Goal: Task Accomplishment & Management: Use online tool/utility

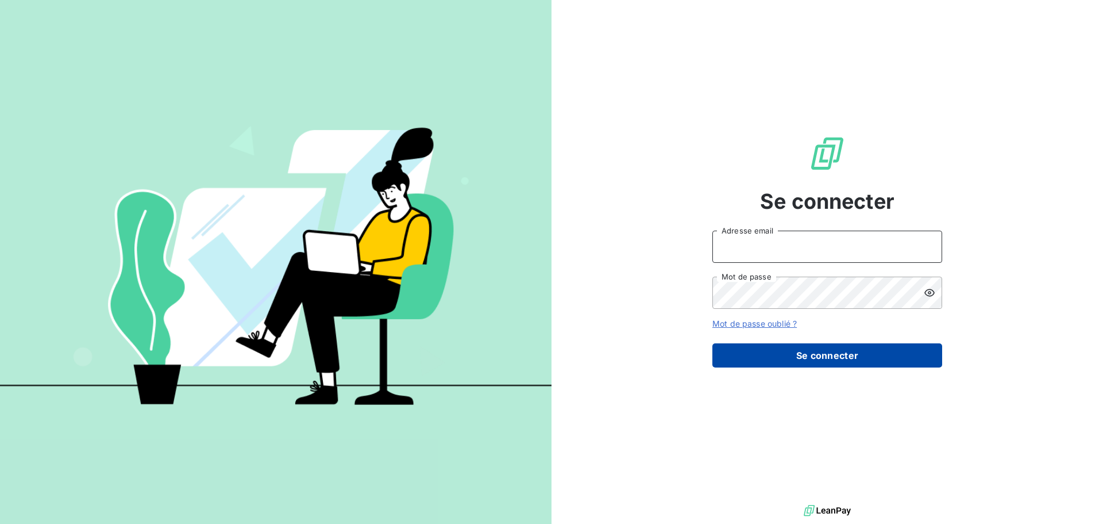
type input "[EMAIL_ADDRESS][DOMAIN_NAME]"
click at [805, 349] on button "Se connecter" at bounding box center [828, 355] width 230 height 24
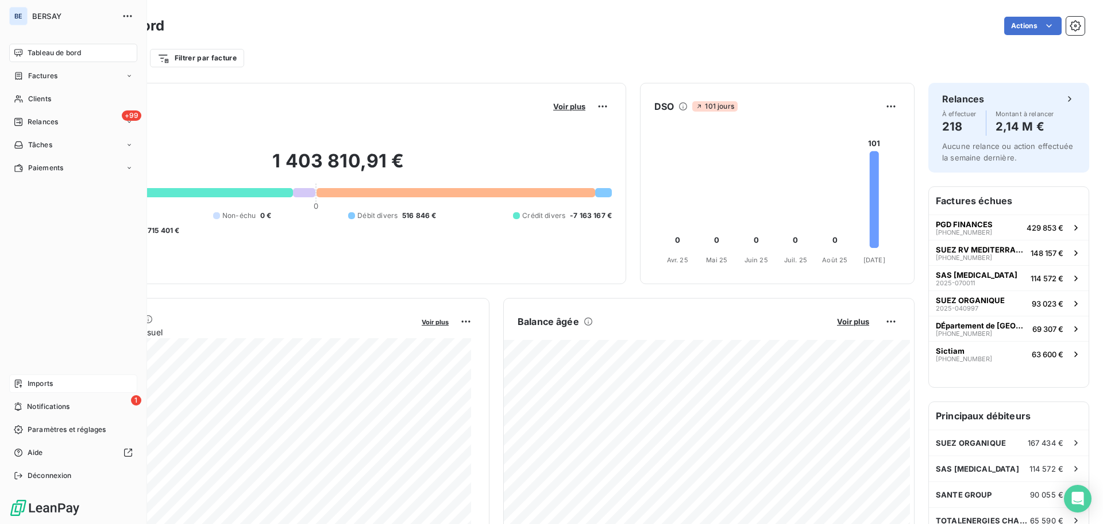
click at [42, 383] on span "Imports" at bounding box center [40, 383] width 25 height 10
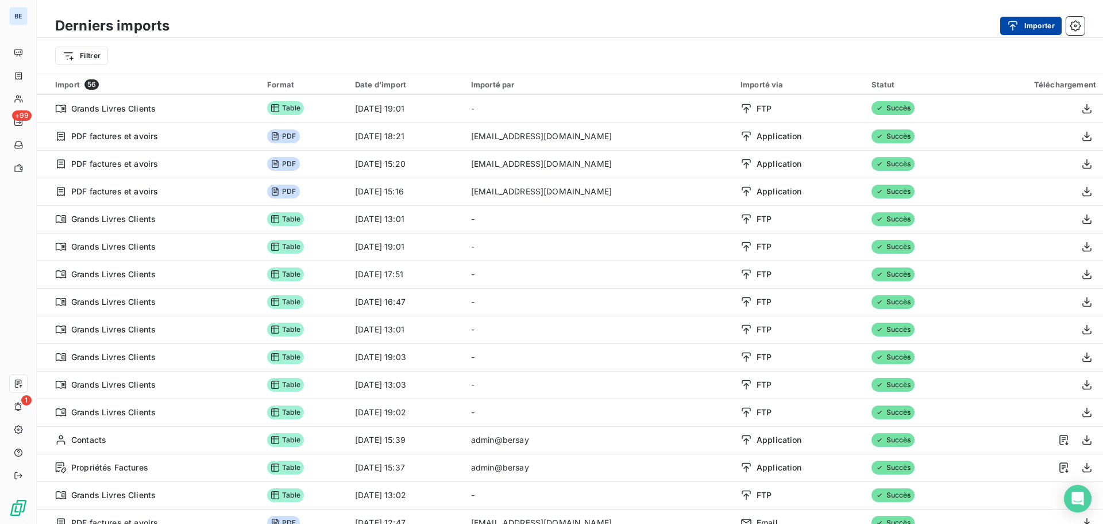
click at [1027, 25] on button "Importer" at bounding box center [1031, 26] width 61 height 18
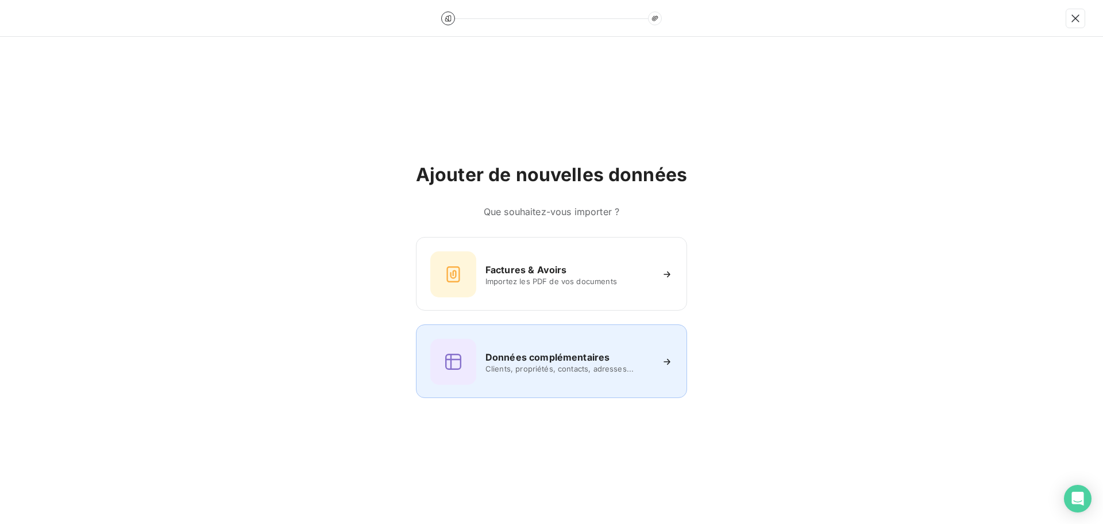
click at [563, 356] on h6 "Données complémentaires" at bounding box center [548, 357] width 124 height 14
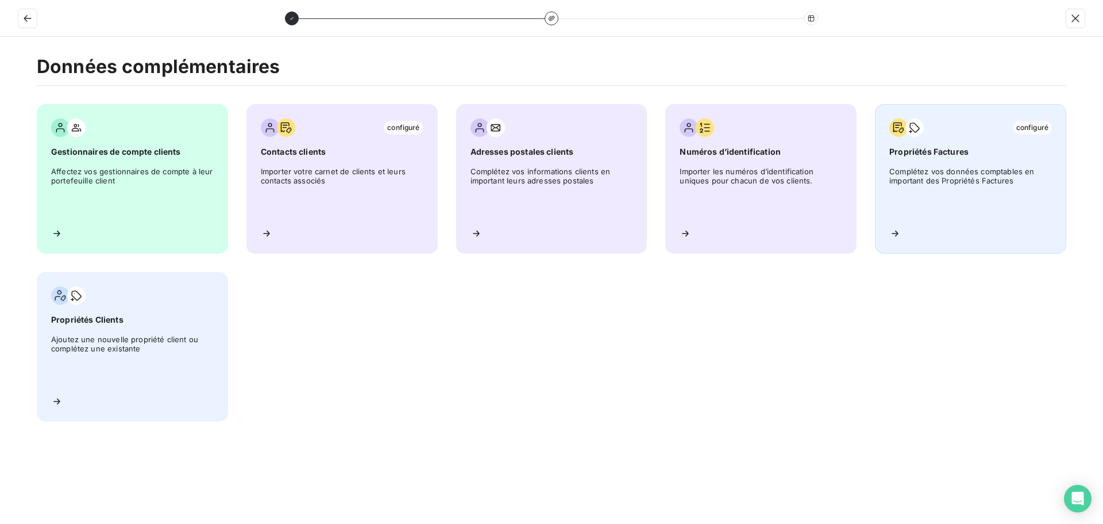
click at [966, 151] on span "Propriétés Factures" at bounding box center [971, 151] width 163 height 11
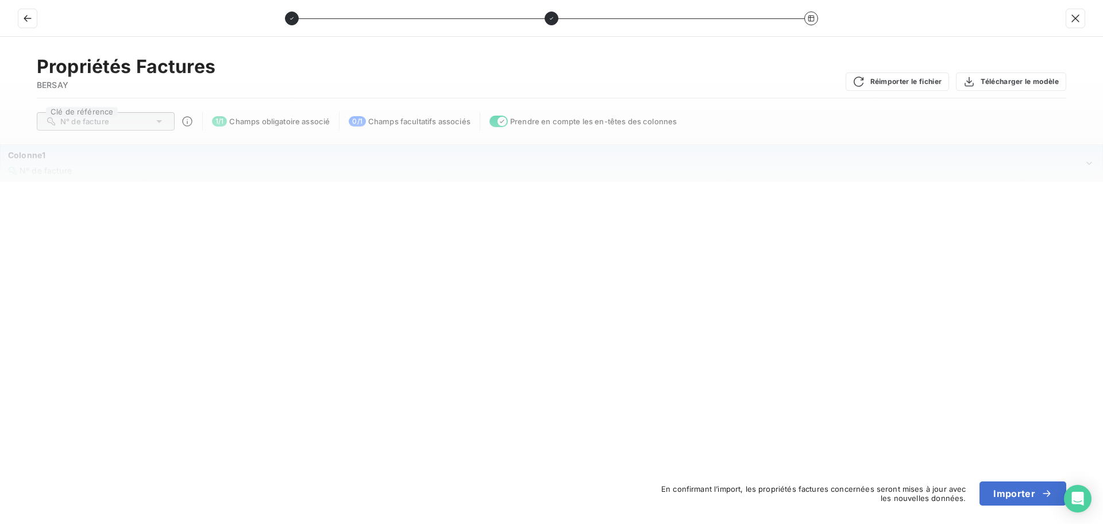
click at [45, 170] on span "N° de facture" at bounding box center [46, 171] width 52 height 10
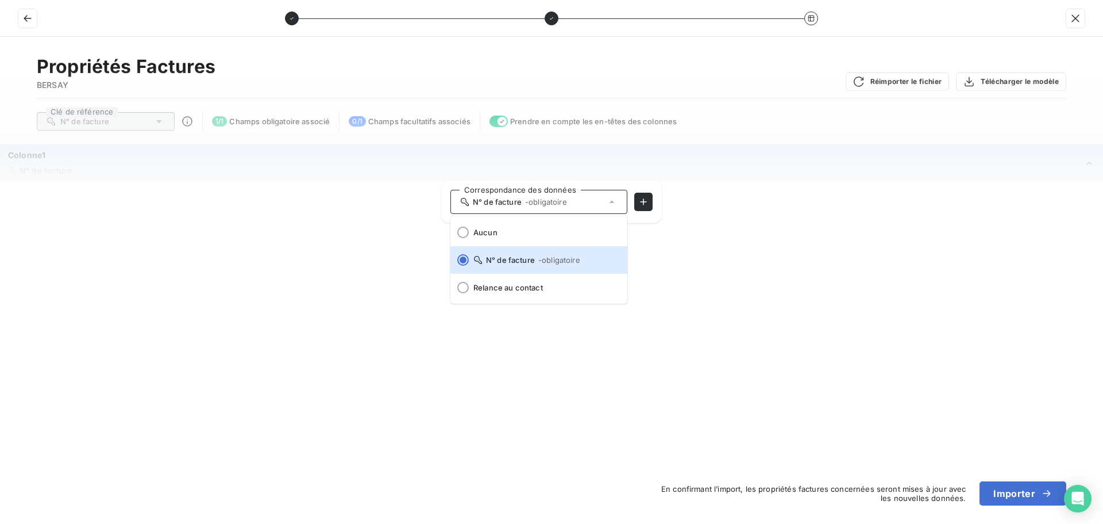
click at [659, 160] on div "Colonne1" at bounding box center [546, 154] width 1076 height 11
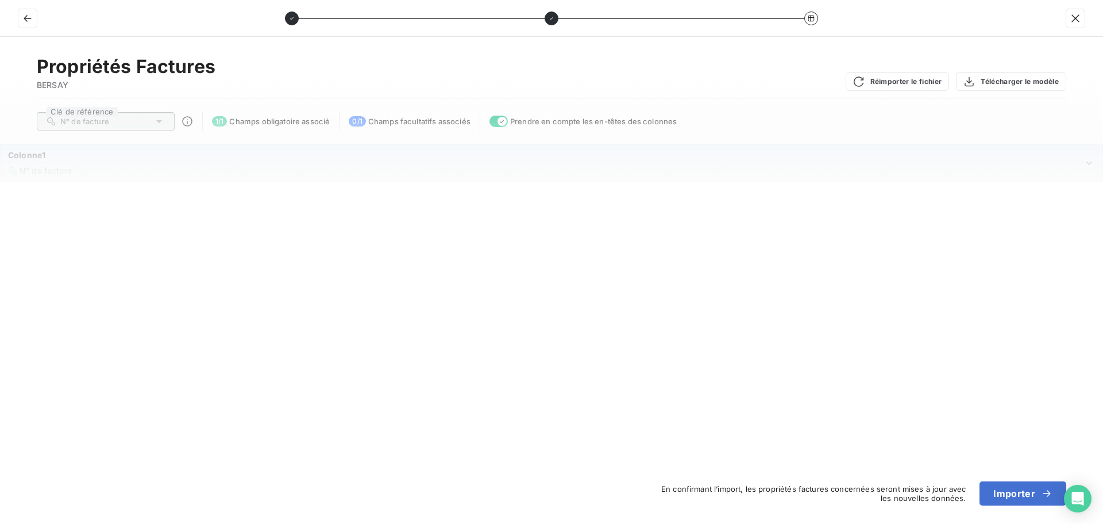
drag, startPoint x: 766, startPoint y: 160, endPoint x: 937, endPoint y: 182, distance: 172.0
click at [767, 160] on div "Colonne1" at bounding box center [546, 154] width 1076 height 11
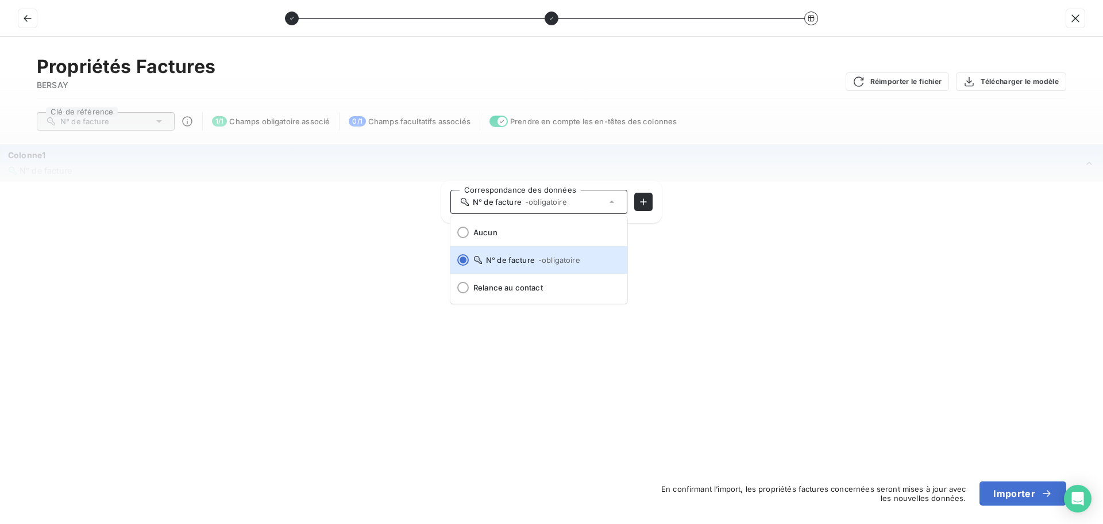
click at [969, 171] on div "N° de facture" at bounding box center [546, 170] width 1076 height 11
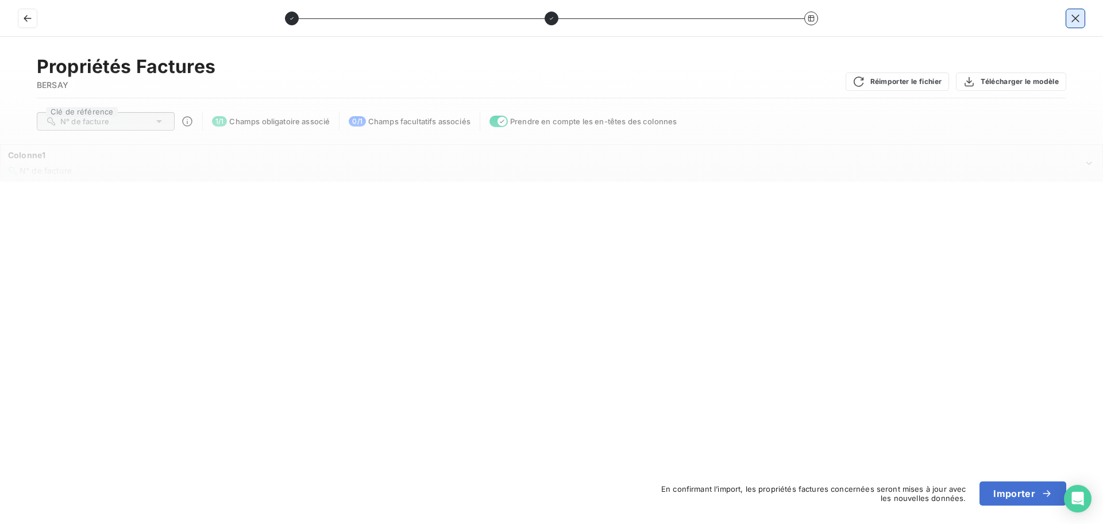
click at [1076, 15] on icon "button" at bounding box center [1075, 18] width 11 height 11
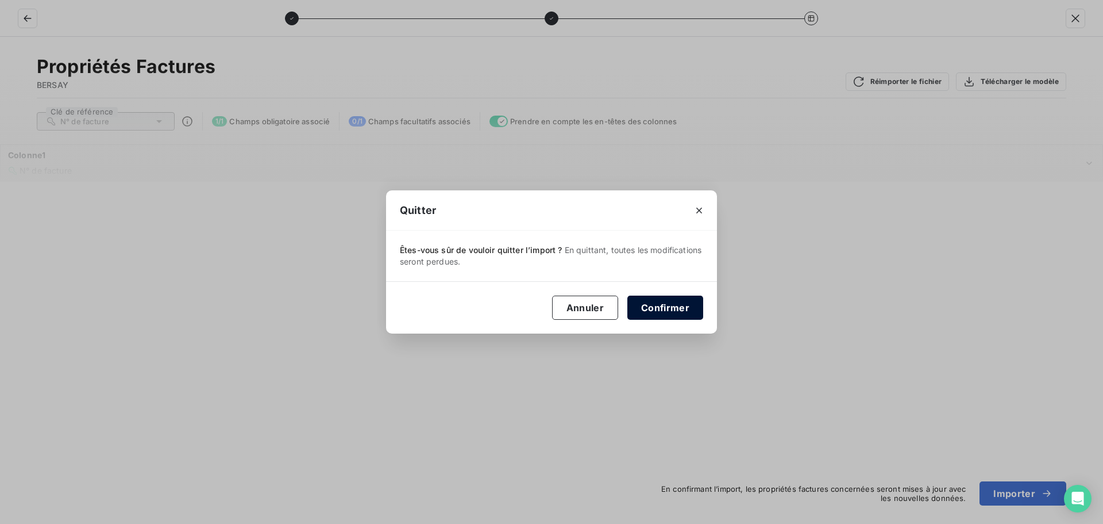
click at [661, 310] on button "Confirmer" at bounding box center [666, 307] width 76 height 24
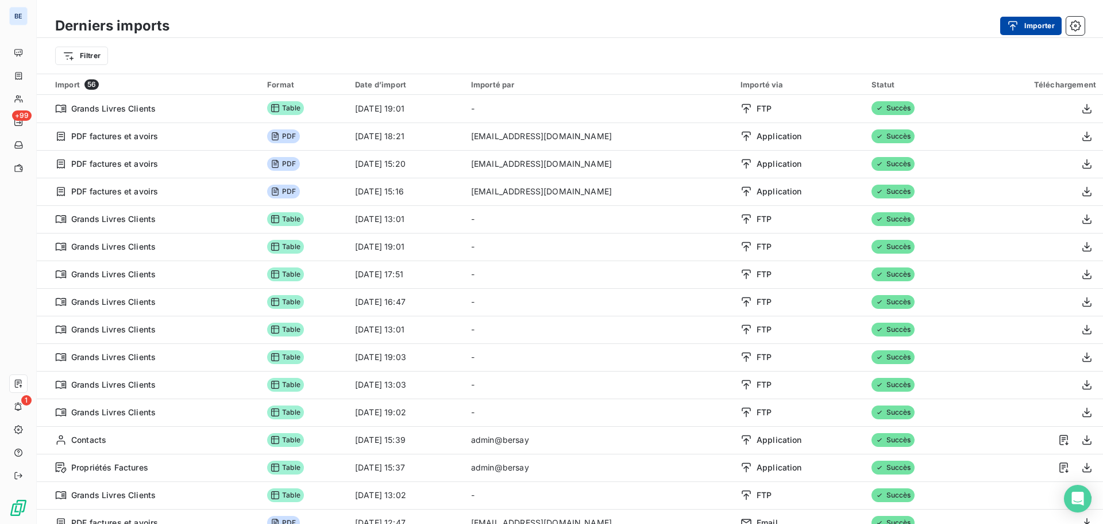
click at [1022, 28] on div "button" at bounding box center [1015, 25] width 17 height 11
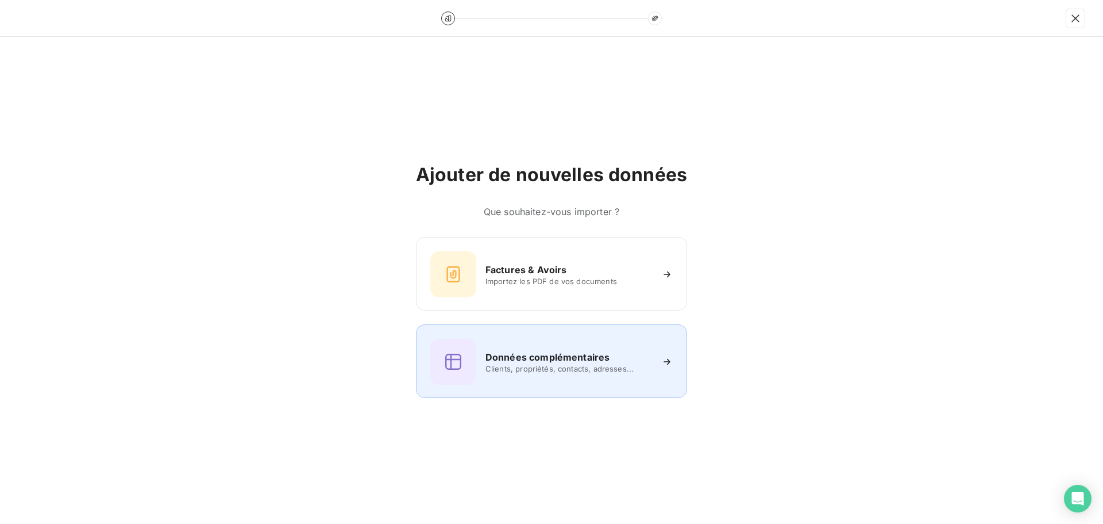
click at [529, 350] on h6 "Données complémentaires" at bounding box center [548, 357] width 124 height 14
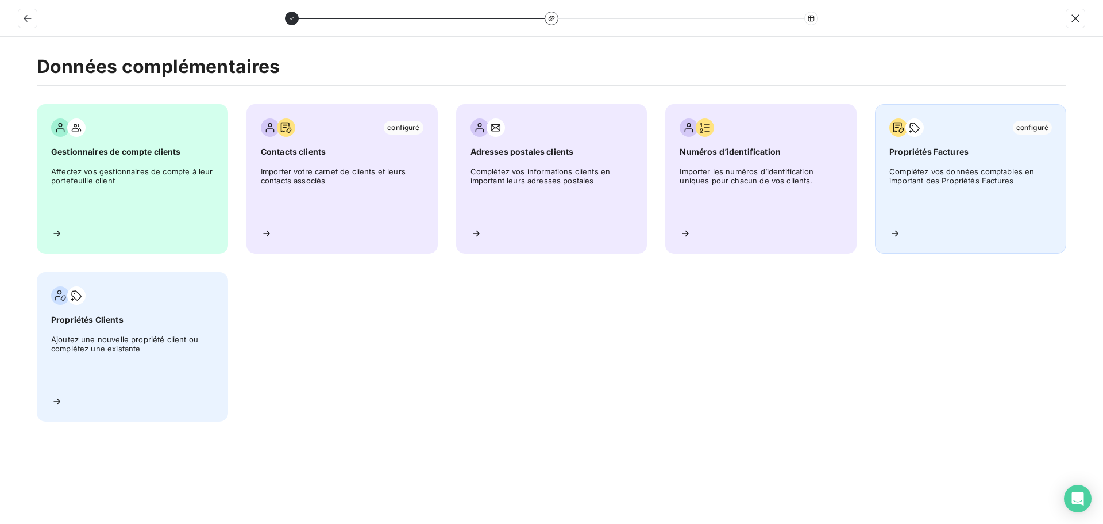
click at [980, 152] on span "Propriétés Factures" at bounding box center [971, 151] width 163 height 11
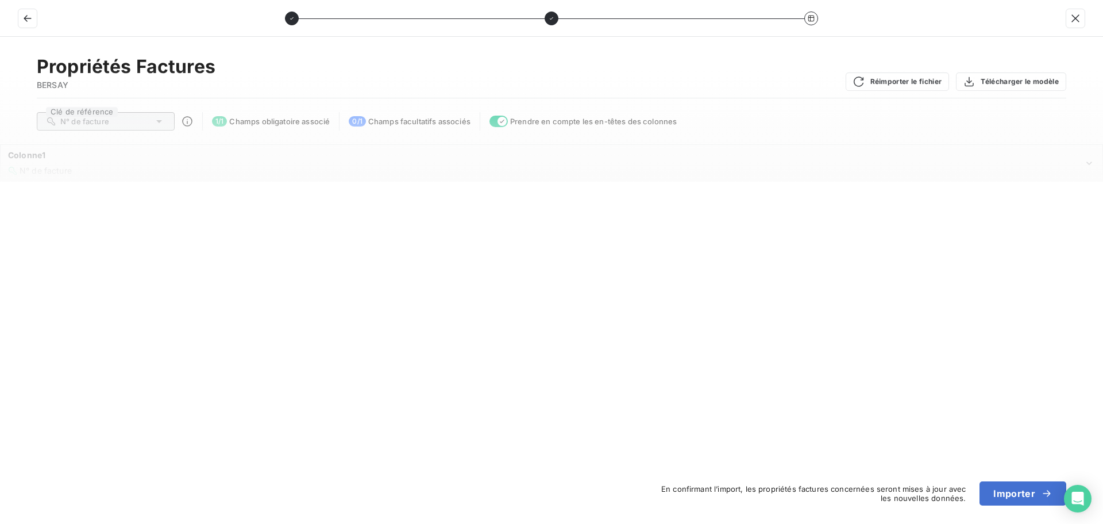
drag, startPoint x: 79, startPoint y: 77, endPoint x: 68, endPoint y: 129, distance: 53.4
click at [79, 79] on div "Propriétés Factures BERSAY" at bounding box center [126, 73] width 179 height 36
click at [66, 160] on div "Colonne1" at bounding box center [546, 154] width 1076 height 11
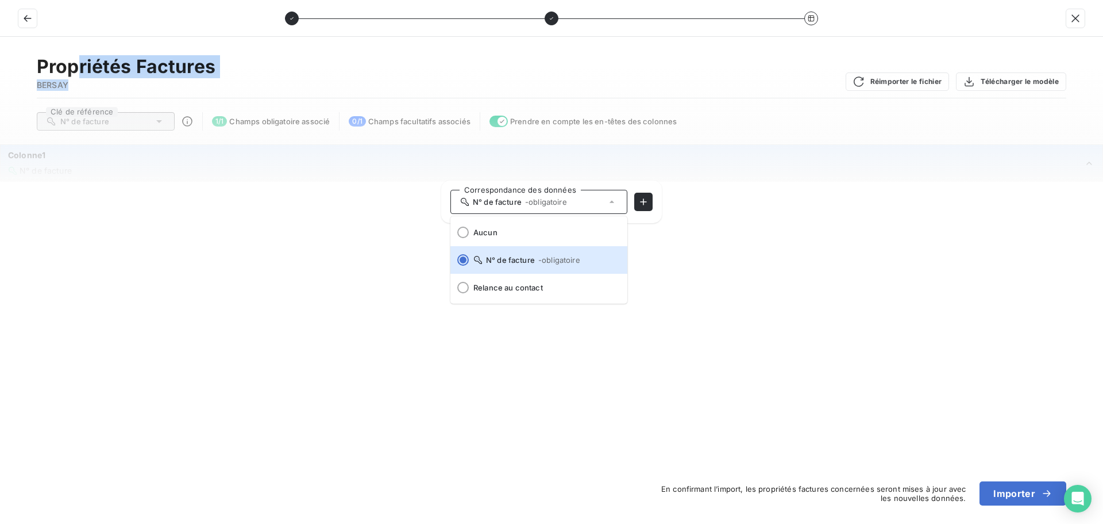
click at [801, 180] on div "Colonne1 N° de facture" at bounding box center [551, 162] width 1101 height 35
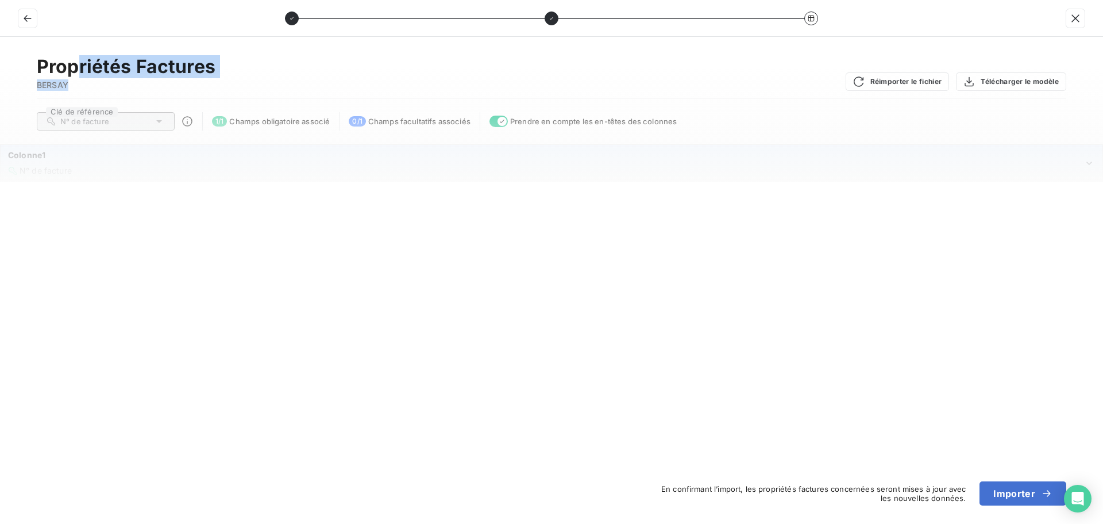
click at [892, 155] on div "Colonne1" at bounding box center [546, 154] width 1076 height 11
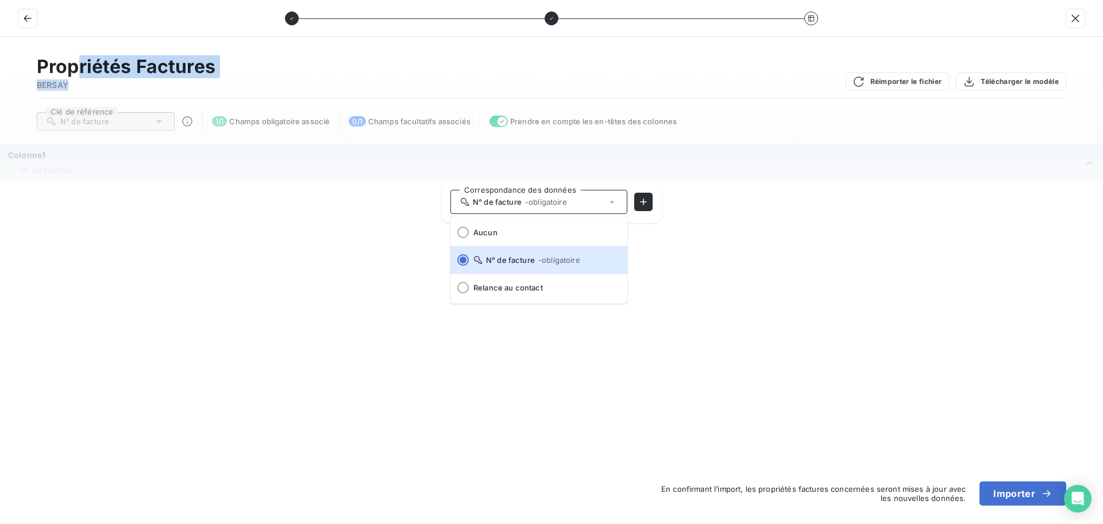
click at [989, 167] on div "N° de facture" at bounding box center [546, 170] width 1076 height 11
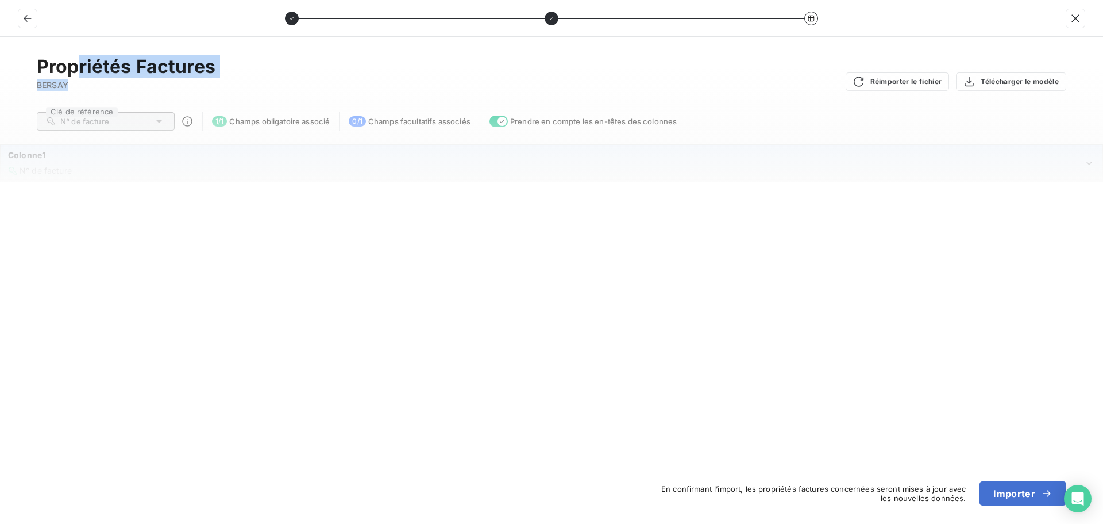
click at [1031, 171] on div "N° de facture" at bounding box center [546, 170] width 1076 height 11
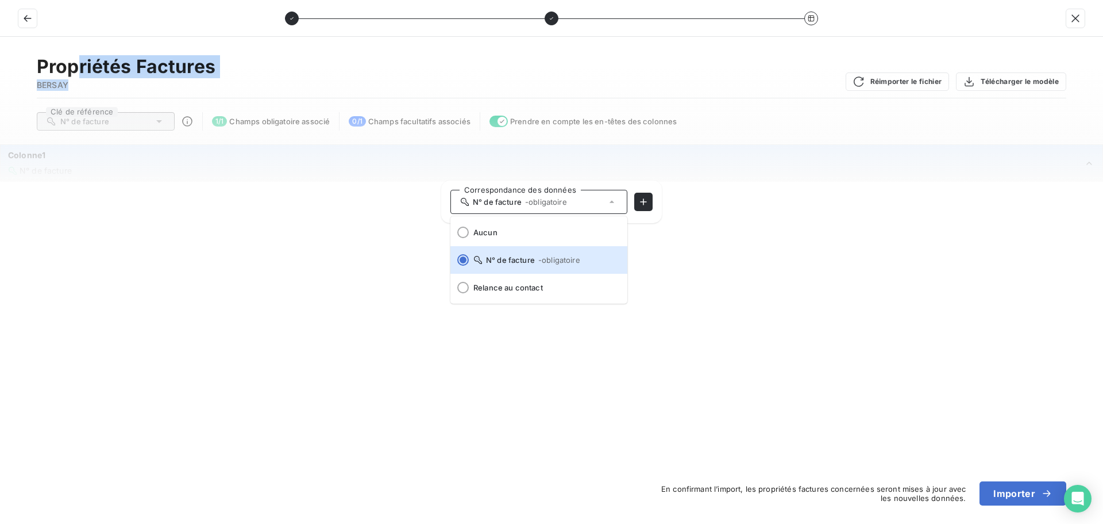
click at [1065, 160] on div "Colonne1" at bounding box center [546, 154] width 1076 height 11
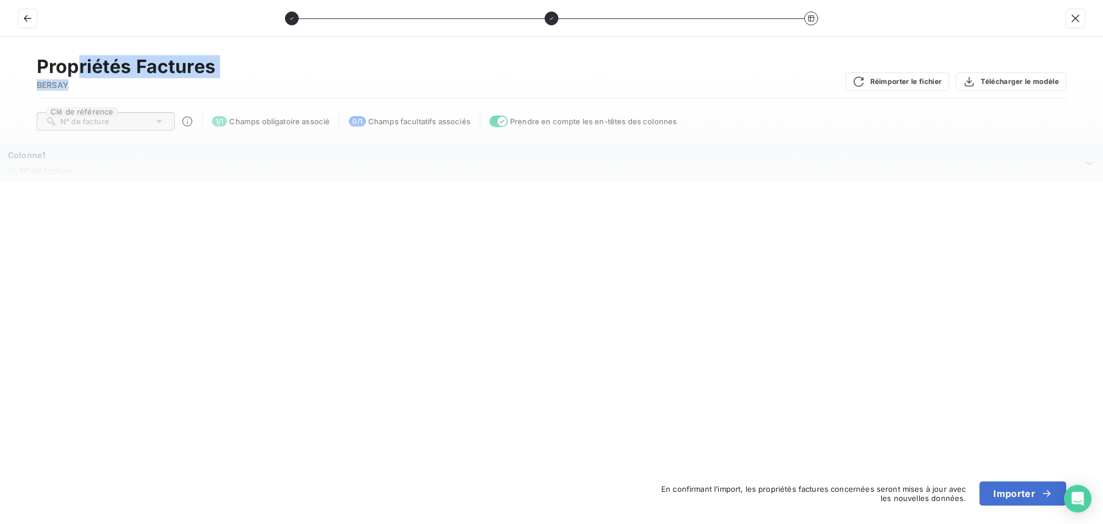
click at [60, 168] on span "N° de facture" at bounding box center [46, 171] width 52 height 10
click at [923, 378] on div "Propriétés Factures BERSAY Réimporter le fichier Télécharger le modèle Clé de r…" at bounding box center [551, 280] width 1103 height 487
click at [500, 122] on icon "button" at bounding box center [502, 121] width 9 height 9
click at [32, 204] on span "Colonne1" at bounding box center [25, 200] width 34 height 10
click at [37, 162] on div "Colonne A N° de facture" at bounding box center [546, 162] width 1076 height 26
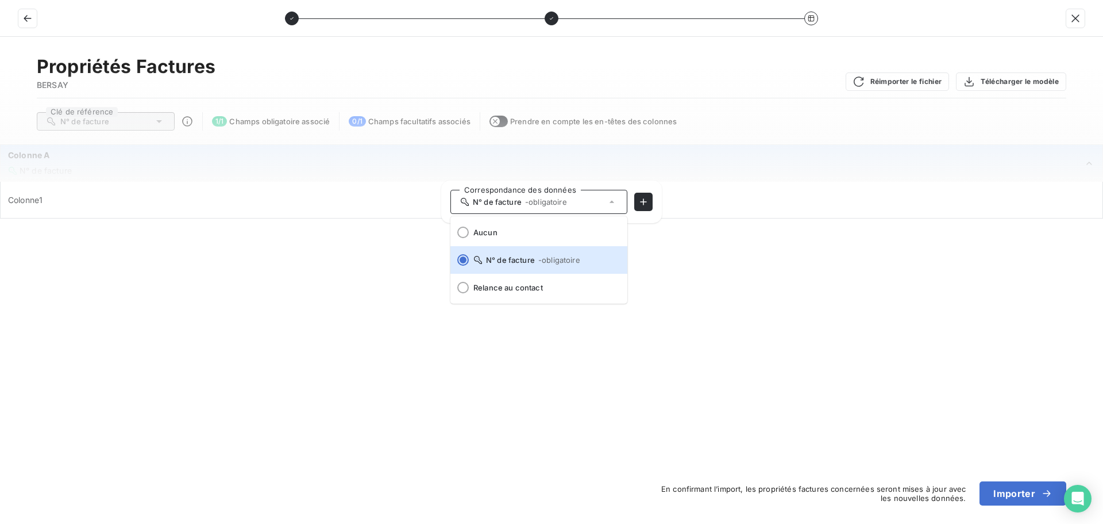
click at [744, 171] on div "N° de facture" at bounding box center [546, 170] width 1076 height 11
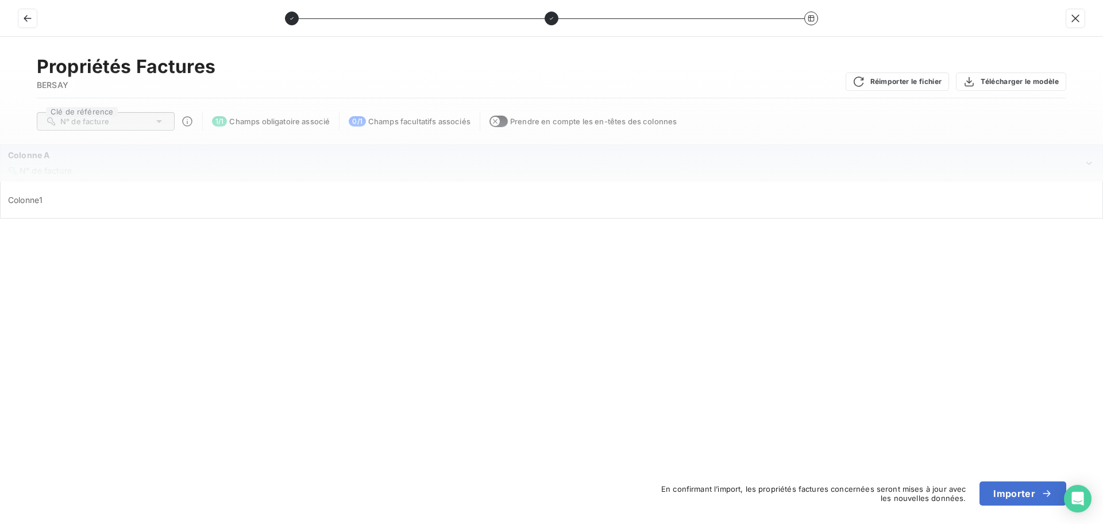
click at [474, 157] on div "Colonne A" at bounding box center [546, 154] width 1076 height 11
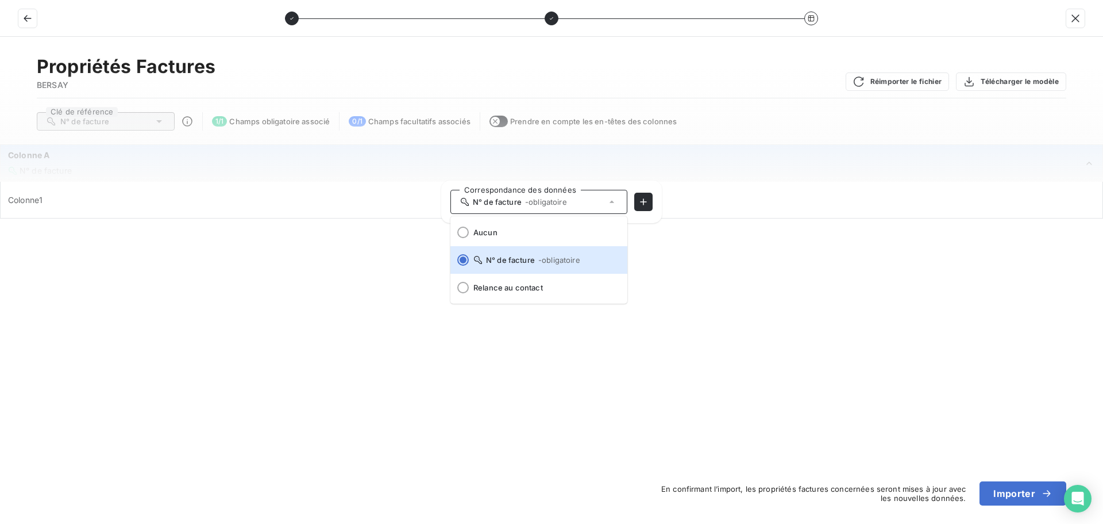
drag, startPoint x: 267, startPoint y: 243, endPoint x: 126, endPoint y: 222, distance: 142.2
click at [267, 243] on div "Propriétés Factures BERSAY Réimporter le fichier Télécharger le modèle Clé de r…" at bounding box center [551, 280] width 1103 height 487
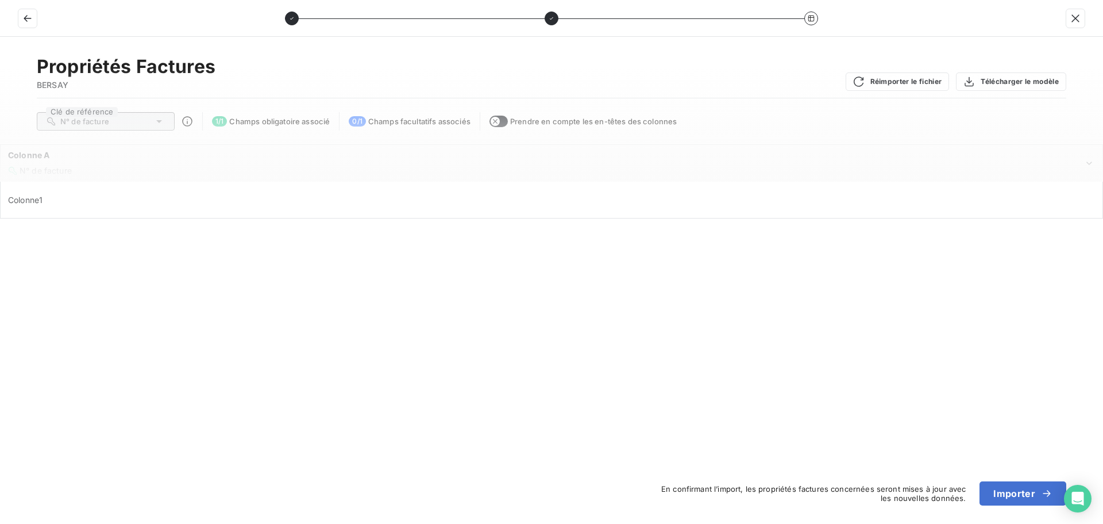
click at [27, 202] on span "Colonne1" at bounding box center [25, 200] width 34 height 10
click at [502, 121] on button "button" at bounding box center [499, 121] width 18 height 11
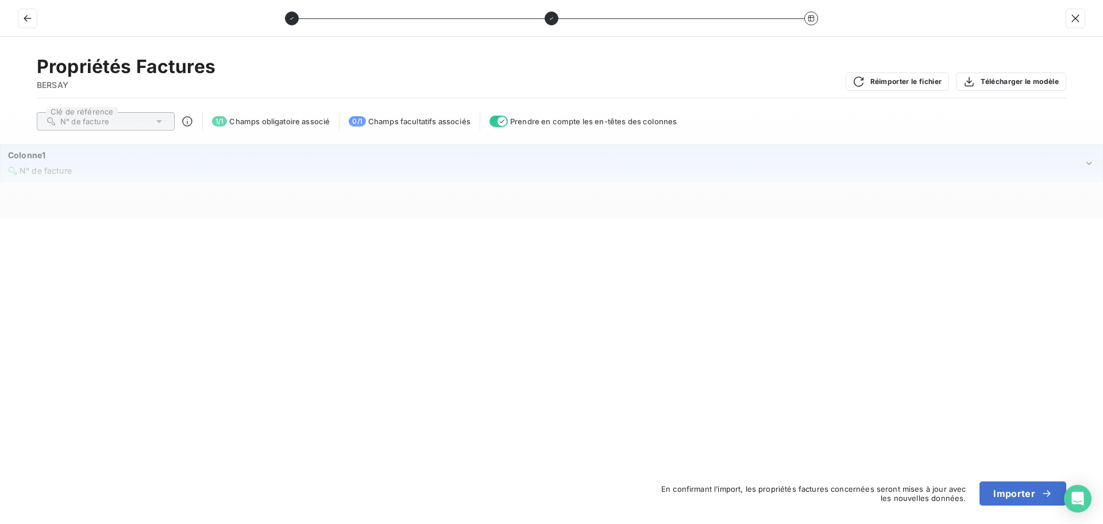
click at [34, 169] on span "N° de facture" at bounding box center [46, 171] width 52 height 10
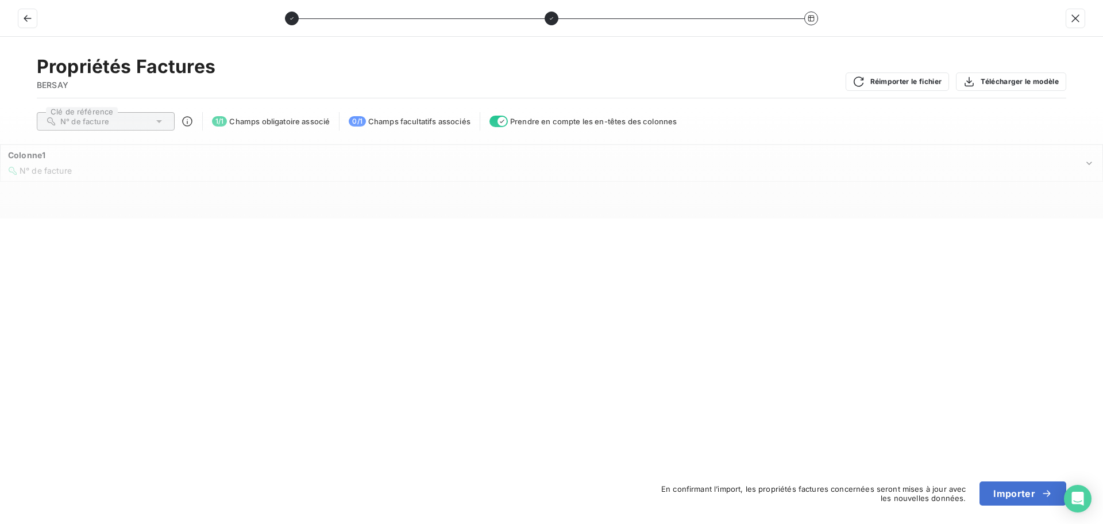
click at [786, 327] on div "Propriétés Factures BERSAY Réimporter le fichier Télécharger le modèle Clé de r…" at bounding box center [551, 280] width 1103 height 487
click at [1073, 16] on icon "button" at bounding box center [1075, 18] width 11 height 11
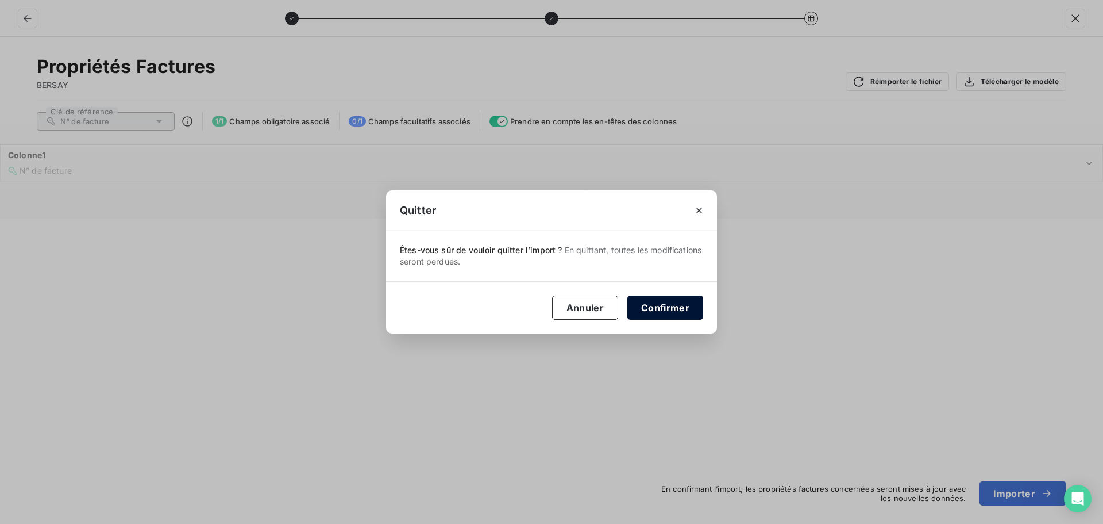
click at [661, 309] on button "Confirmer" at bounding box center [666, 307] width 76 height 24
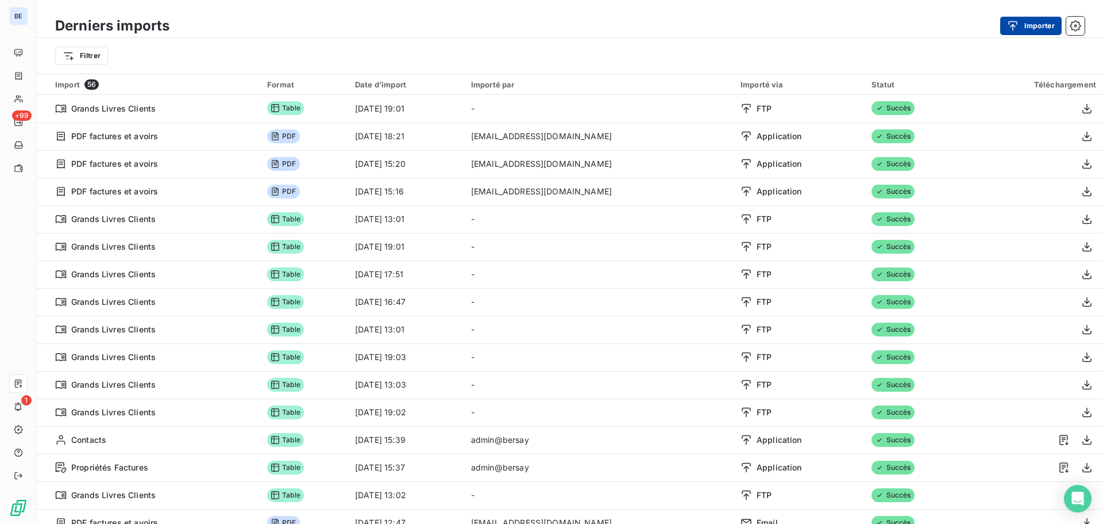
click at [1032, 25] on button "Importer" at bounding box center [1031, 26] width 61 height 18
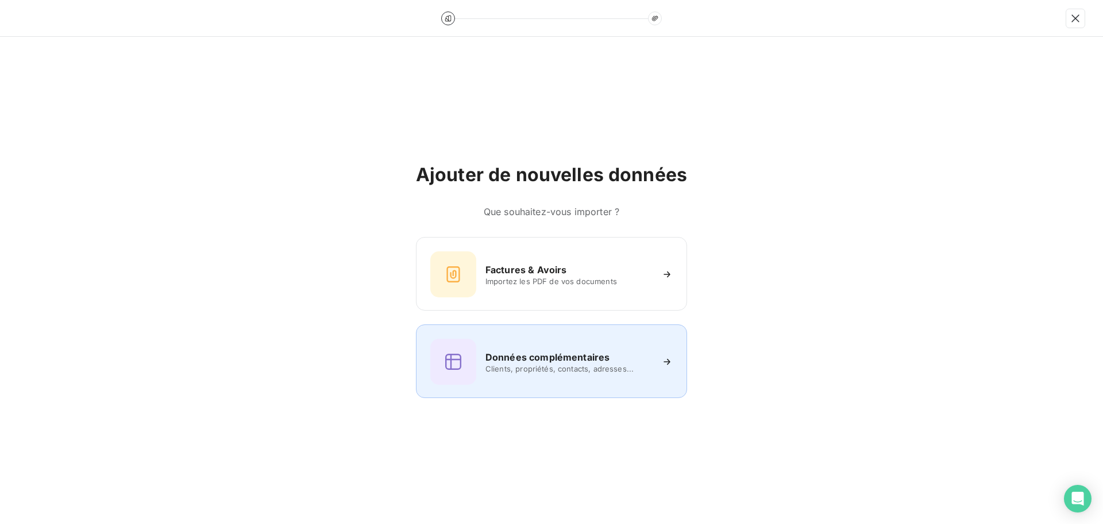
click at [511, 364] on span "Clients, propriétés, contacts, adresses..." at bounding box center [569, 368] width 167 height 9
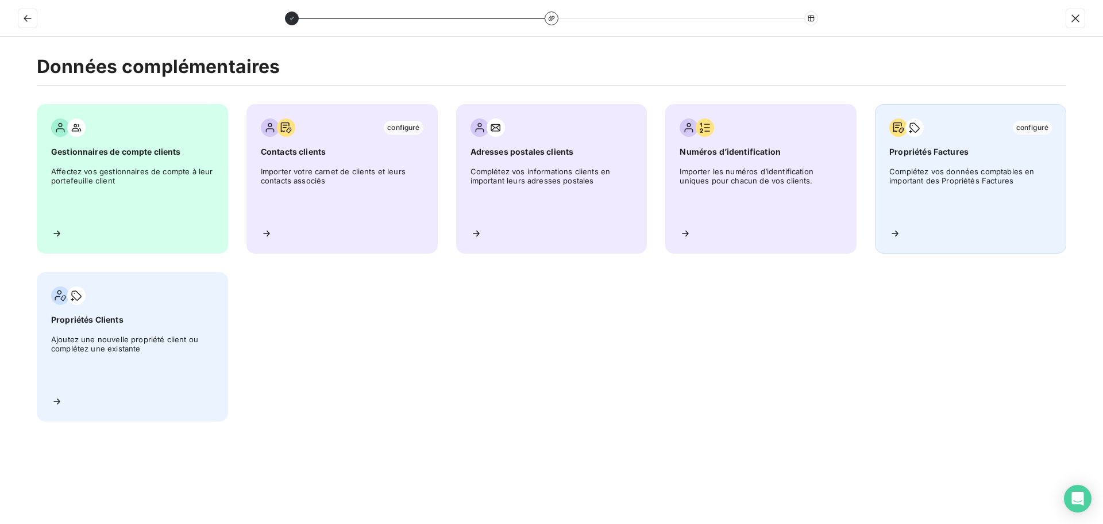
click at [953, 197] on span "Complétez vos données comptables en important des Propriétés Factures" at bounding box center [971, 193] width 163 height 52
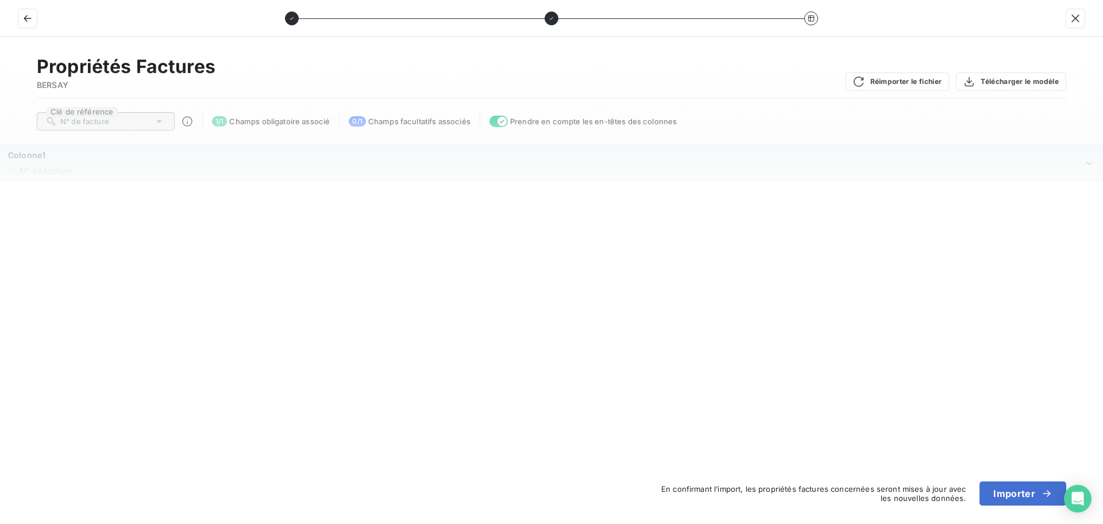
click at [124, 174] on div "N° de facture" at bounding box center [546, 170] width 1076 height 11
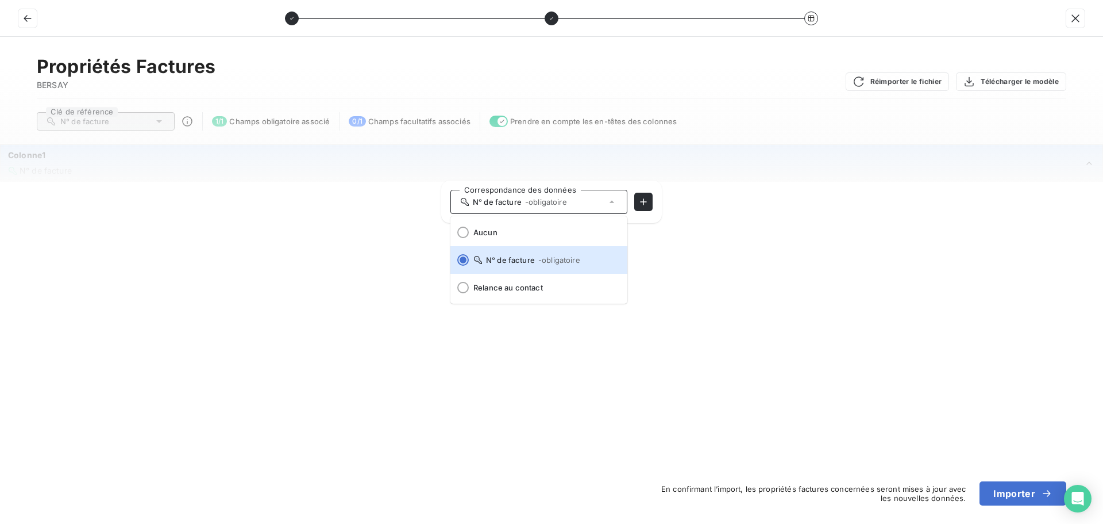
click at [1015, 298] on div "Propriétés Factures BERSAY Réimporter le fichier Télécharger le modèle Clé de r…" at bounding box center [551, 280] width 1103 height 487
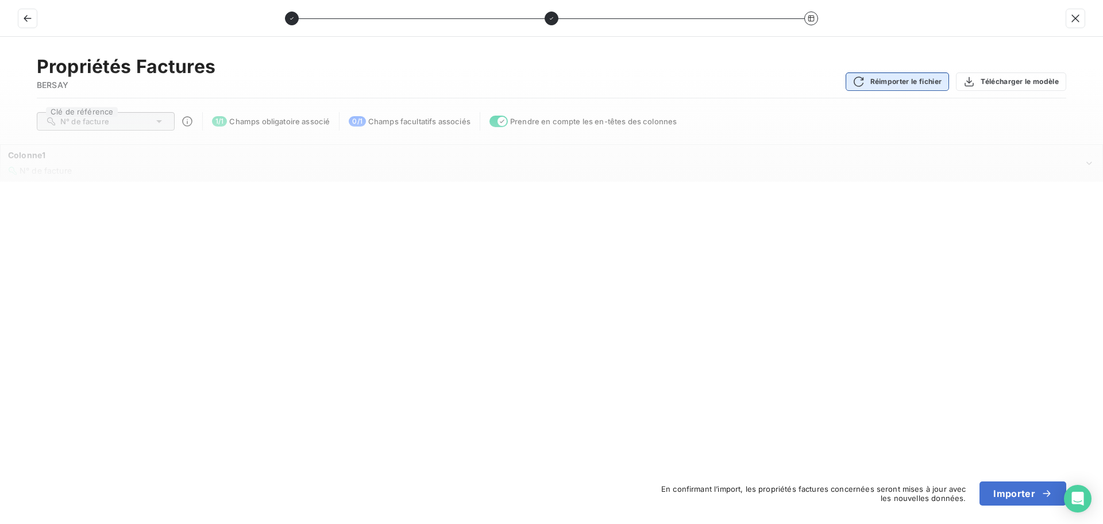
click at [918, 80] on button "Réimporter le fichier" at bounding box center [898, 81] width 104 height 18
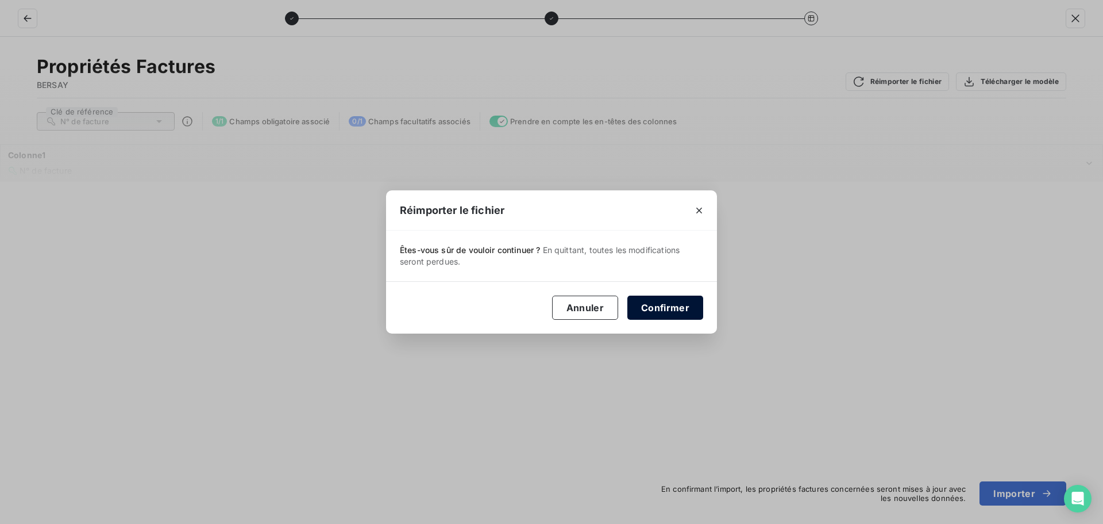
click at [654, 302] on button "Confirmer" at bounding box center [666, 307] width 76 height 24
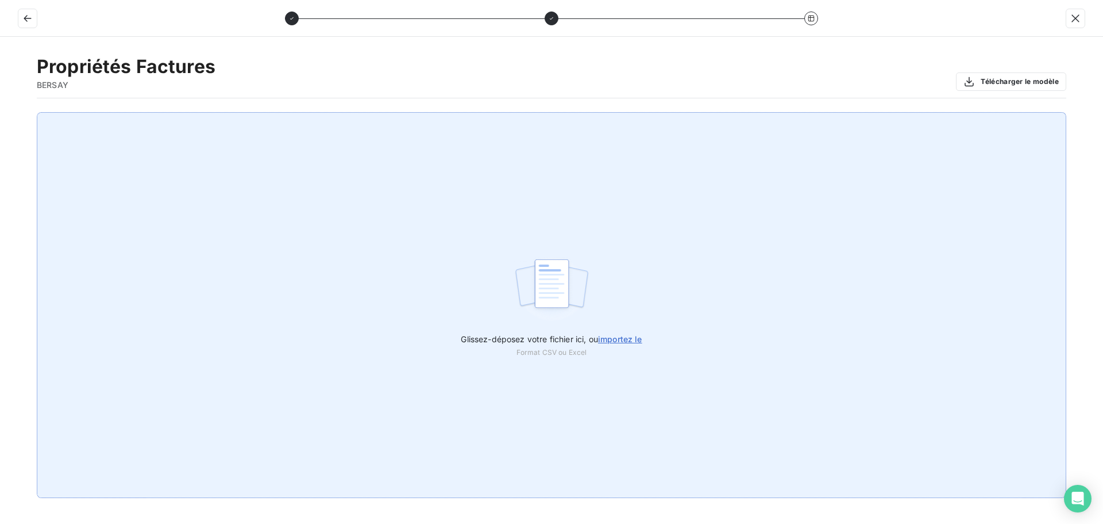
click at [620, 338] on span "importez le" at bounding box center [620, 339] width 44 height 10
click at [1, 113] on input "Glissez-déposez votre fichier ici, ou importez le" at bounding box center [0, 112] width 1 height 1
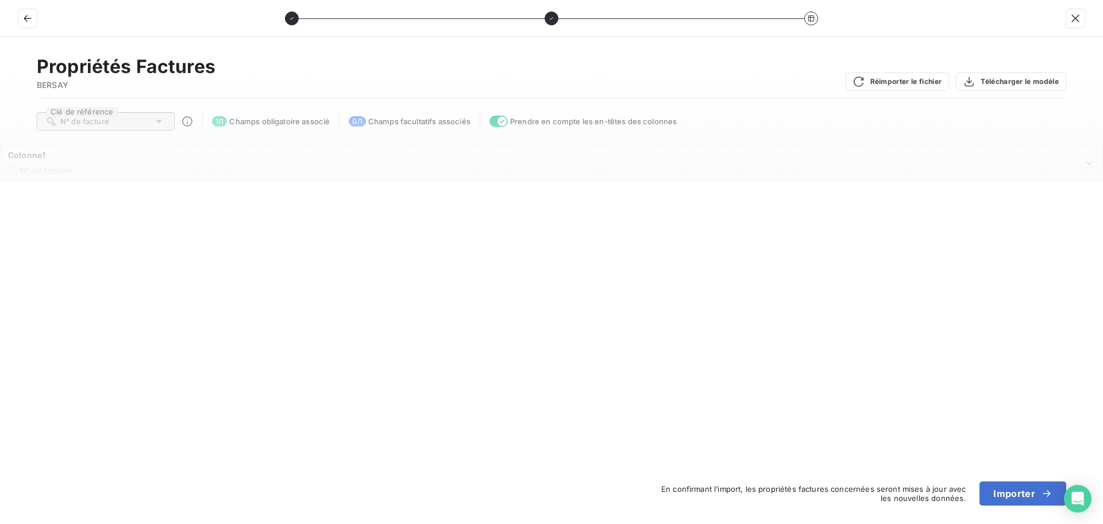
click at [441, 289] on div "Propriétés Factures BERSAY Réimporter le fichier Télécharger le modèle Clé de r…" at bounding box center [551, 280] width 1103 height 487
click at [46, 167] on span "N° de facture" at bounding box center [46, 171] width 52 height 10
click at [241, 307] on div "Propriétés Factures BERSAY Réimporter le fichier Télécharger le modèle Clé de r…" at bounding box center [551, 280] width 1103 height 487
click at [1083, 16] on button "button" at bounding box center [1076, 18] width 18 height 18
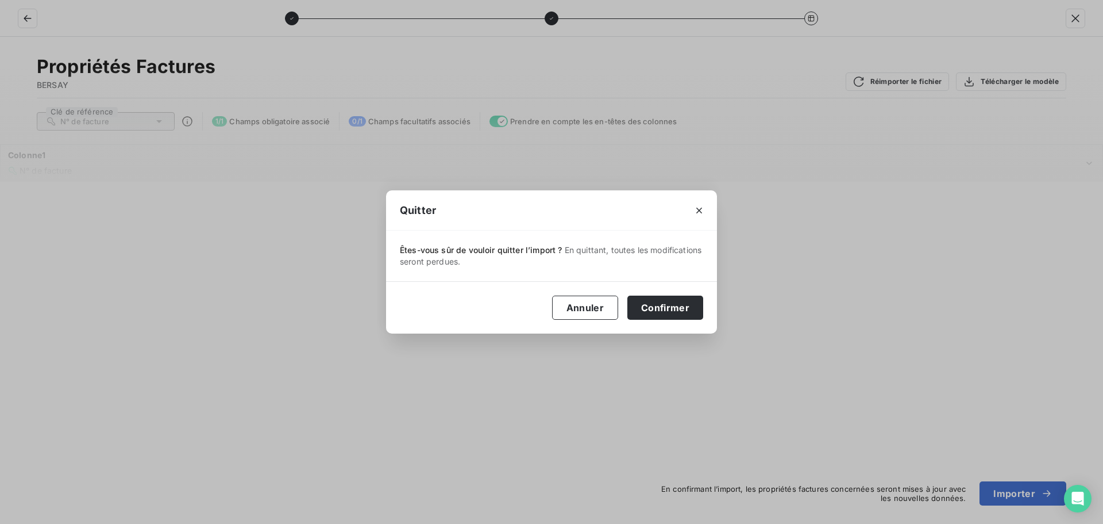
drag, startPoint x: 675, startPoint y: 313, endPoint x: 955, endPoint y: 108, distance: 347.0
click at [675, 312] on button "Confirmer" at bounding box center [666, 307] width 76 height 24
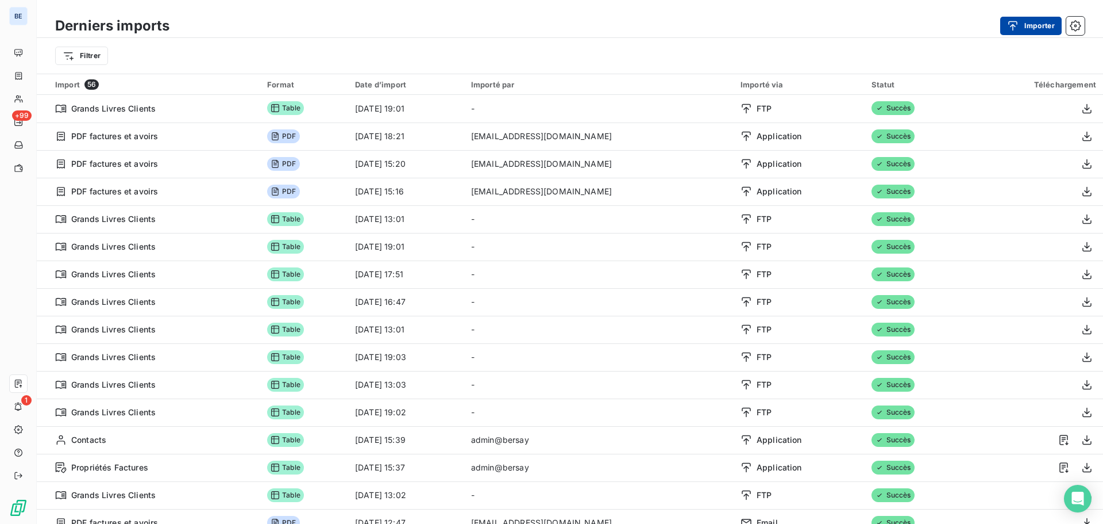
click at [1032, 25] on button "Importer" at bounding box center [1031, 26] width 61 height 18
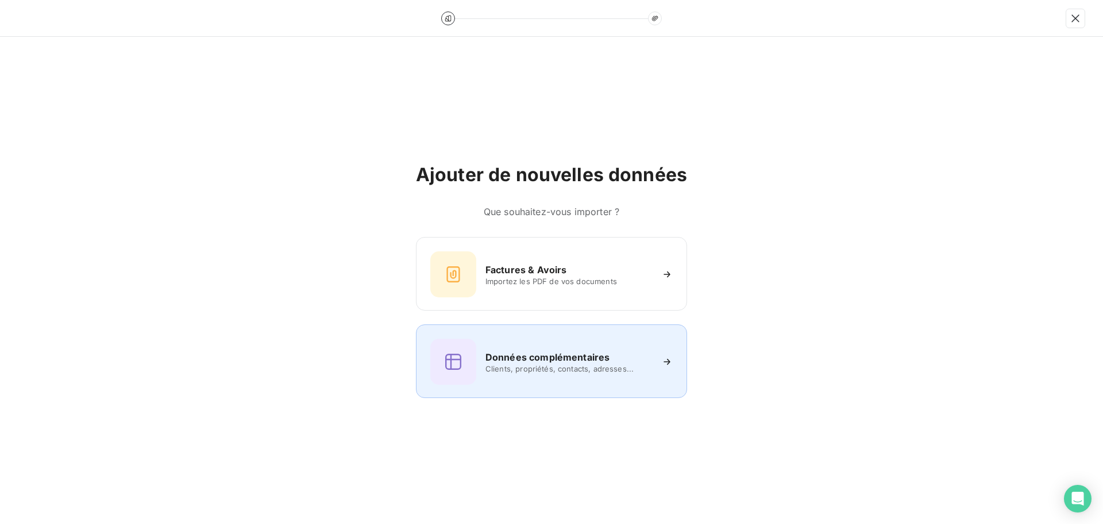
click at [525, 368] on span "Clients, propriétés, contacts, adresses..." at bounding box center [569, 368] width 167 height 9
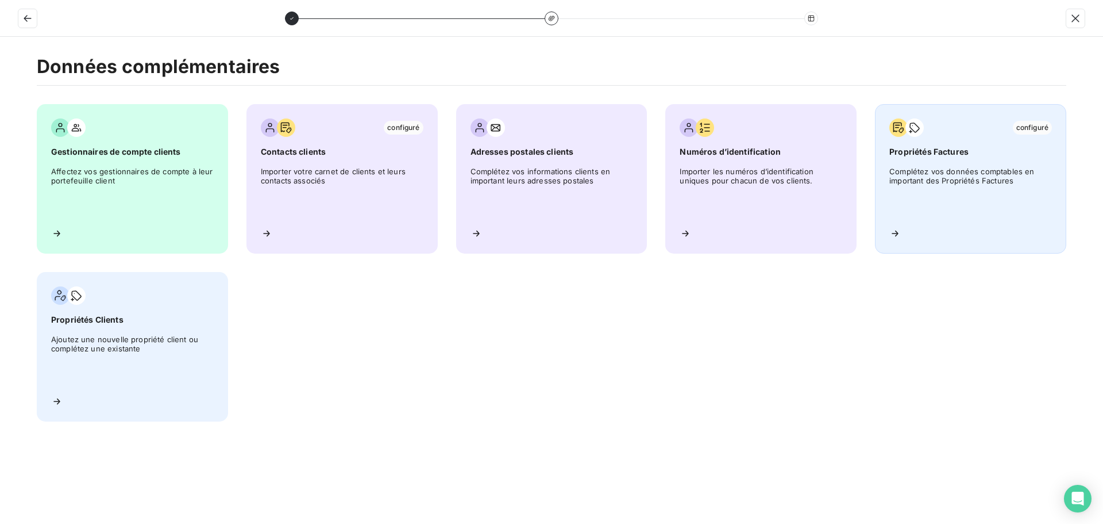
click at [974, 167] on span "Complétez vos données comptables en important des Propriétés Factures" at bounding box center [971, 193] width 163 height 52
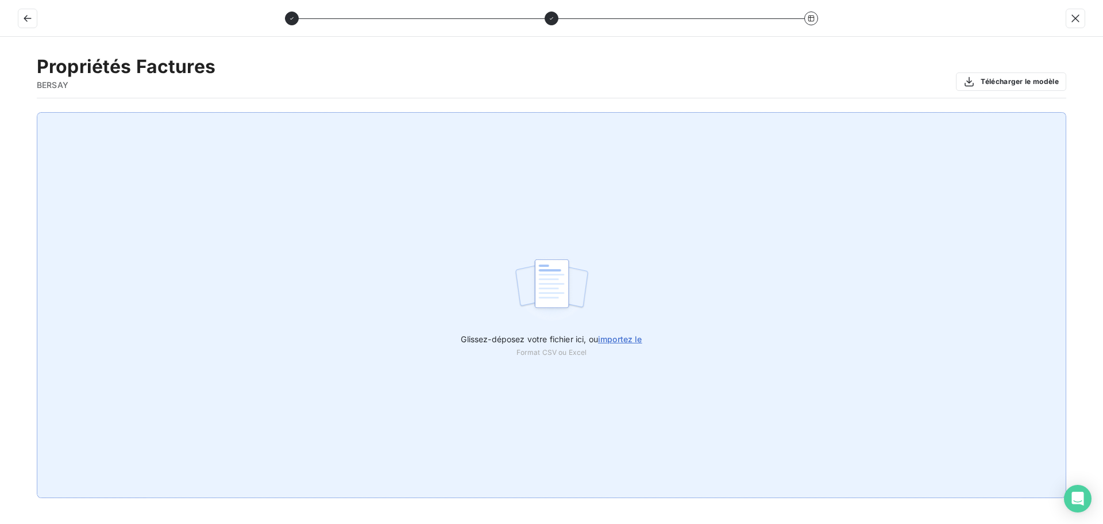
click at [622, 340] on span "importez le" at bounding box center [620, 339] width 44 height 10
click at [1, 113] on input "Glissez-déposez votre fichier ici, ou importez le" at bounding box center [0, 112] width 1 height 1
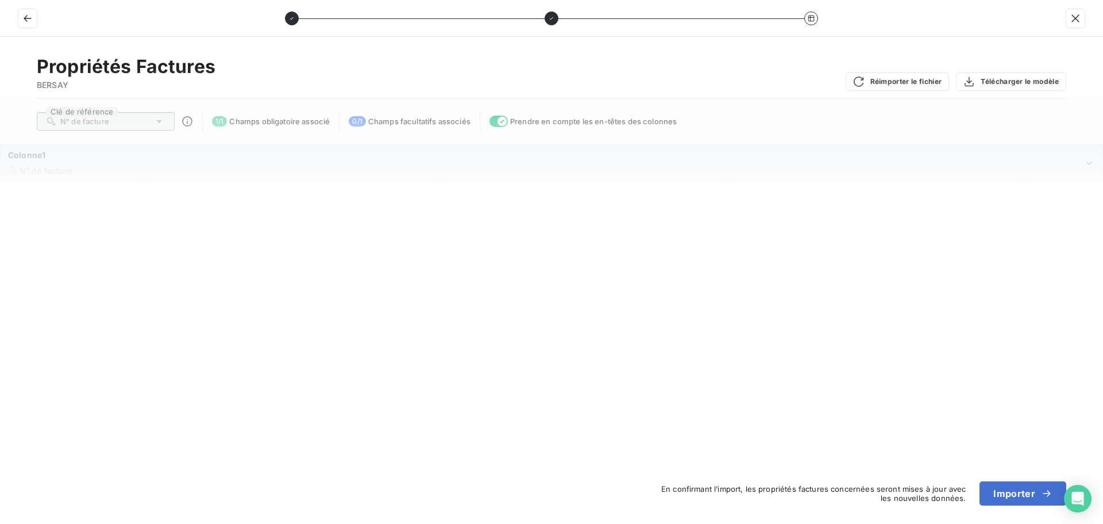
click at [50, 167] on span "N° de facture" at bounding box center [46, 171] width 52 height 10
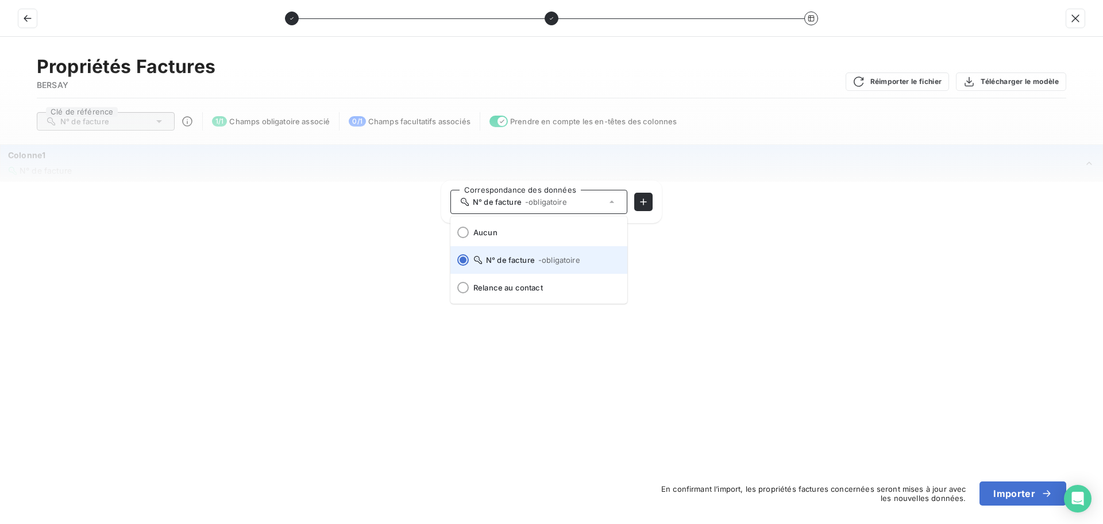
click at [525, 262] on span "N° de facture - obligatoire" at bounding box center [546, 259] width 145 height 9
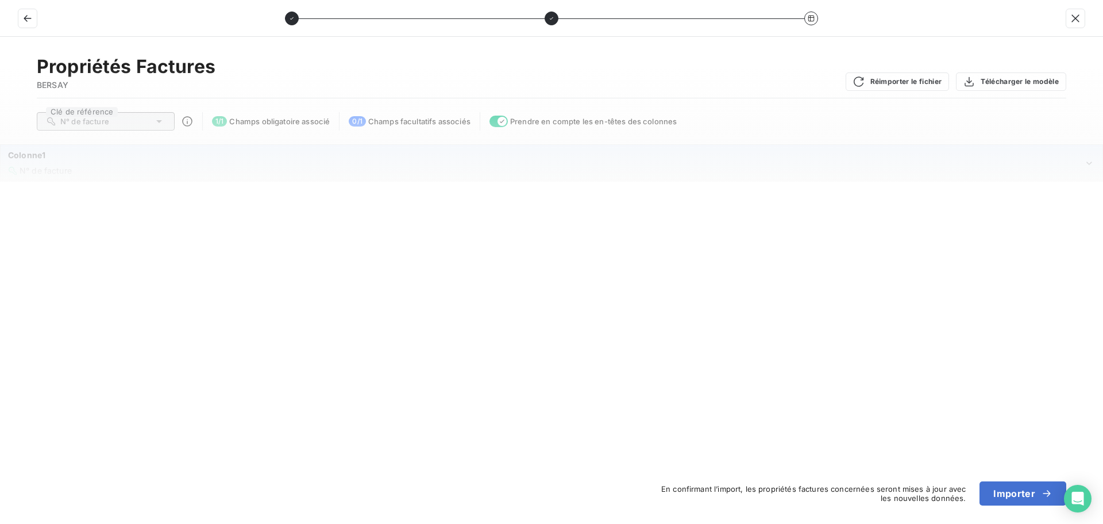
click at [63, 166] on span "N° de facture" at bounding box center [46, 171] width 52 height 10
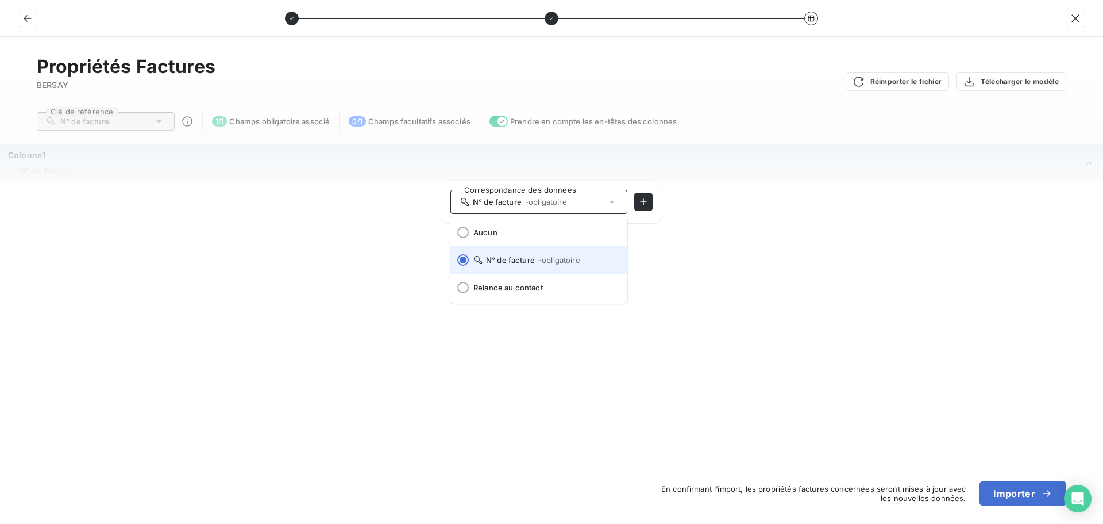
click at [558, 260] on span "- obligatoire" at bounding box center [559, 259] width 42 height 9
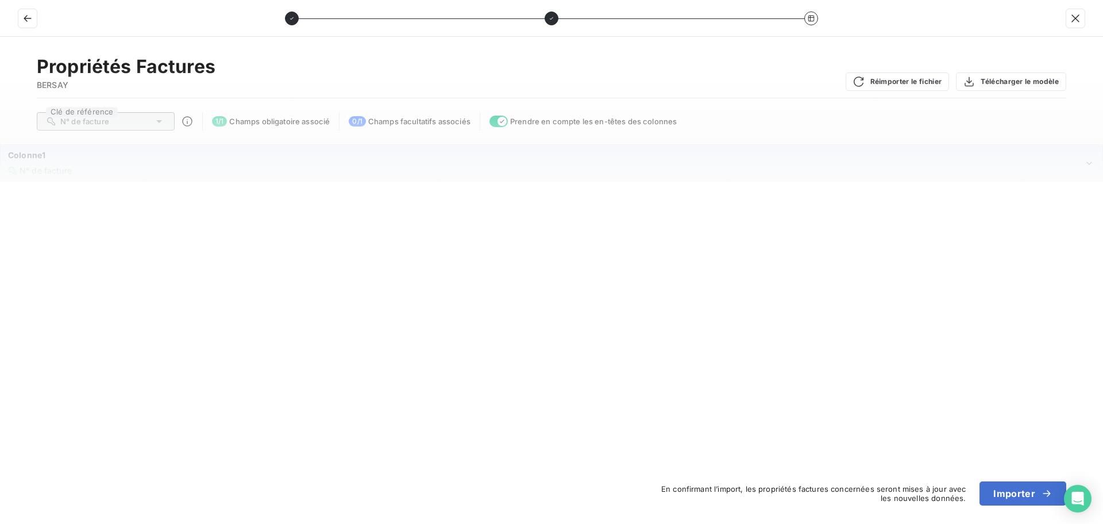
click at [1079, 167] on div "N° de facture" at bounding box center [546, 170] width 1076 height 11
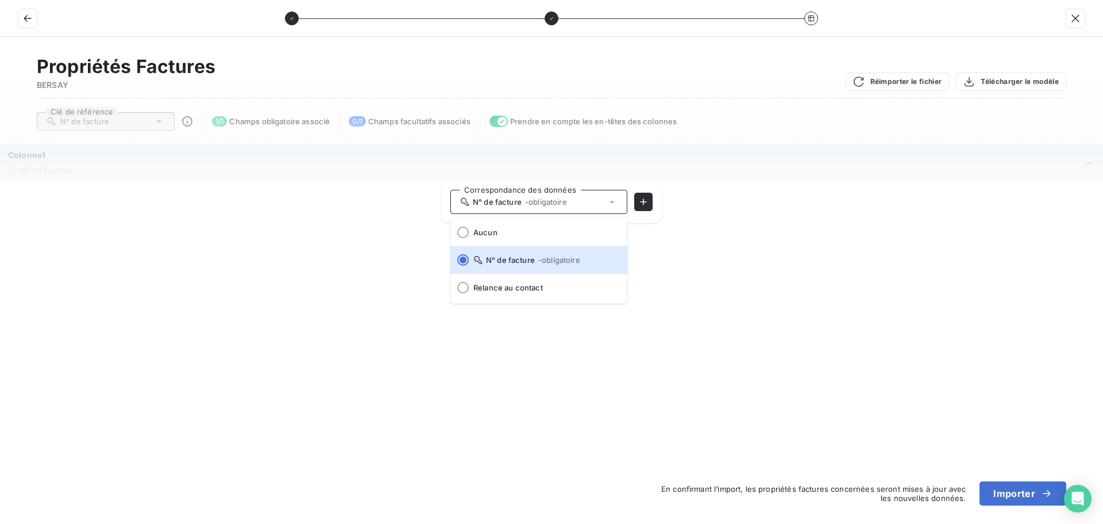
click at [1090, 161] on icon "Colonne1" at bounding box center [1089, 162] width 11 height 11
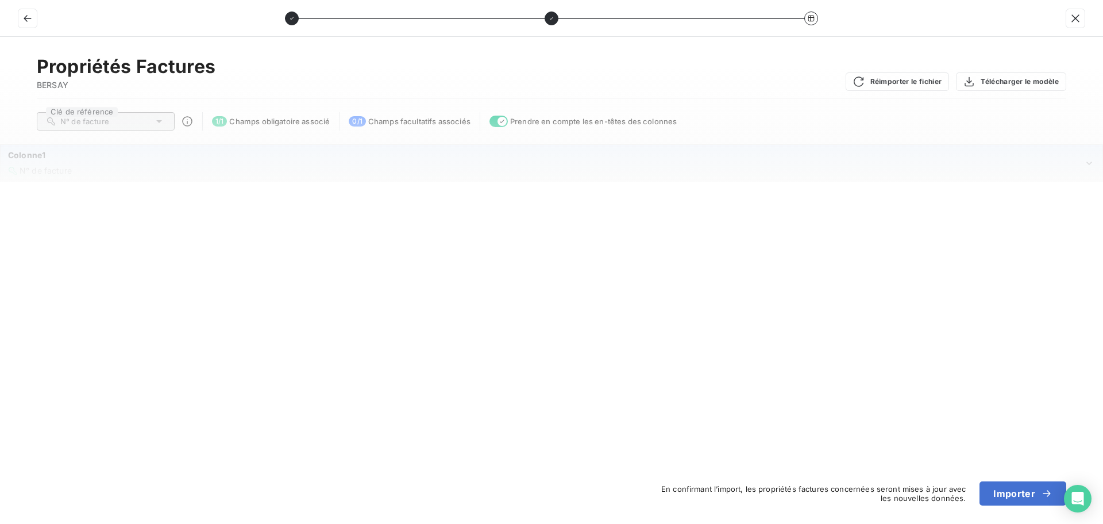
click at [1095, 160] on icon "Colonne1" at bounding box center [1089, 162] width 11 height 11
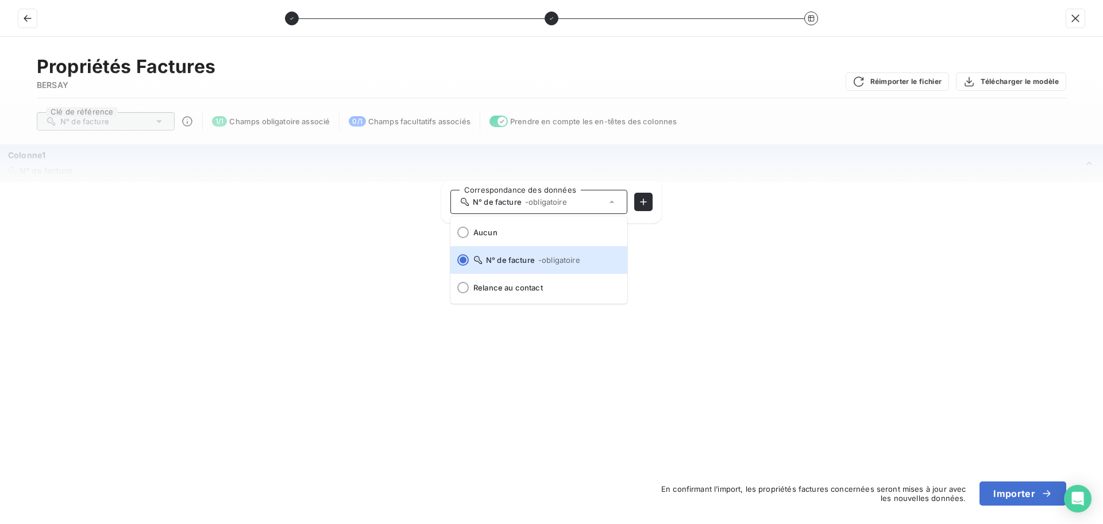
click at [1102, 161] on th "Colonne1 N° de facture" at bounding box center [552, 163] width 1103 height 37
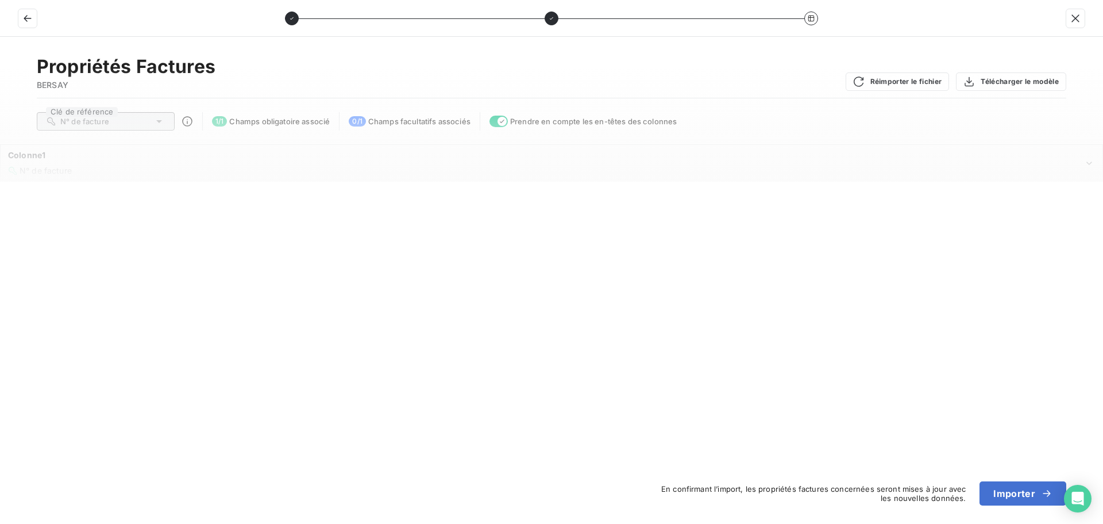
drag, startPoint x: 1028, startPoint y: 164, endPoint x: 688, endPoint y: 164, distance: 339.6
click at [571, 162] on div "Colonne1 N° de facture" at bounding box center [546, 162] width 1076 height 26
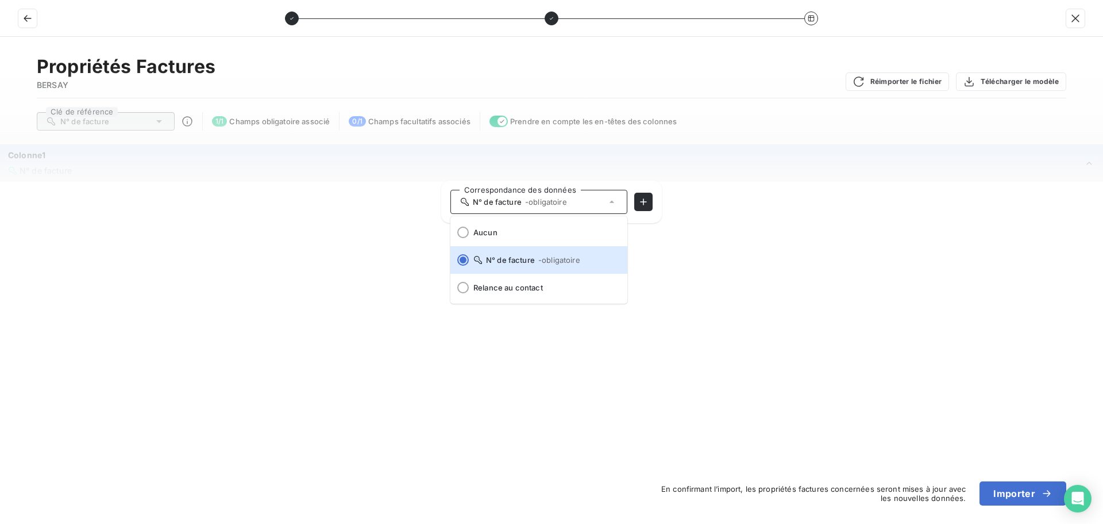
click at [1101, 146] on div "Colonne1 N° de facture" at bounding box center [551, 162] width 1101 height 35
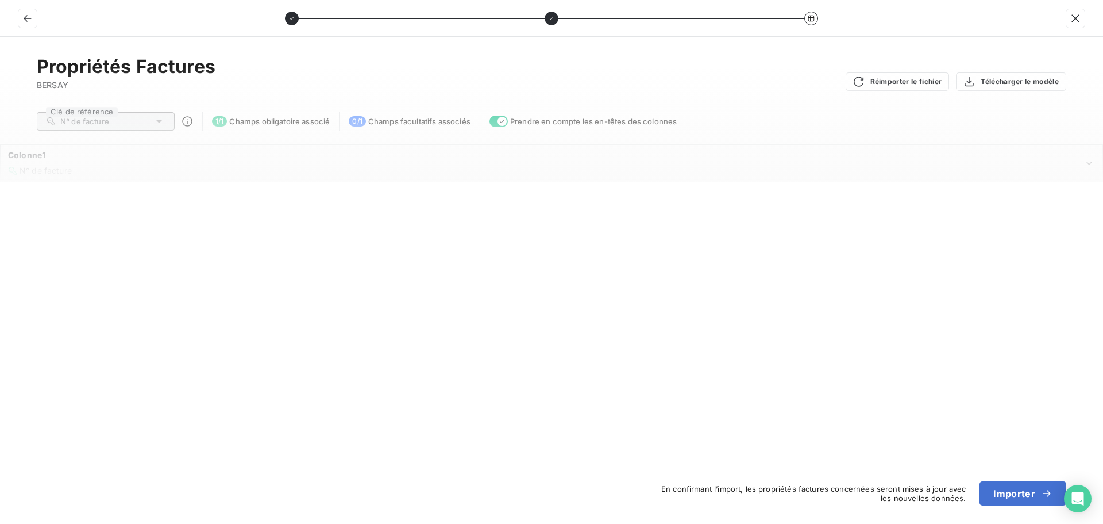
click at [1088, 161] on icon "Colonne1" at bounding box center [1089, 162] width 11 height 11
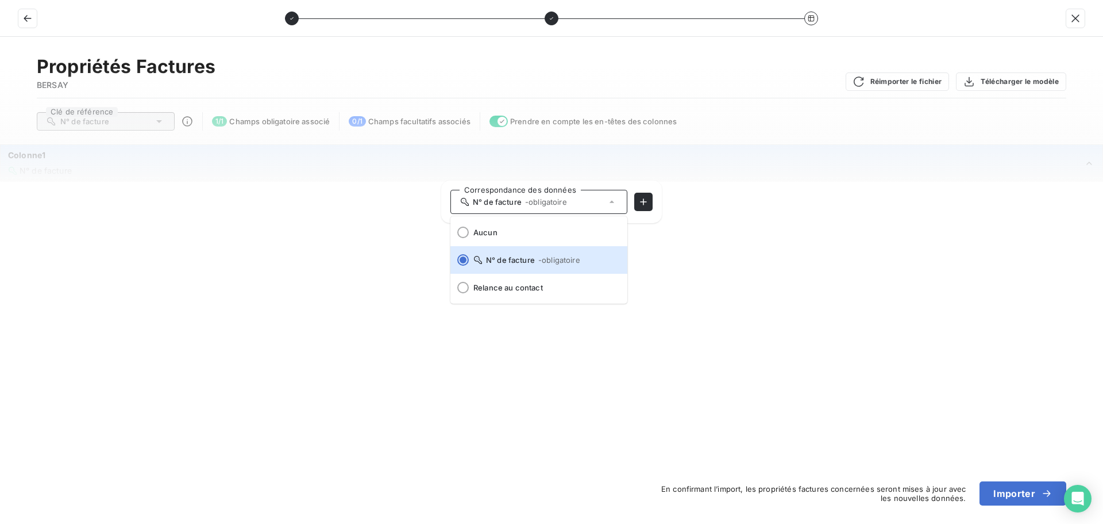
click at [831, 332] on div "Propriétés Factures BERSAY Réimporter le fichier Télécharger le modèle Clé de r…" at bounding box center [551, 280] width 1103 height 487
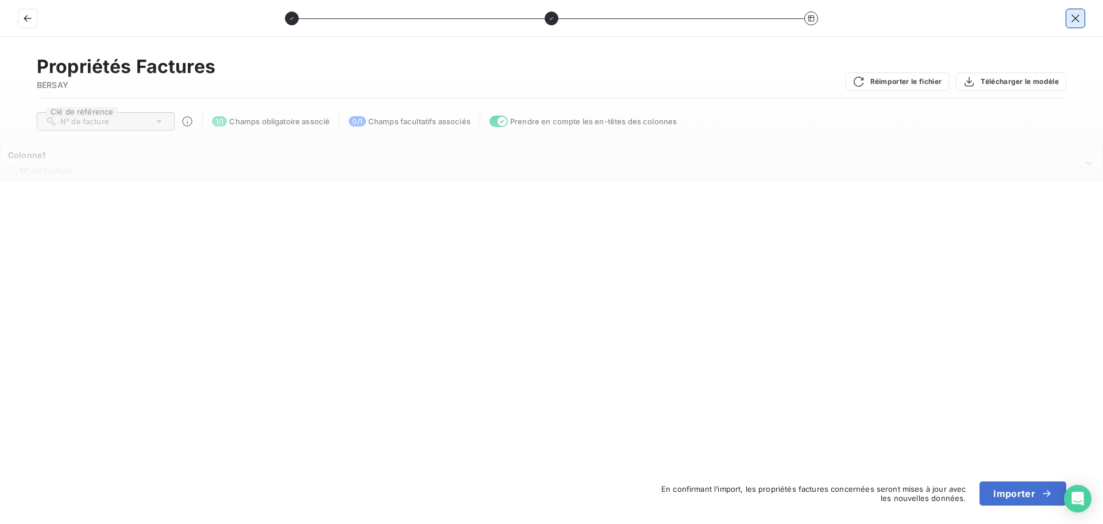
click at [1077, 14] on icon "button" at bounding box center [1075, 18] width 11 height 11
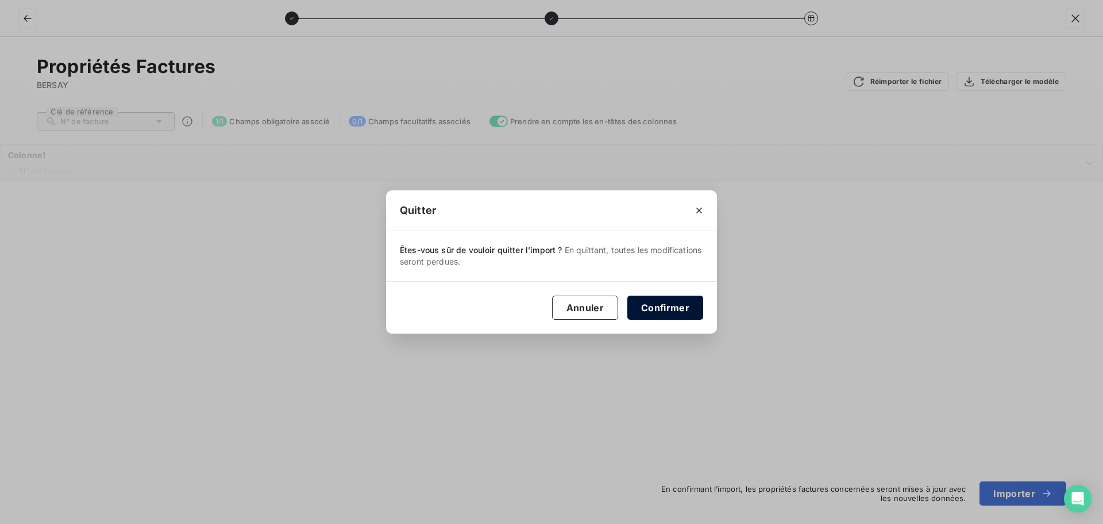
click at [654, 302] on button "Confirmer" at bounding box center [666, 307] width 76 height 24
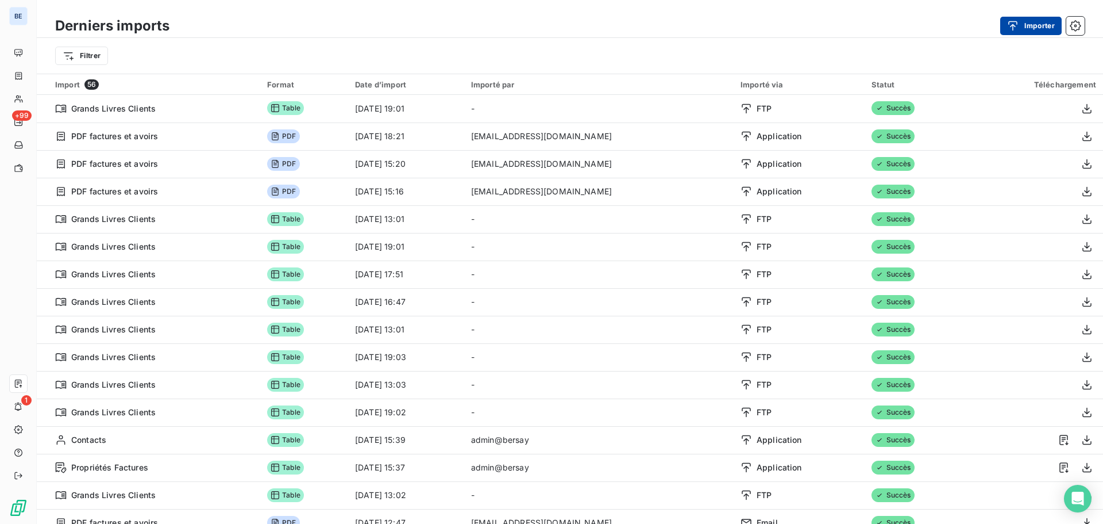
click at [1043, 20] on button "Importer" at bounding box center [1031, 26] width 61 height 18
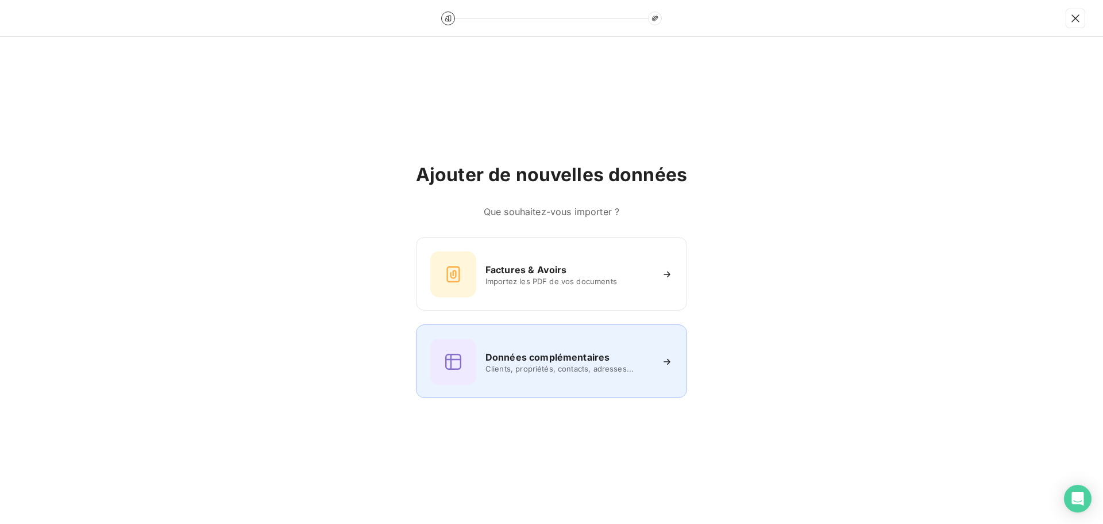
click at [546, 349] on div "Données complémentaires Clients, propriétés, contacts, adresses..." at bounding box center [551, 361] width 243 height 46
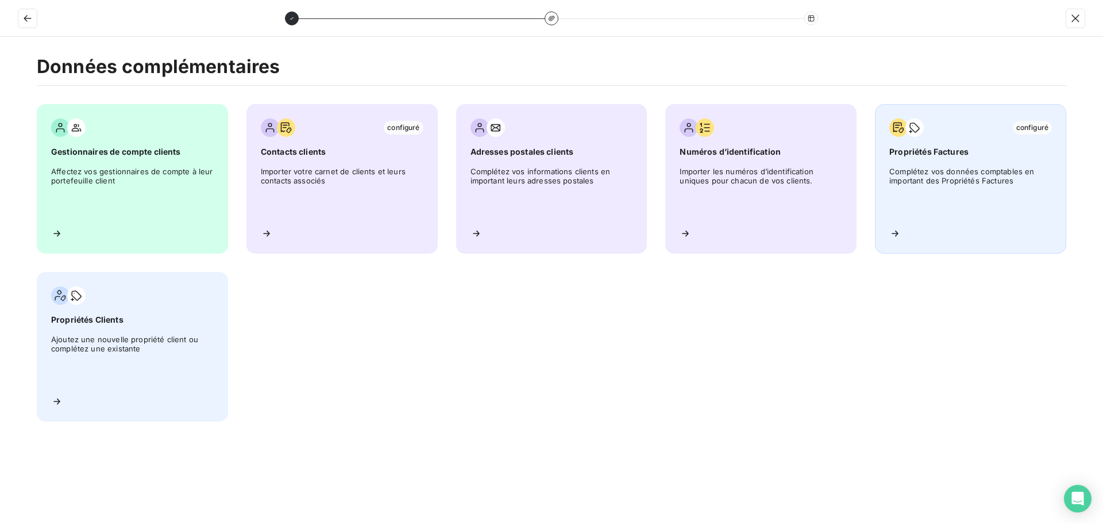
click at [961, 199] on span "Complétez vos données comptables en important des Propriétés Factures" at bounding box center [971, 193] width 163 height 52
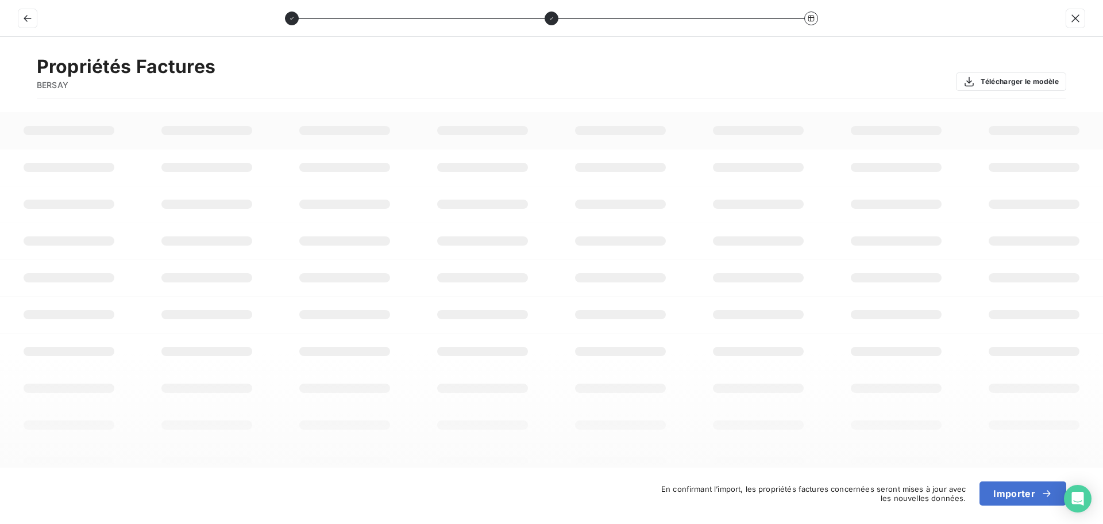
click at [272, 136] on td at bounding box center [207, 130] width 138 height 37
click at [371, 70] on div "Propriétés Factures BERSAY Télécharger le modèle" at bounding box center [552, 76] width 1030 height 43
click at [87, 118] on td at bounding box center [69, 130] width 138 height 37
drag, startPoint x: 223, startPoint y: 141, endPoint x: 330, endPoint y: 136, distance: 107.0
click at [229, 140] on td at bounding box center [207, 130] width 138 height 37
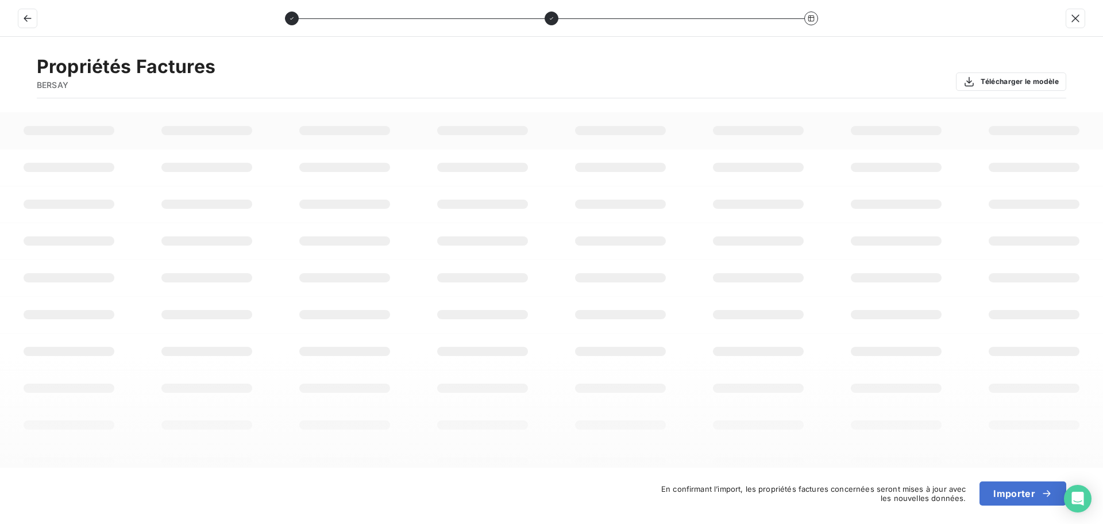
drag, startPoint x: 331, startPoint y: 136, endPoint x: 346, endPoint y: 136, distance: 14.9
click at [333, 136] on td at bounding box center [345, 130] width 138 height 37
drag, startPoint x: 434, startPoint y: 136, endPoint x: 466, endPoint y: 141, distance: 31.5
click at [444, 137] on td at bounding box center [483, 130] width 138 height 37
click at [625, 145] on td at bounding box center [621, 130] width 138 height 37
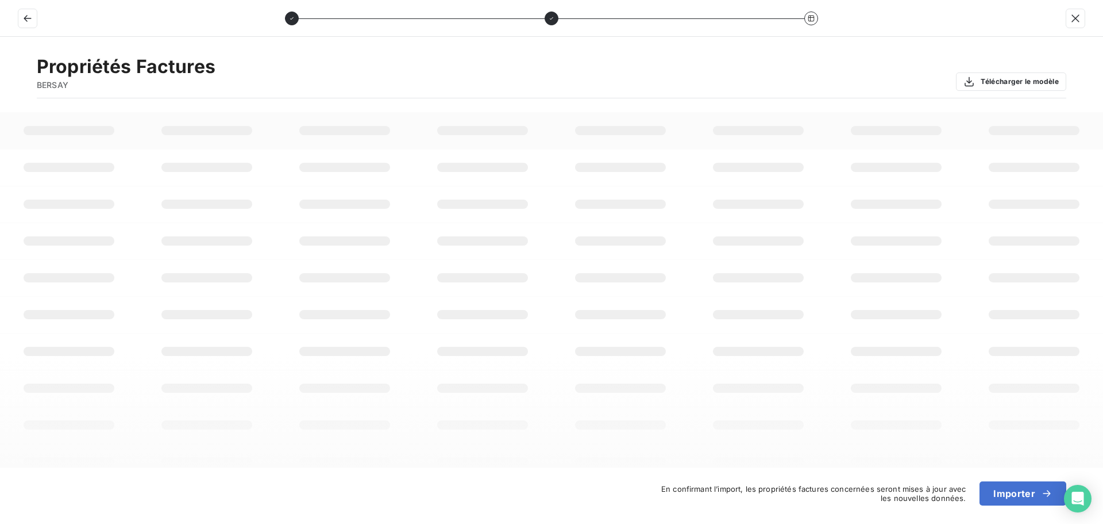
click at [979, 174] on td at bounding box center [1034, 167] width 138 height 37
click at [1034, 123] on td at bounding box center [1034, 130] width 138 height 37
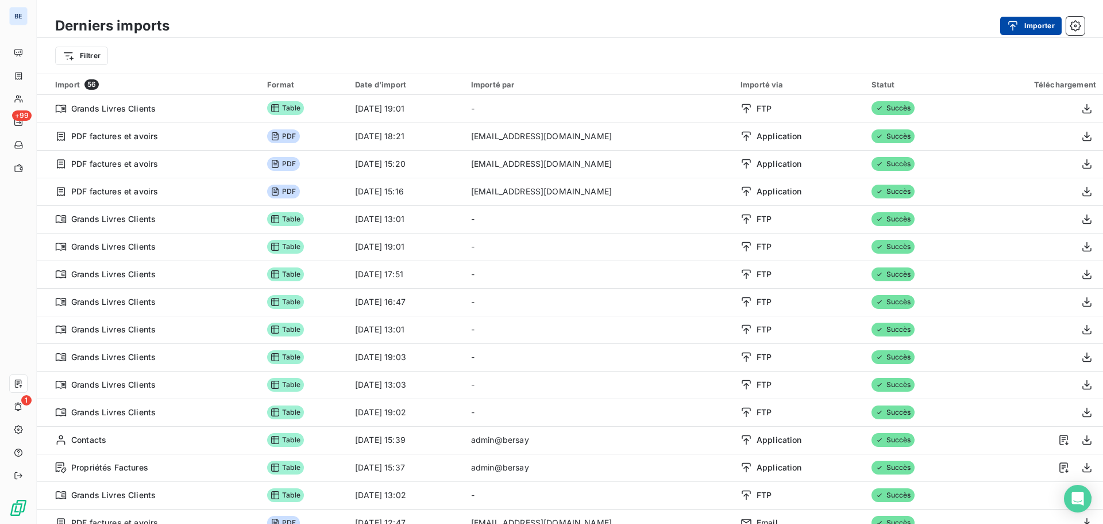
click at [1026, 28] on button "Importer" at bounding box center [1031, 26] width 61 height 18
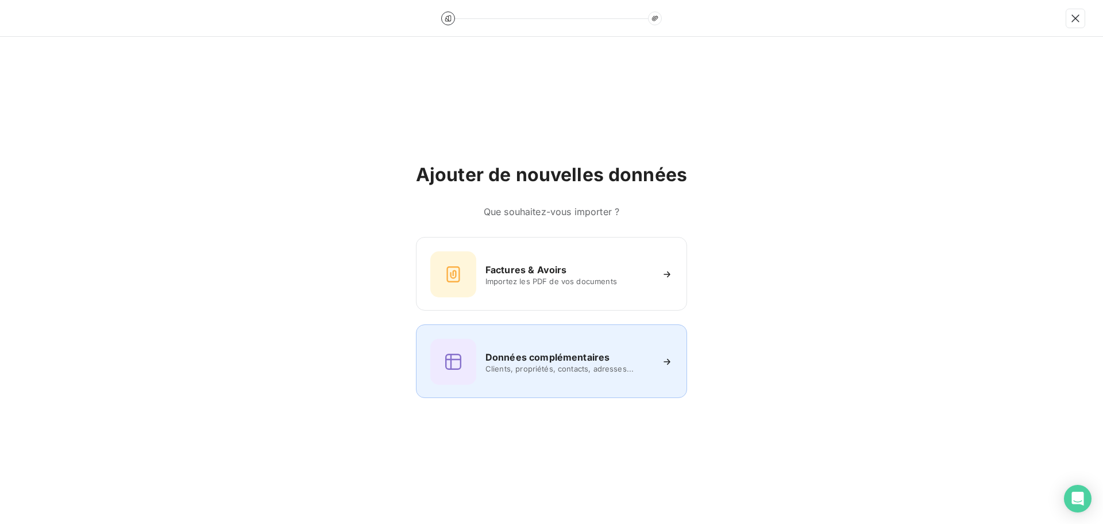
click at [560, 373] on div "Données complémentaires Clients, propriétés, contacts, adresses..." at bounding box center [551, 361] width 243 height 46
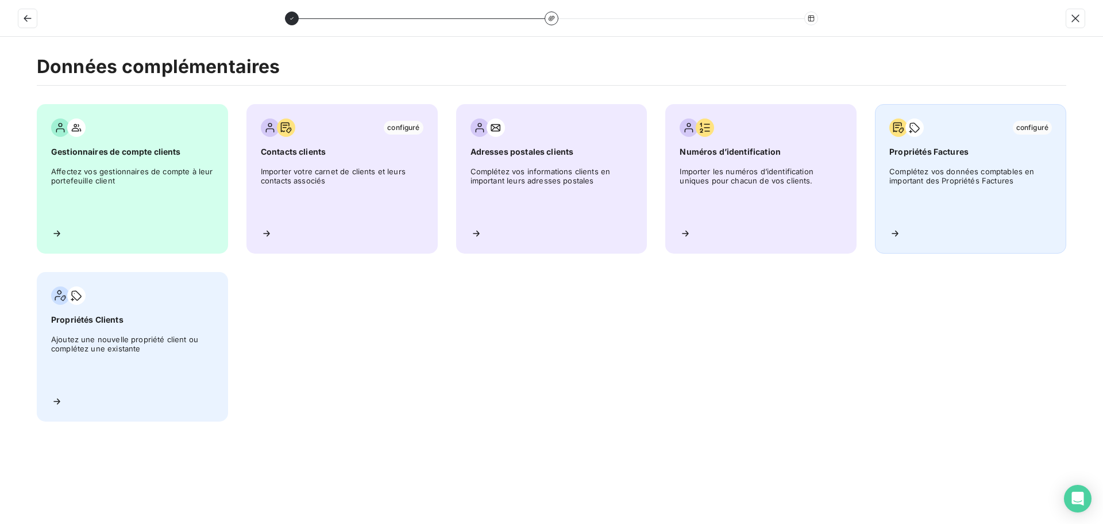
click at [953, 177] on span "Complétez vos données comptables en important des Propriétés Factures" at bounding box center [971, 193] width 163 height 52
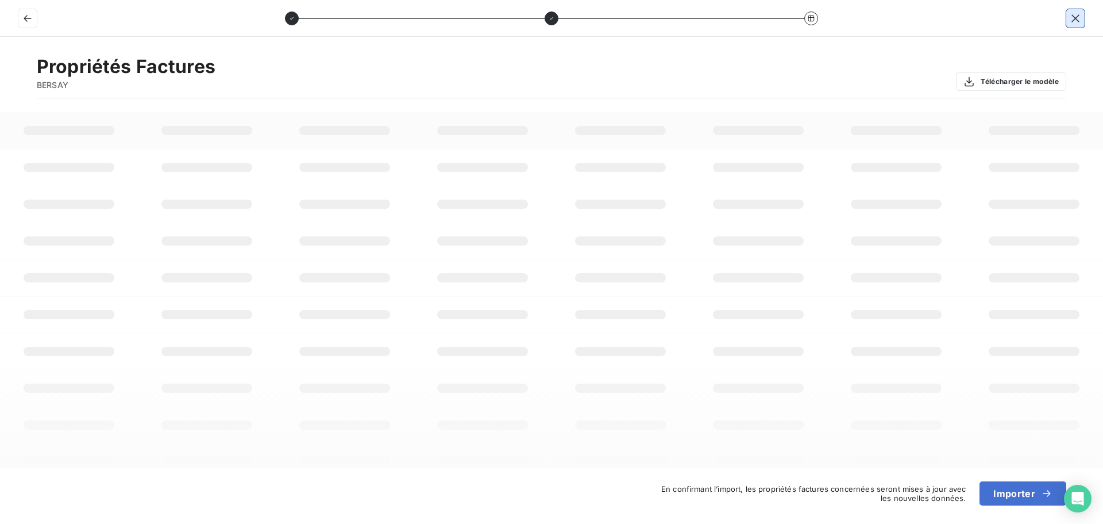
click at [1081, 20] on icon "button" at bounding box center [1075, 18] width 11 height 11
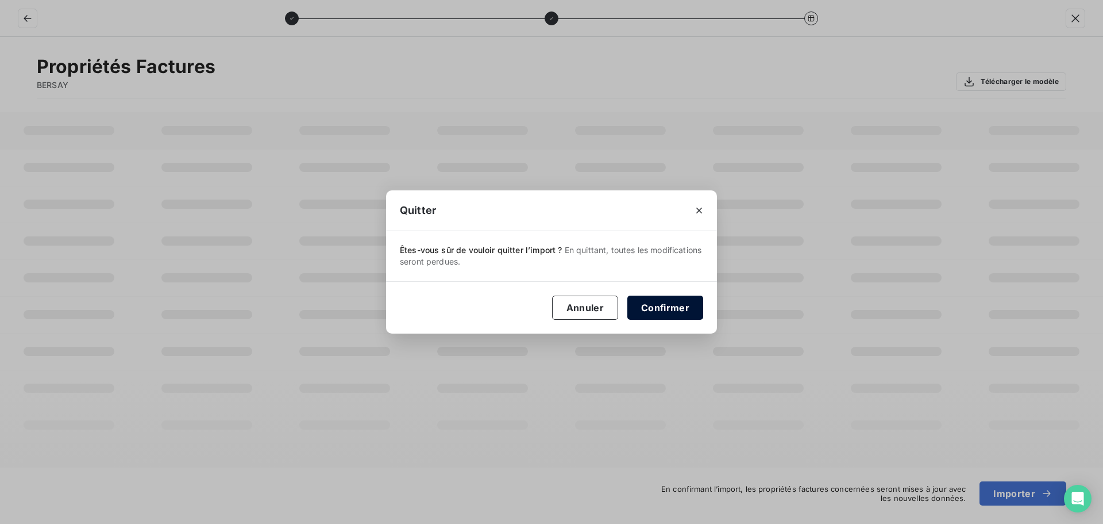
click at [671, 305] on button "Confirmer" at bounding box center [666, 307] width 76 height 24
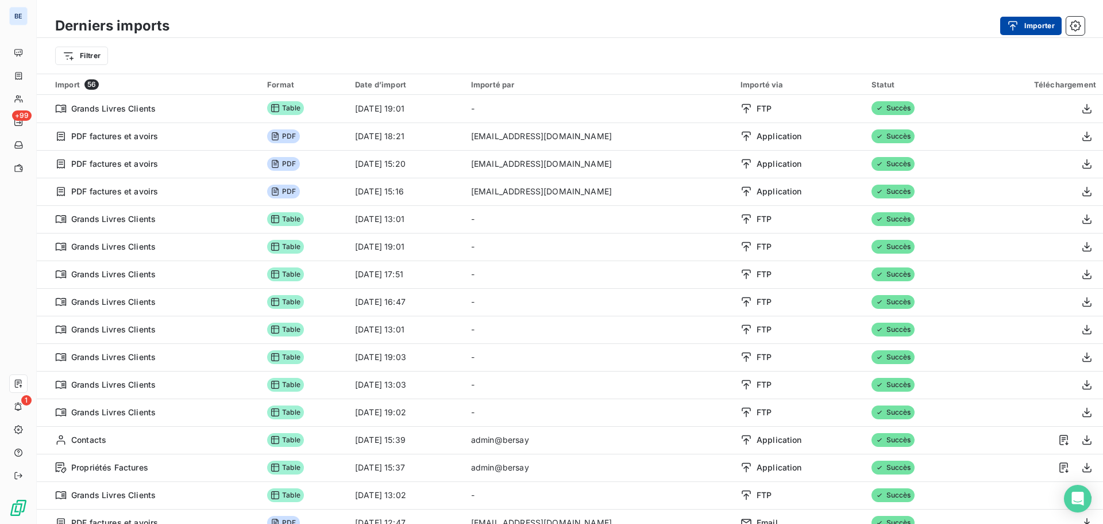
click at [1030, 26] on button "Importer" at bounding box center [1031, 26] width 61 height 18
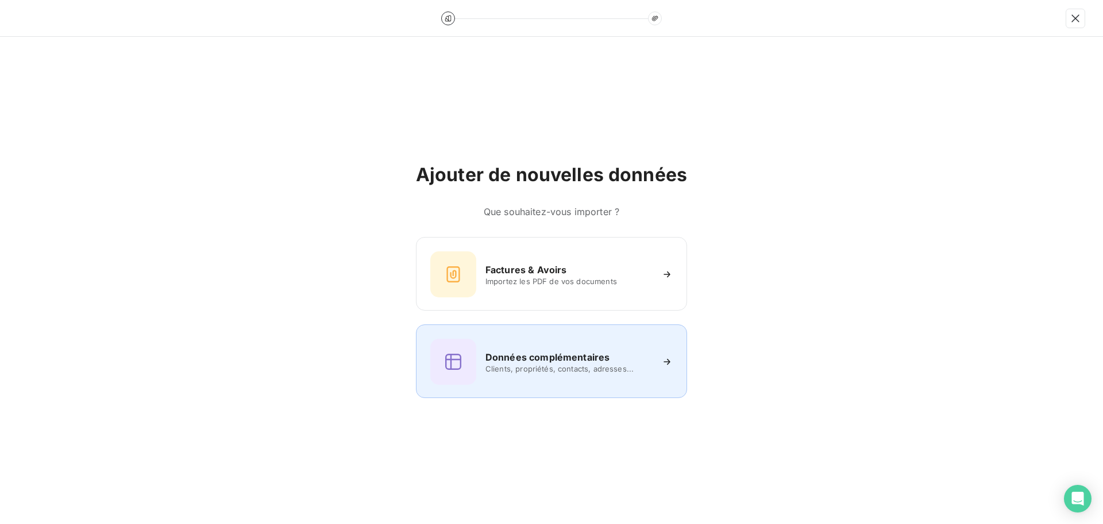
click at [558, 358] on h6 "Données complémentaires" at bounding box center [548, 357] width 124 height 14
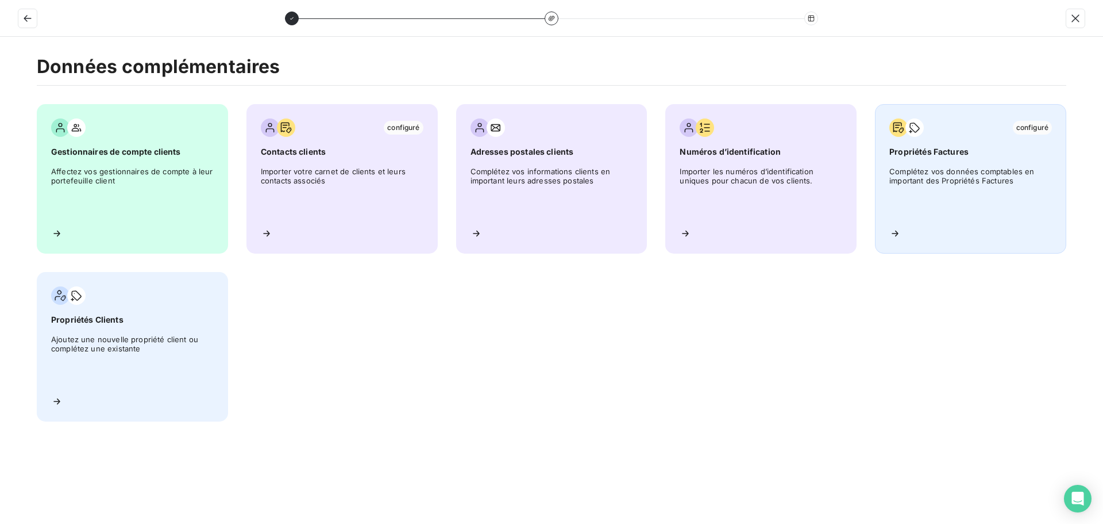
click at [961, 172] on span "Complétez vos données comptables en important des Propriétés Factures" at bounding box center [971, 193] width 163 height 52
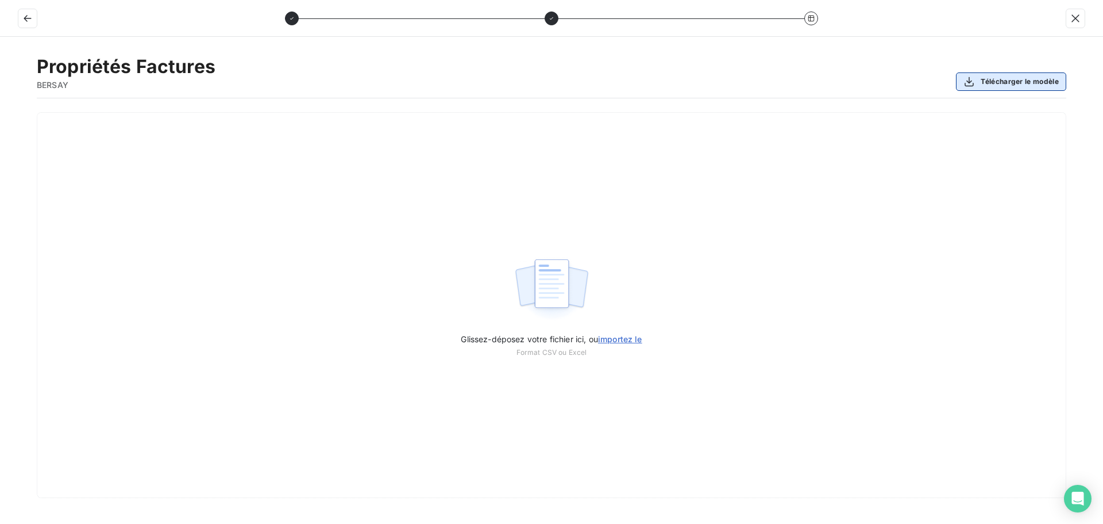
click at [987, 77] on button "Télécharger le modèle" at bounding box center [1011, 81] width 110 height 18
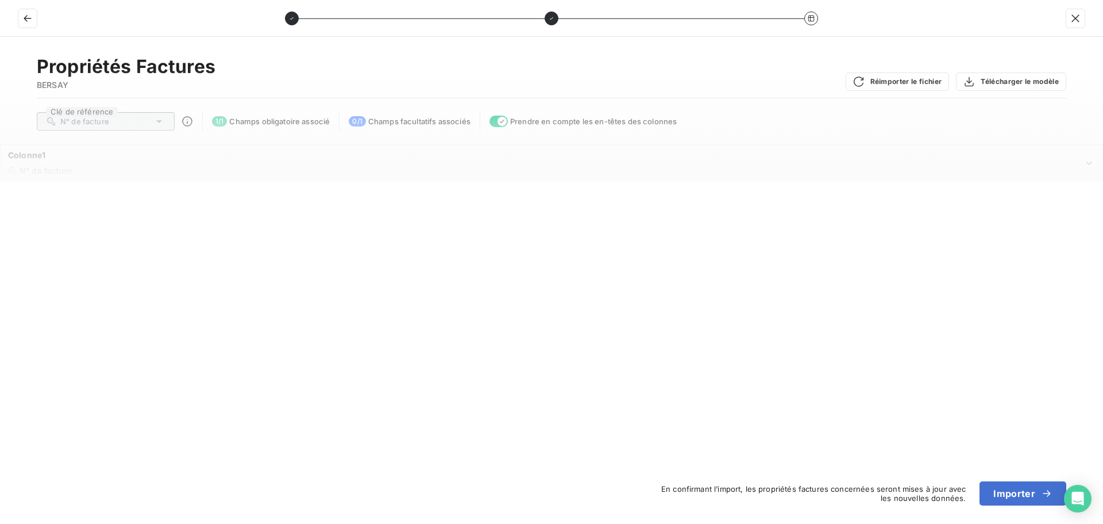
click at [160, 119] on icon at bounding box center [158, 121] width 11 height 11
click at [59, 171] on span "N° de facture" at bounding box center [46, 171] width 52 height 10
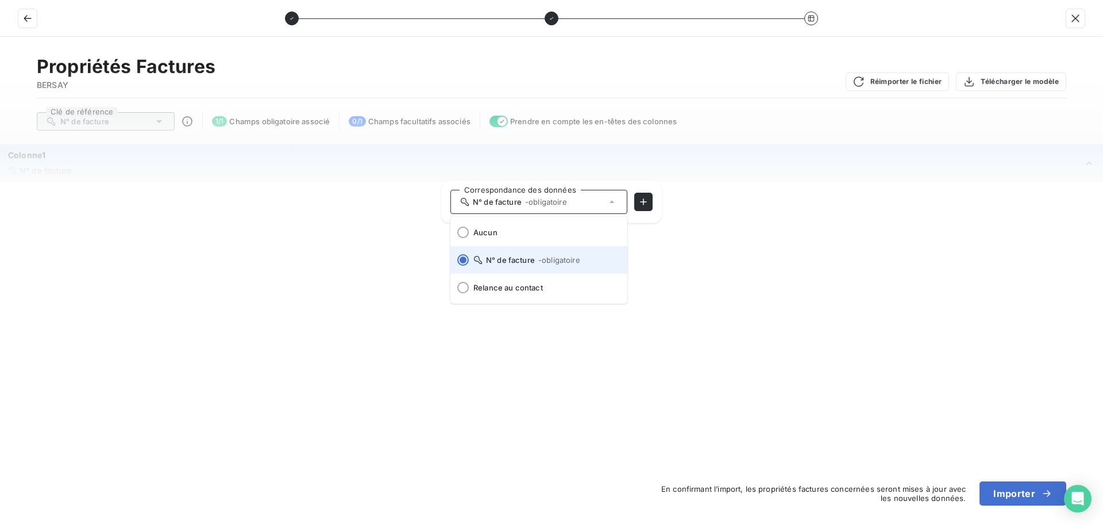
click at [507, 260] on span "N° de facture - obligatoire" at bounding box center [546, 259] width 145 height 9
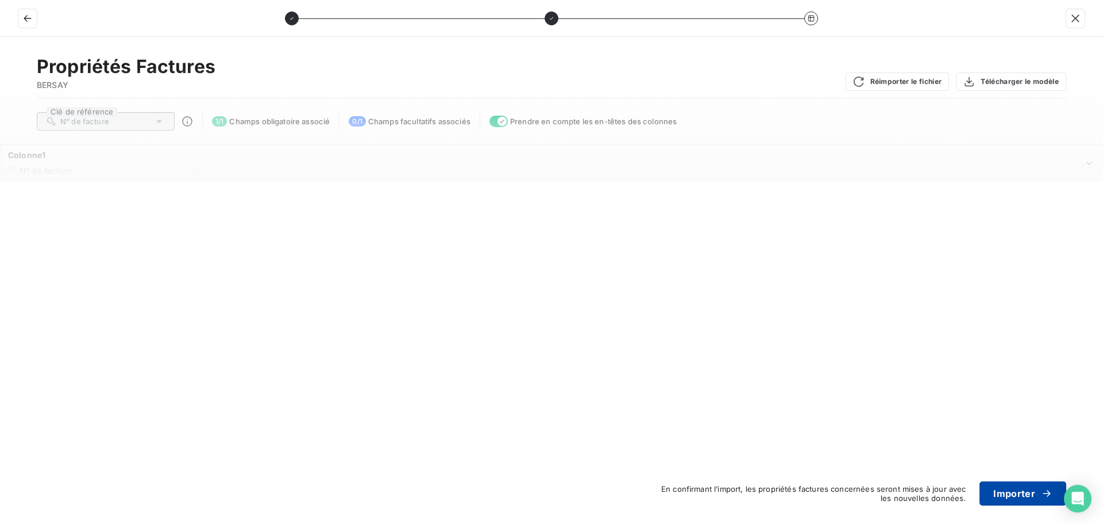
click at [1034, 493] on button "Importer" at bounding box center [1023, 493] width 87 height 24
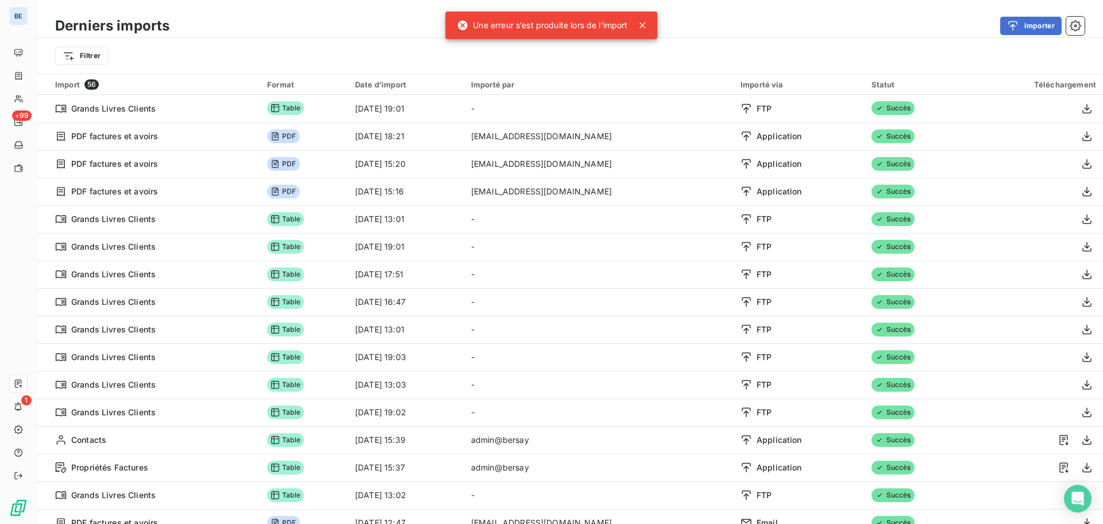
click at [647, 24] on icon at bounding box center [642, 25] width 11 height 11
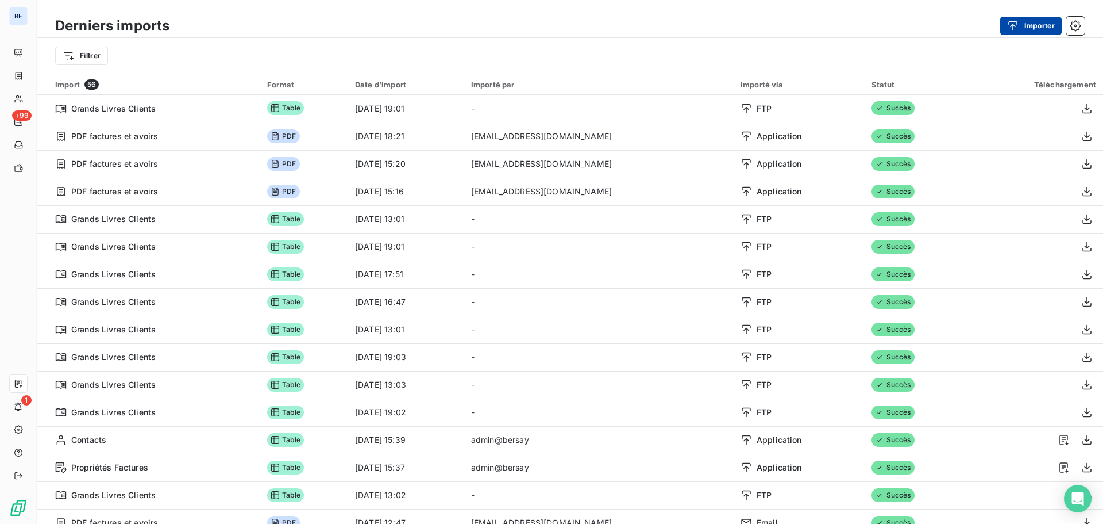
click at [1047, 29] on button "Importer" at bounding box center [1031, 26] width 61 height 18
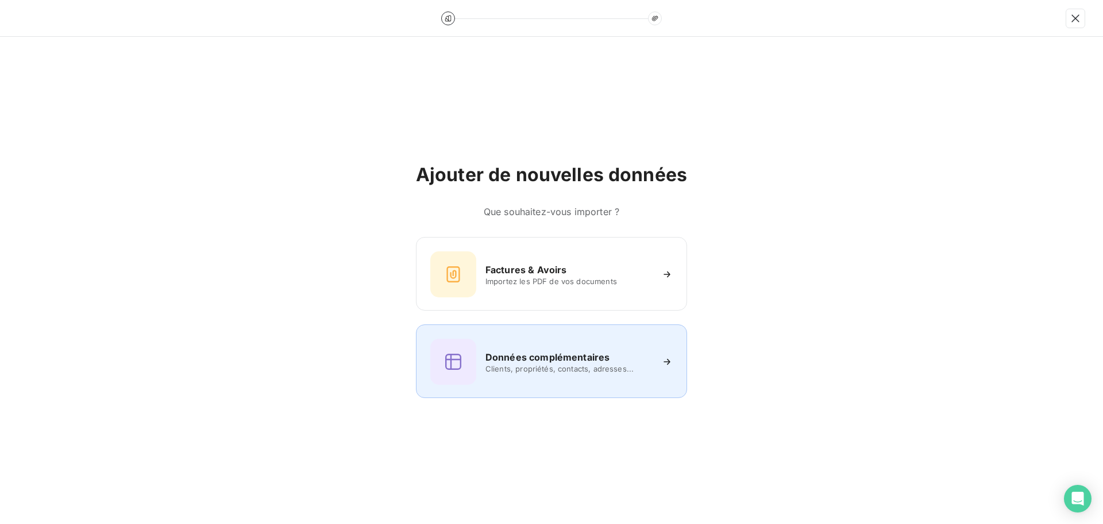
click at [555, 373] on div "Données complémentaires Clients, propriétés, contacts, adresses..." at bounding box center [551, 361] width 243 height 46
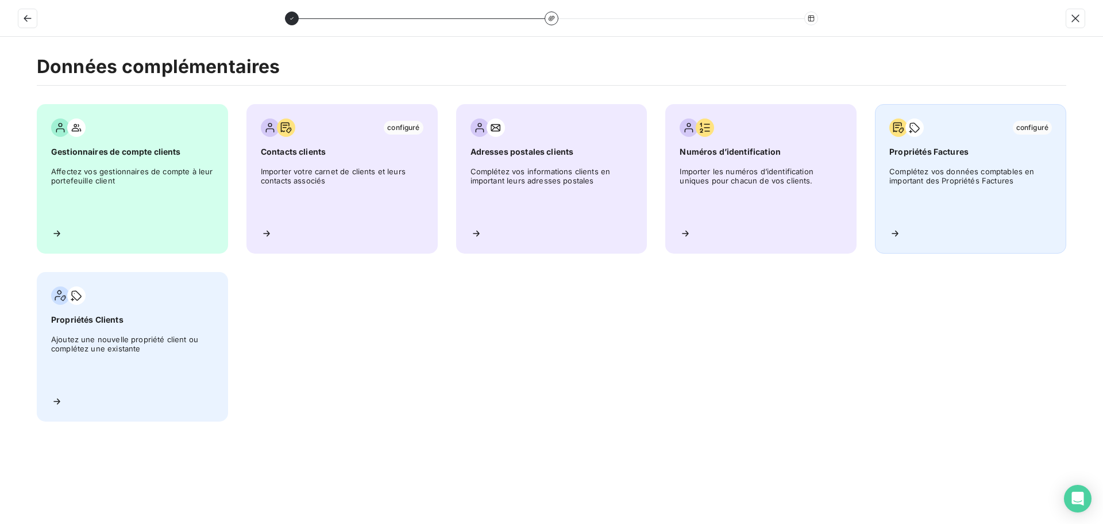
click at [971, 164] on div "configuré Propriétés Factures Complétez vos données comptables en important des…" at bounding box center [970, 178] width 191 height 149
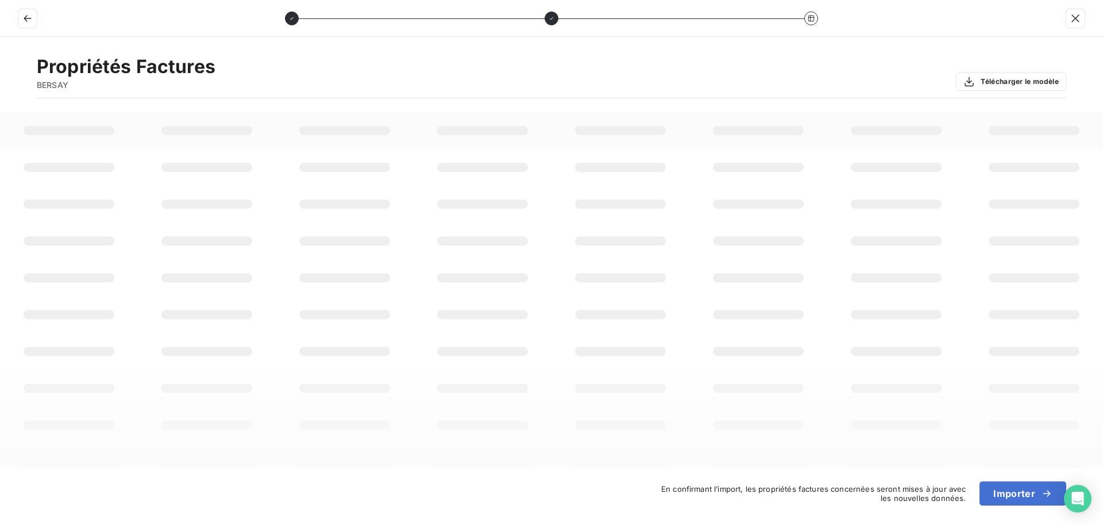
click at [172, 133] on div at bounding box center [206, 130] width 91 height 9
drag, startPoint x: 101, startPoint y: 122, endPoint x: 75, endPoint y: 127, distance: 26.4
click at [97, 122] on td at bounding box center [69, 130] width 138 height 37
click at [74, 128] on div at bounding box center [69, 130] width 91 height 9
drag, startPoint x: 192, startPoint y: 129, endPoint x: 209, endPoint y: 129, distance: 16.7
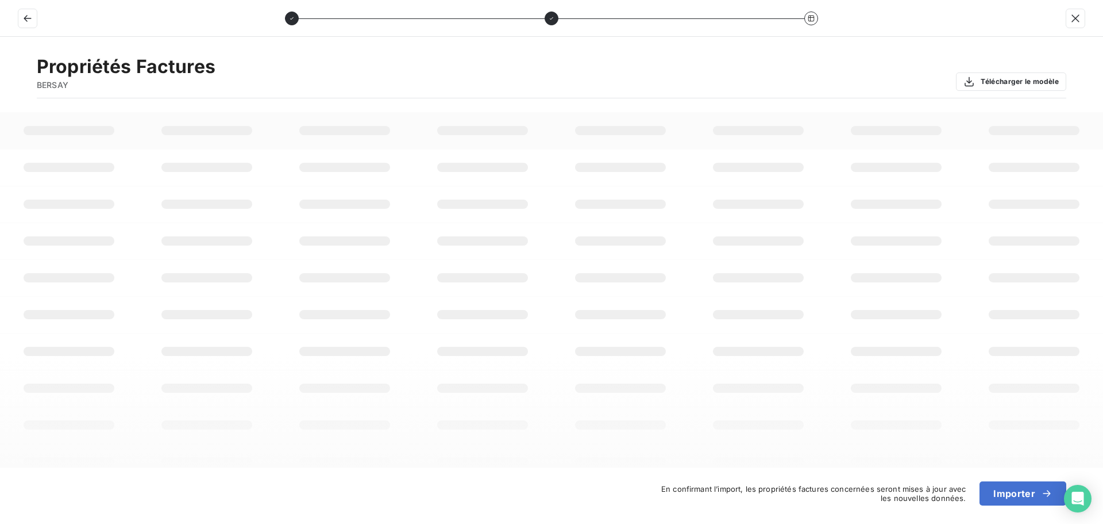
click at [201, 129] on div at bounding box center [206, 130] width 91 height 9
click at [420, 135] on td at bounding box center [483, 130] width 138 height 37
click at [672, 133] on td at bounding box center [621, 130] width 138 height 37
click at [1079, 18] on icon "button" at bounding box center [1075, 18] width 11 height 11
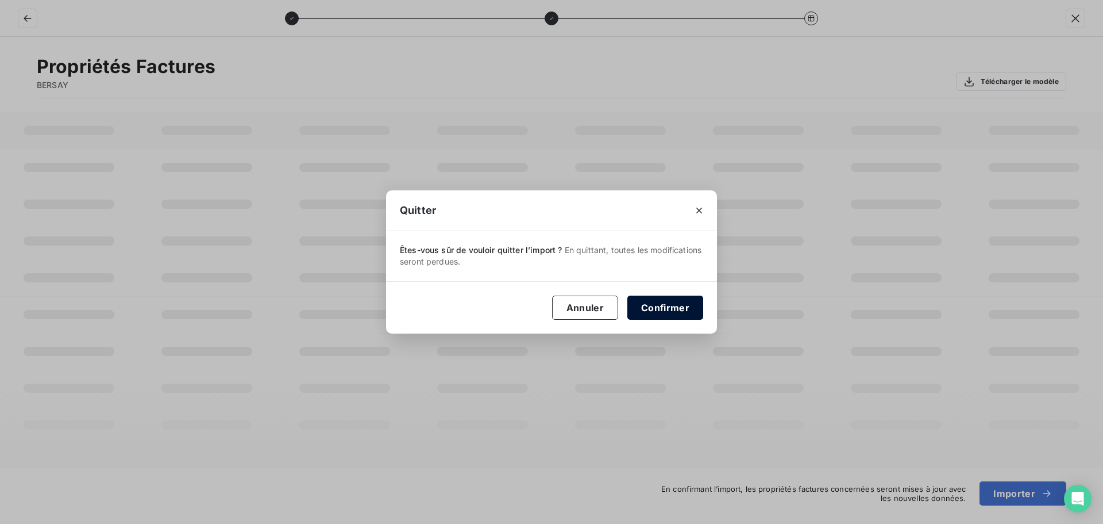
click at [676, 310] on button "Confirmer" at bounding box center [666, 307] width 76 height 24
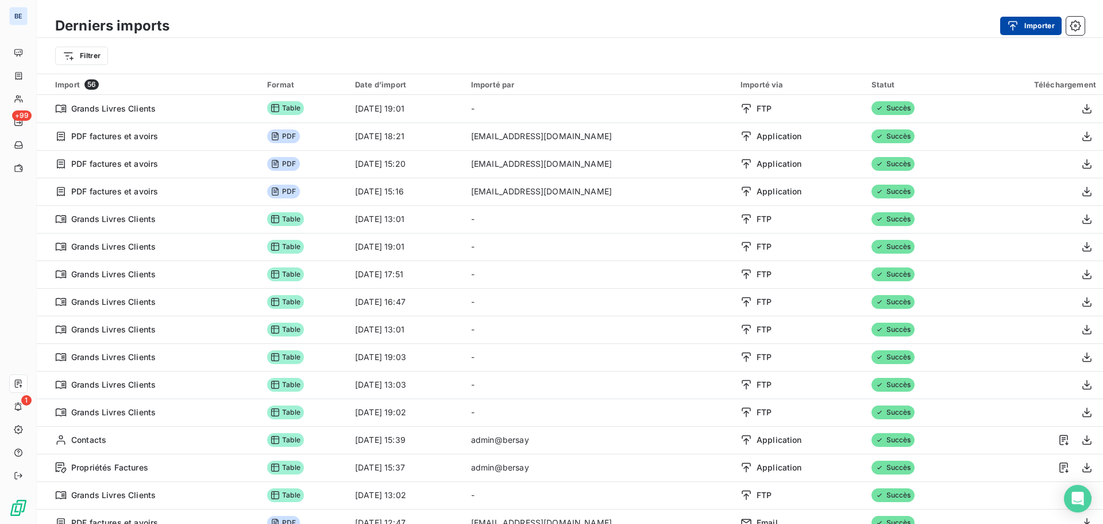
click at [1022, 24] on div "button" at bounding box center [1015, 25] width 17 height 11
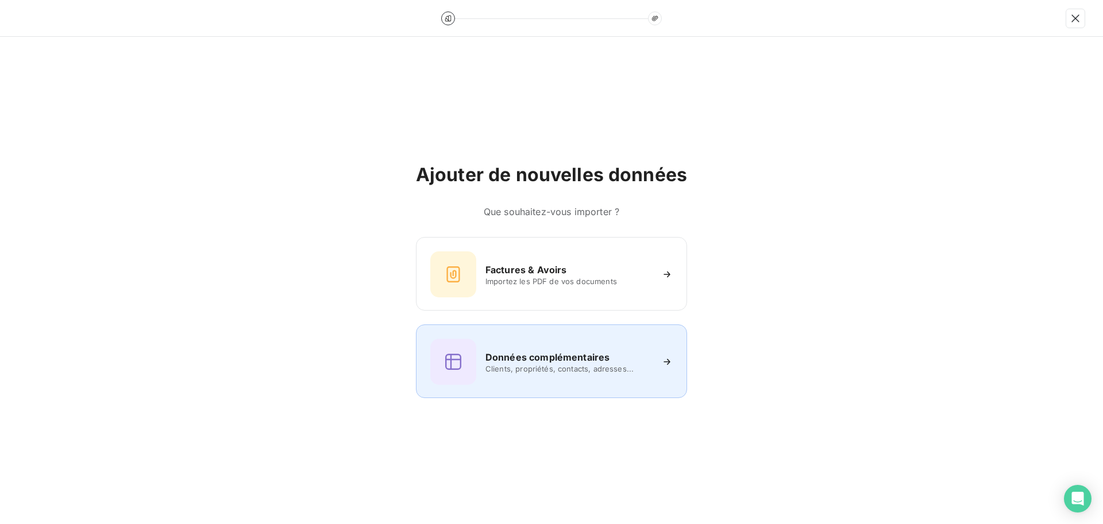
click at [547, 387] on div "Données complémentaires Clients, propriétés, contacts, adresses..." at bounding box center [551, 361] width 271 height 74
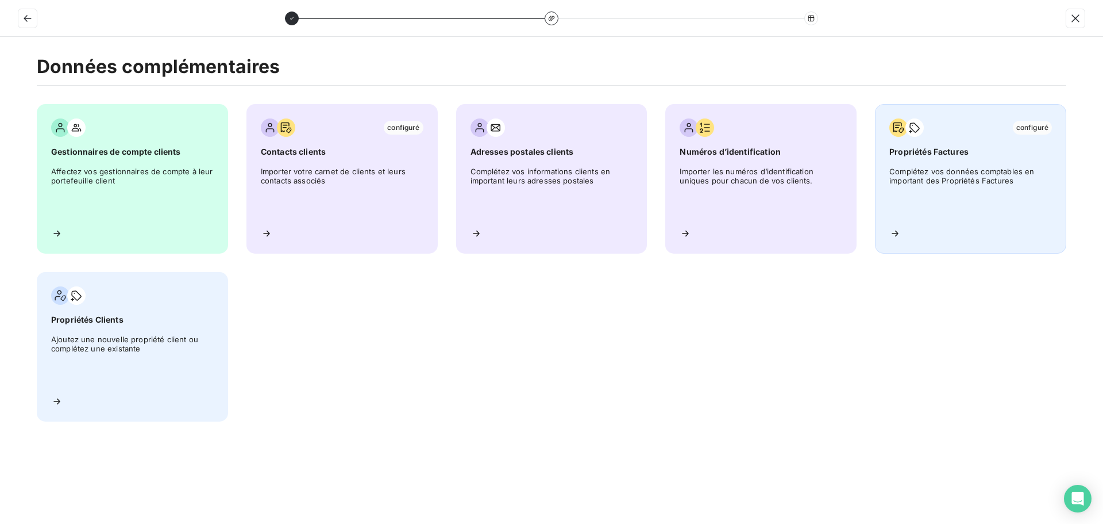
click at [1014, 157] on span "Propriétés Factures" at bounding box center [971, 151] width 163 height 11
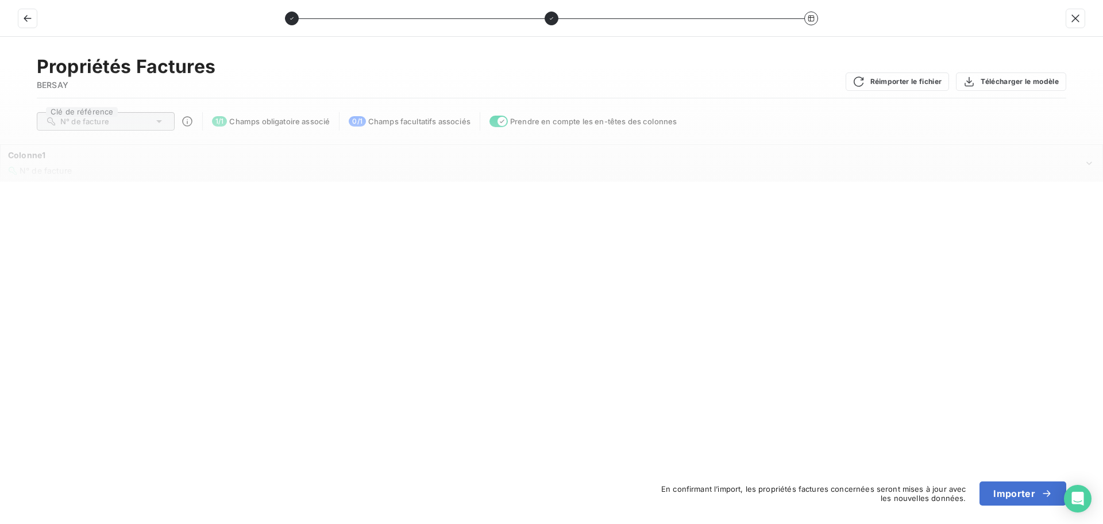
click at [138, 124] on div "N° de facture" at bounding box center [106, 121] width 138 height 18
click at [173, 124] on div "N° de facture" at bounding box center [106, 121] width 138 height 18
drag, startPoint x: 111, startPoint y: 170, endPoint x: 98, endPoint y: 171, distance: 13.3
click at [111, 170] on div "N° de facture" at bounding box center [546, 170] width 1076 height 11
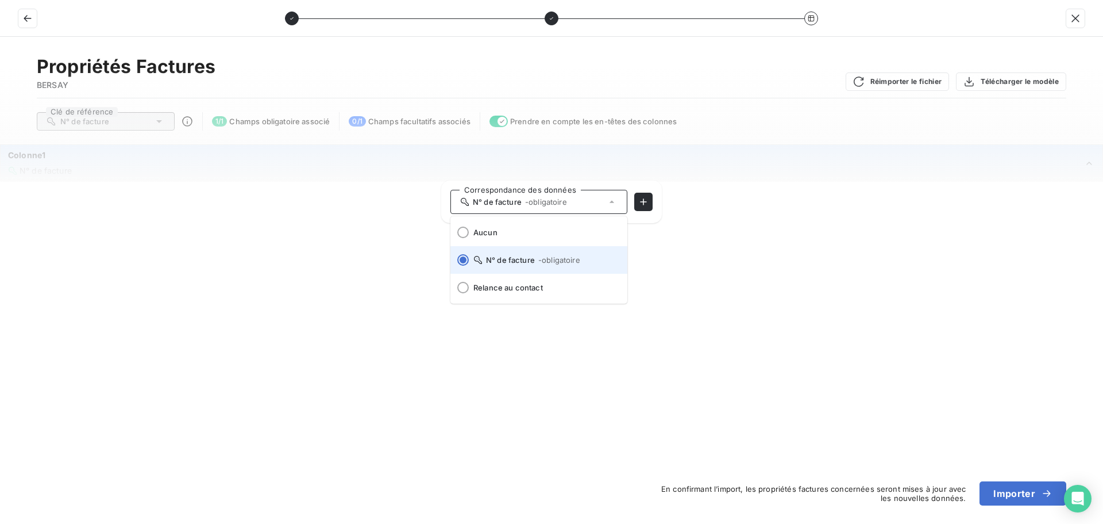
click at [540, 256] on span "- obligatoire" at bounding box center [559, 259] width 42 height 9
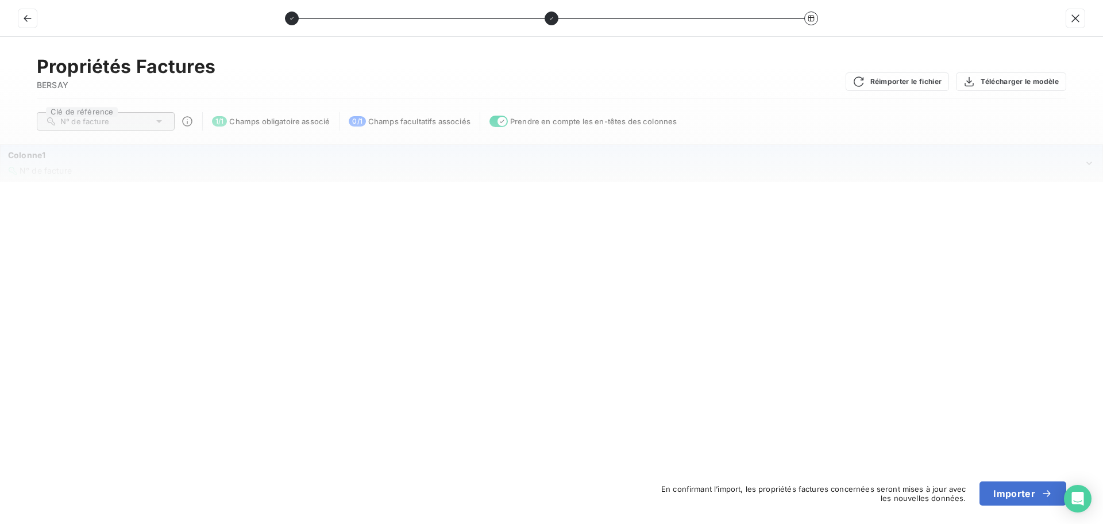
click at [1090, 164] on icon "Colonne1" at bounding box center [1089, 162] width 11 height 11
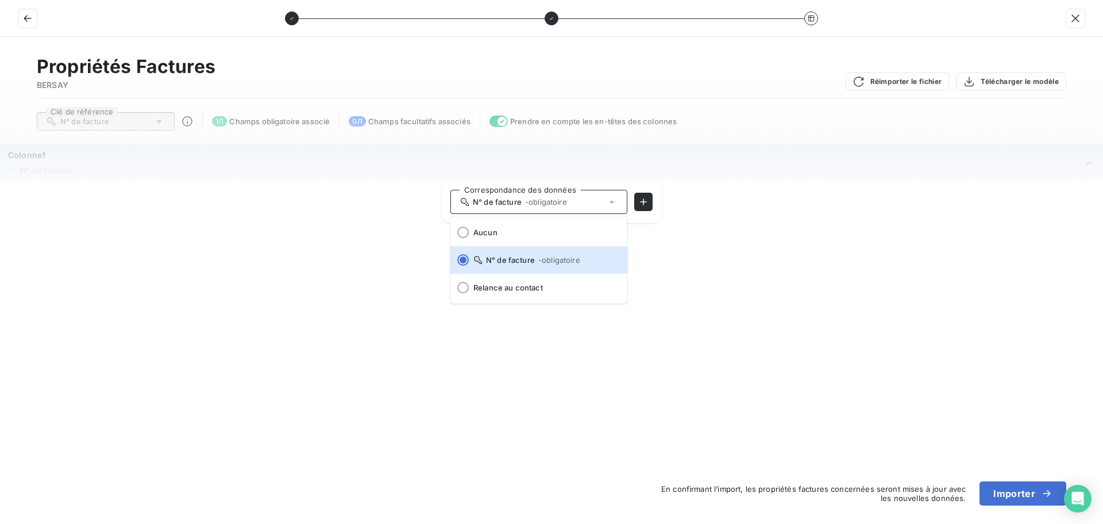
click at [566, 202] on span "- obligatoire" at bounding box center [546, 201] width 42 height 9
click at [552, 202] on span "- obligatoire" at bounding box center [546, 201] width 42 height 9
click at [495, 259] on span "N° de facture - obligatoire" at bounding box center [546, 259] width 145 height 9
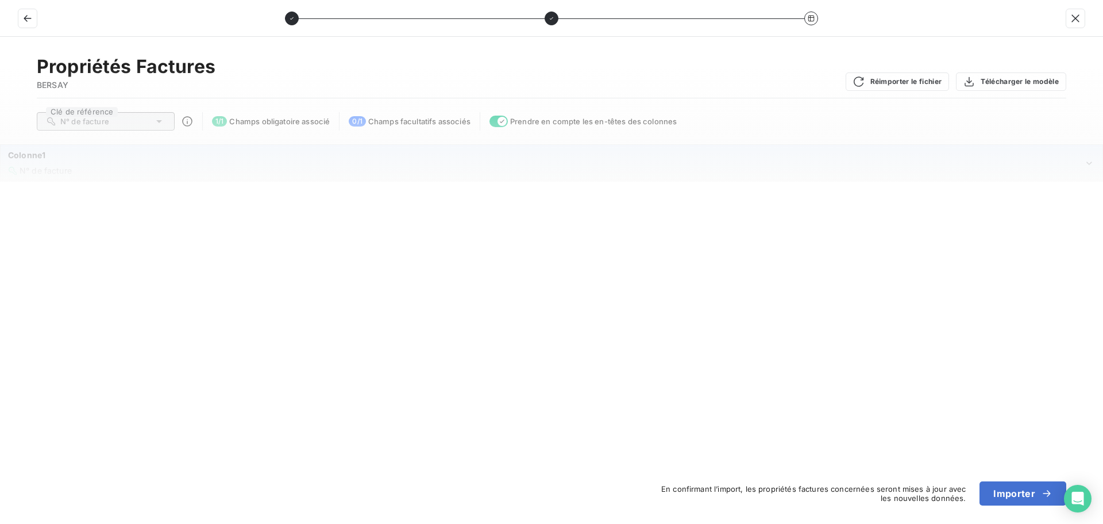
click at [30, 159] on span "Colonne1" at bounding box center [26, 155] width 37 height 10
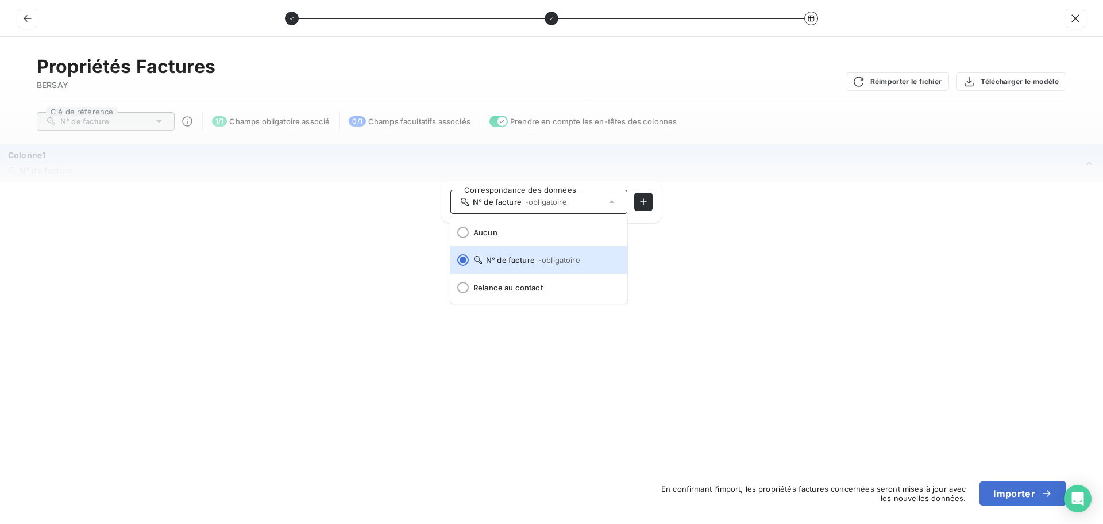
click at [30, 158] on span "Colonne1" at bounding box center [26, 155] width 37 height 10
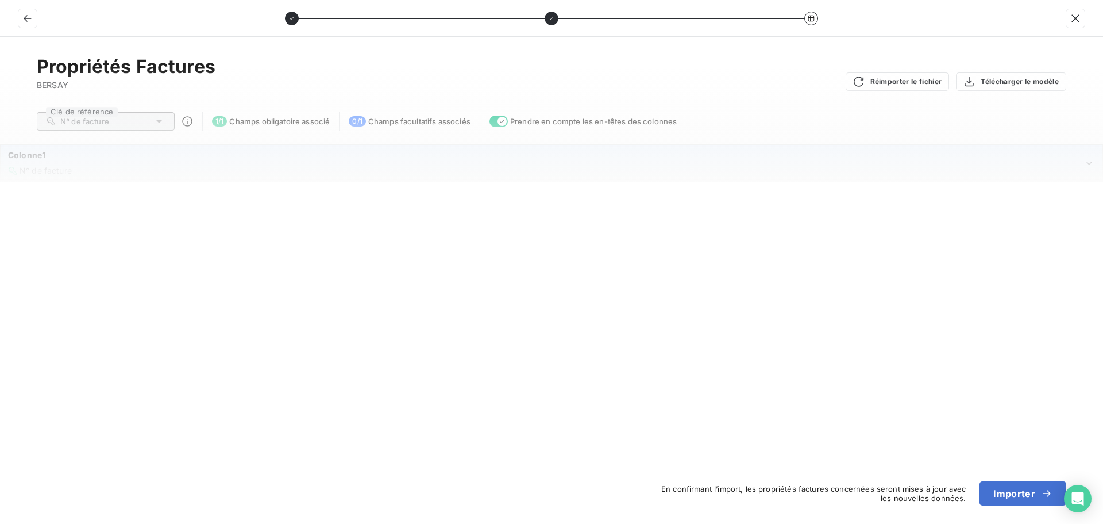
click at [154, 156] on div "Colonne1" at bounding box center [546, 154] width 1076 height 11
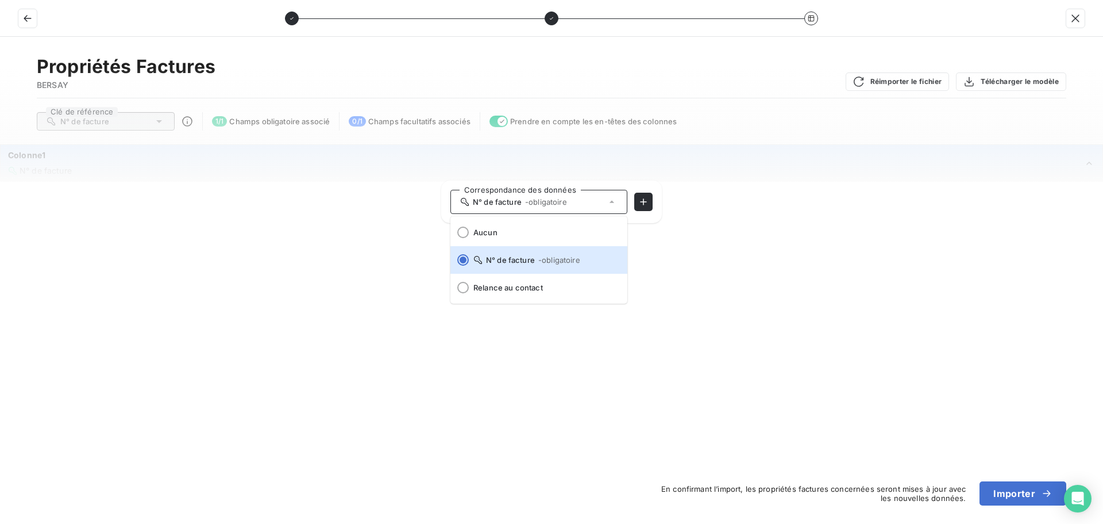
click at [261, 156] on div "Colonne1" at bounding box center [546, 154] width 1076 height 11
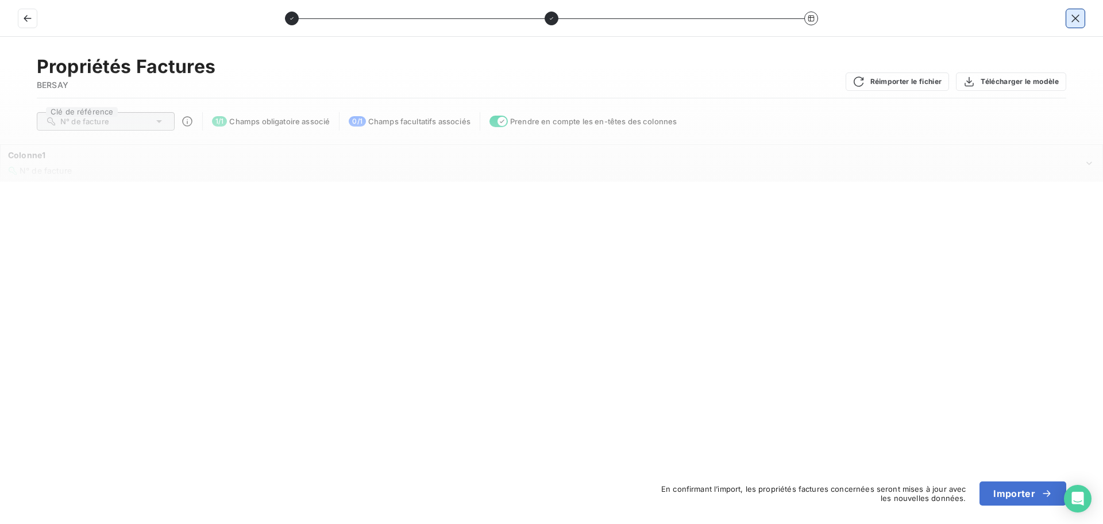
click at [1077, 19] on icon "button" at bounding box center [1075, 17] width 7 height 7
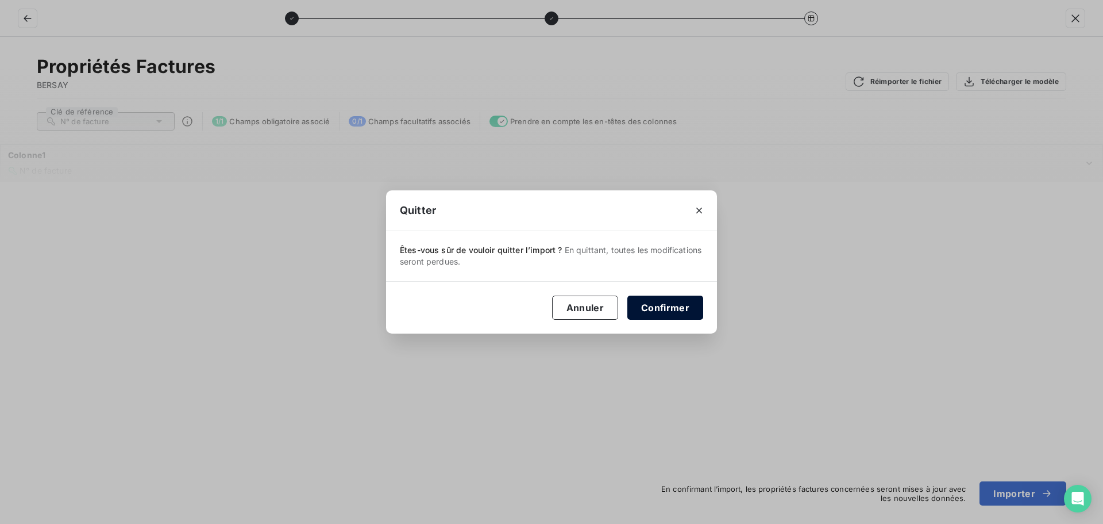
click at [667, 309] on button "Confirmer" at bounding box center [666, 307] width 76 height 24
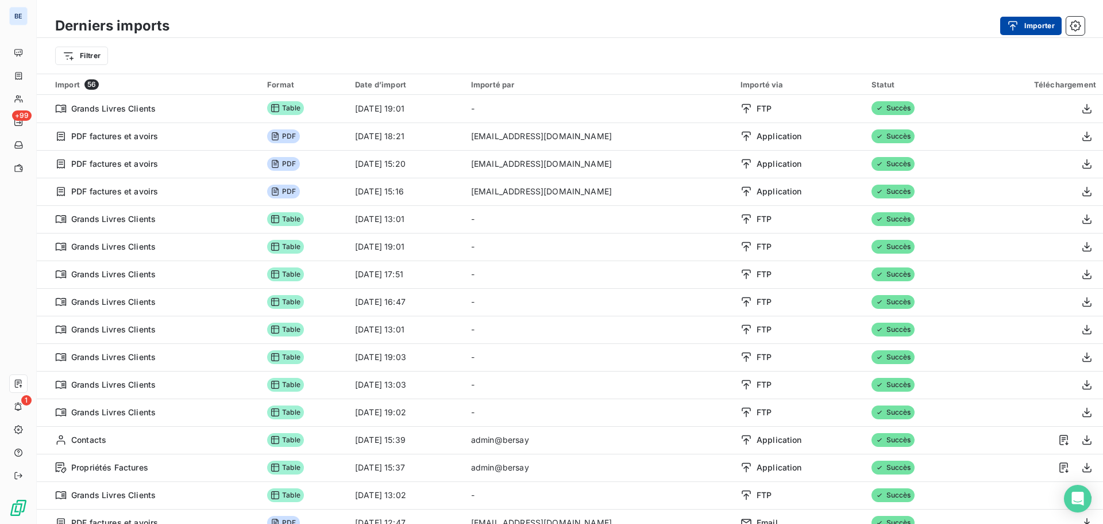
click at [1026, 26] on button "Importer" at bounding box center [1031, 26] width 61 height 18
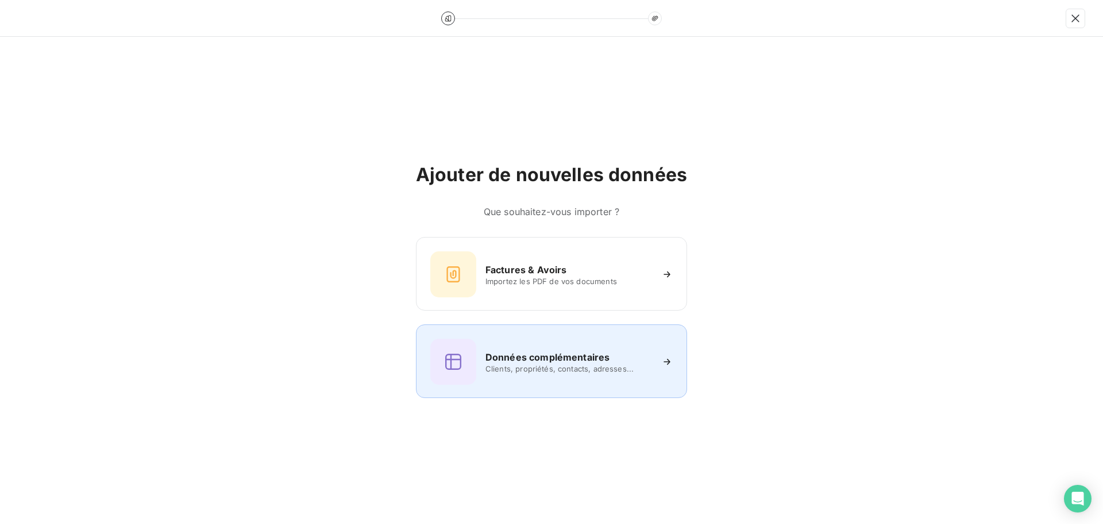
click at [537, 362] on h6 "Données complémentaires" at bounding box center [548, 357] width 124 height 14
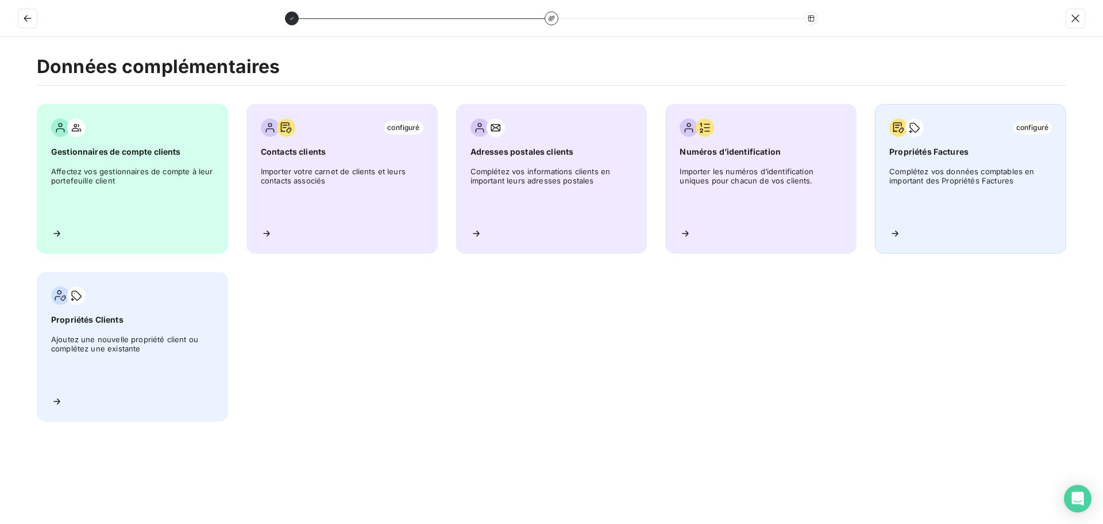
click at [1042, 165] on div "configuré Propriétés Factures Complétez vos données comptables en important des…" at bounding box center [970, 178] width 191 height 149
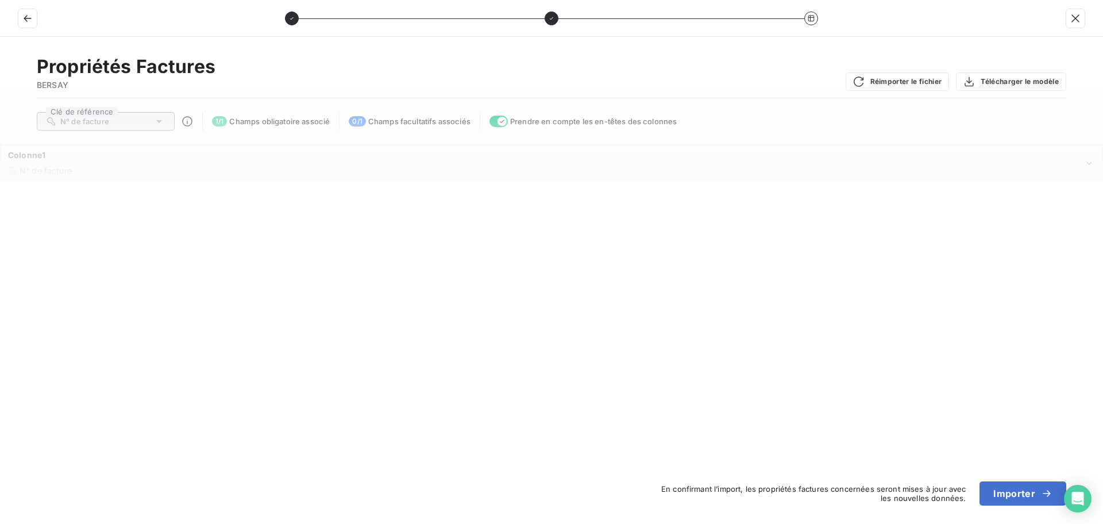
click at [499, 121] on icon "button" at bounding box center [502, 121] width 9 height 9
click at [118, 168] on div "N° de facture" at bounding box center [546, 170] width 1076 height 11
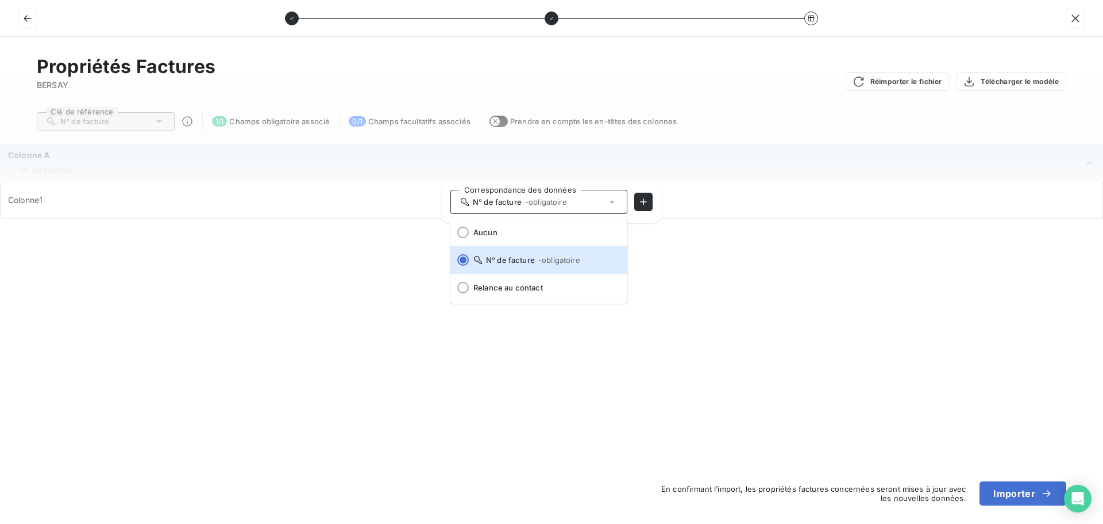
click at [65, 205] on span "Colonne1" at bounding box center [551, 199] width 1087 height 11
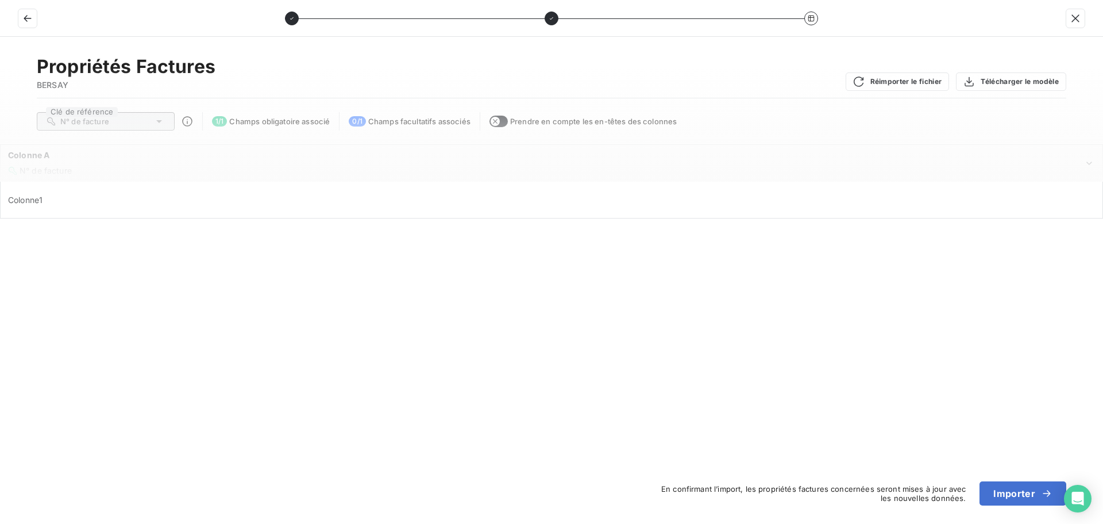
click at [28, 197] on span "Colonne1" at bounding box center [25, 200] width 34 height 10
click at [30, 163] on div "Colonne A N° de facture" at bounding box center [546, 162] width 1076 height 26
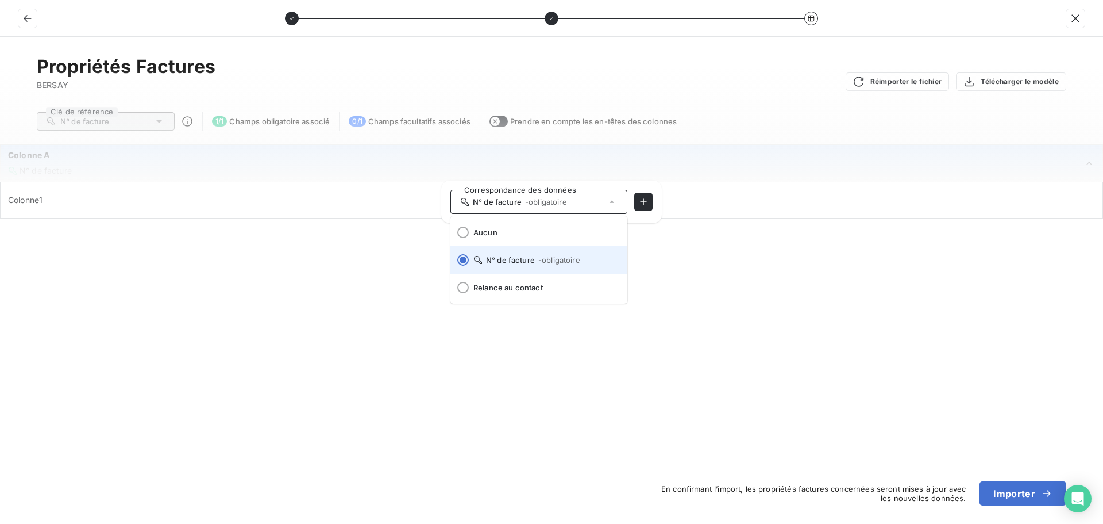
click at [525, 258] on span "N° de facture - obligatoire" at bounding box center [546, 259] width 145 height 9
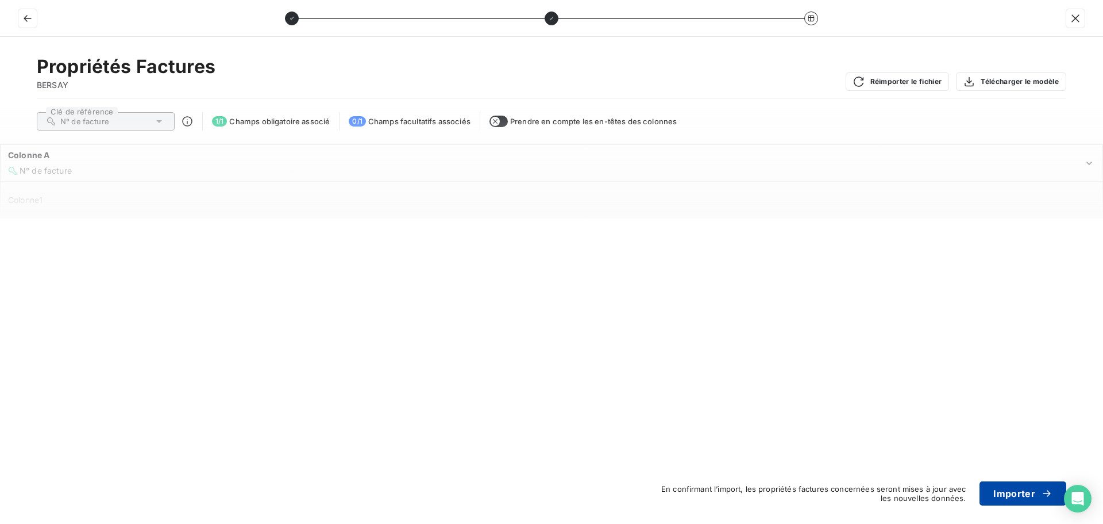
click at [1013, 495] on button "Importer" at bounding box center [1023, 493] width 87 height 24
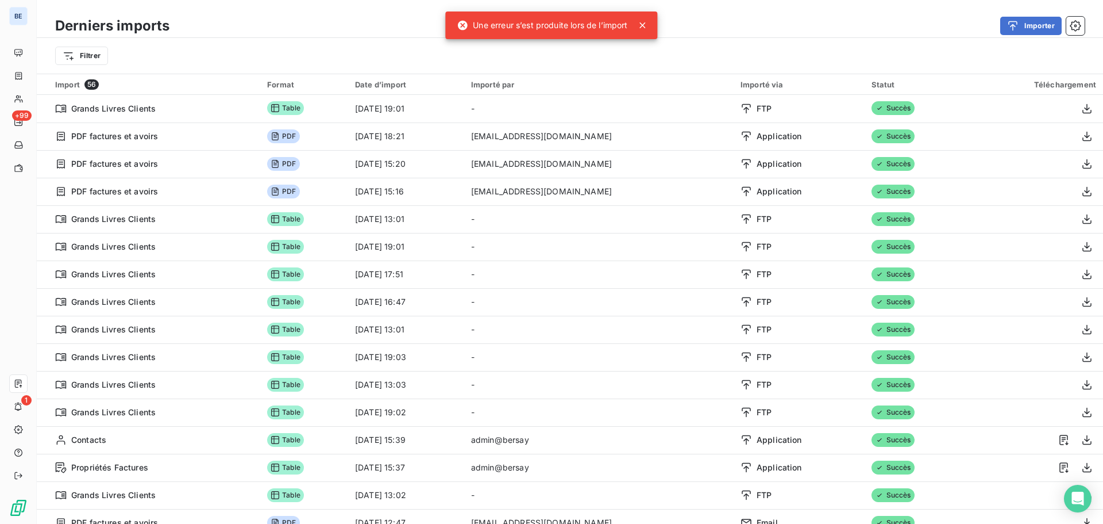
click at [644, 22] on icon at bounding box center [642, 25] width 11 height 11
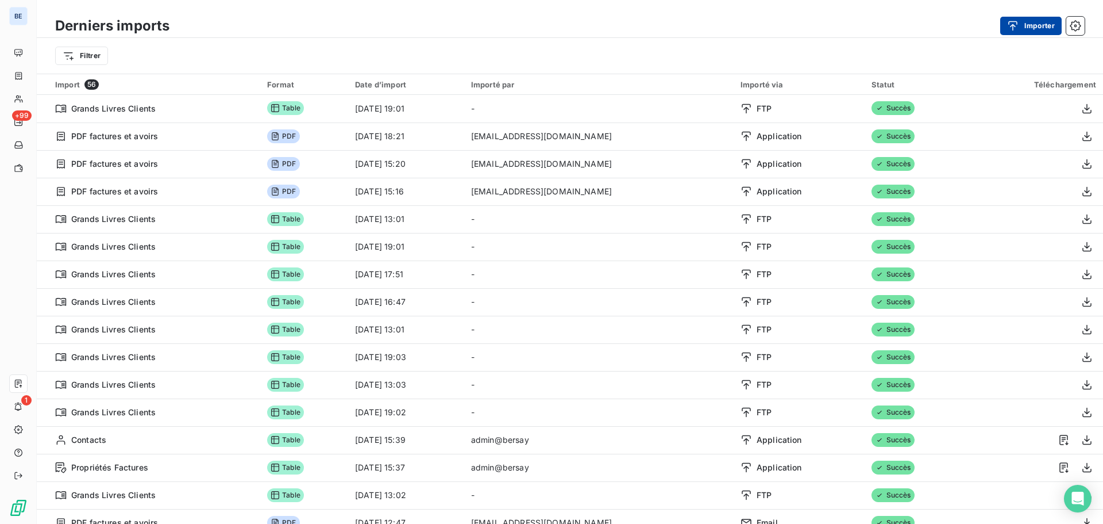
click at [1036, 27] on button "Importer" at bounding box center [1031, 26] width 61 height 18
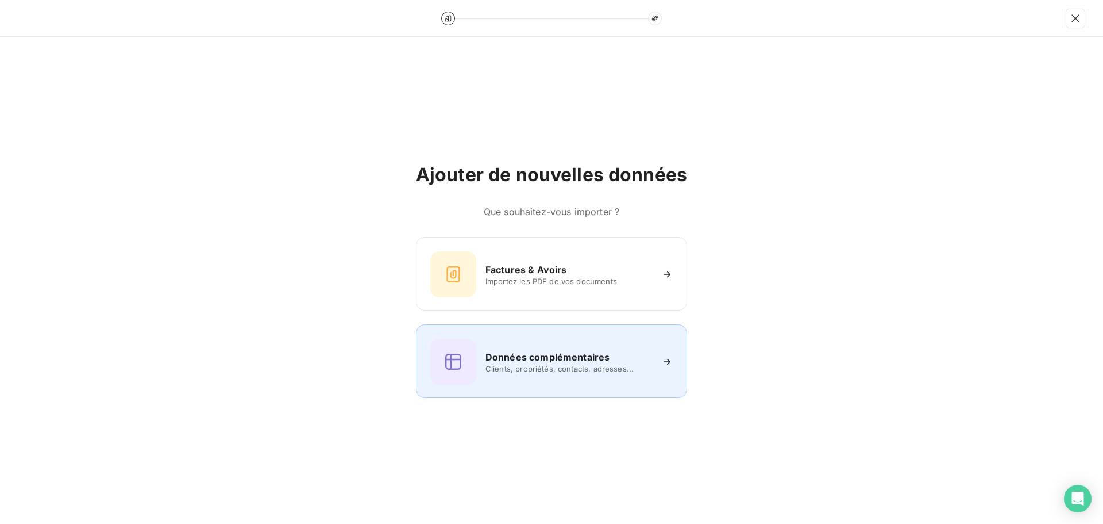
click at [579, 357] on h6 "Données complémentaires" at bounding box center [548, 357] width 124 height 14
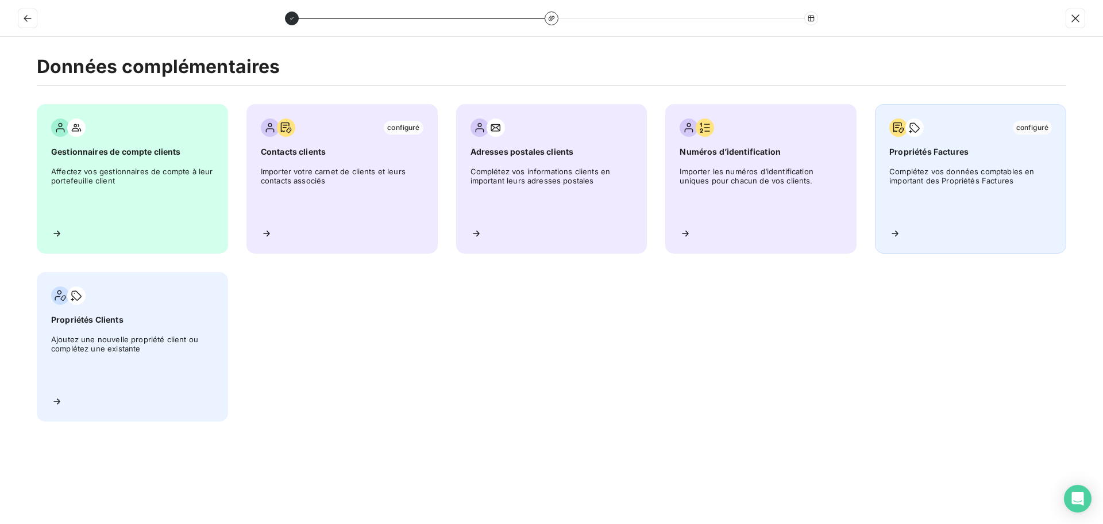
click at [972, 175] on span "Complétez vos données comptables en important des Propriétés Factures" at bounding box center [971, 193] width 163 height 52
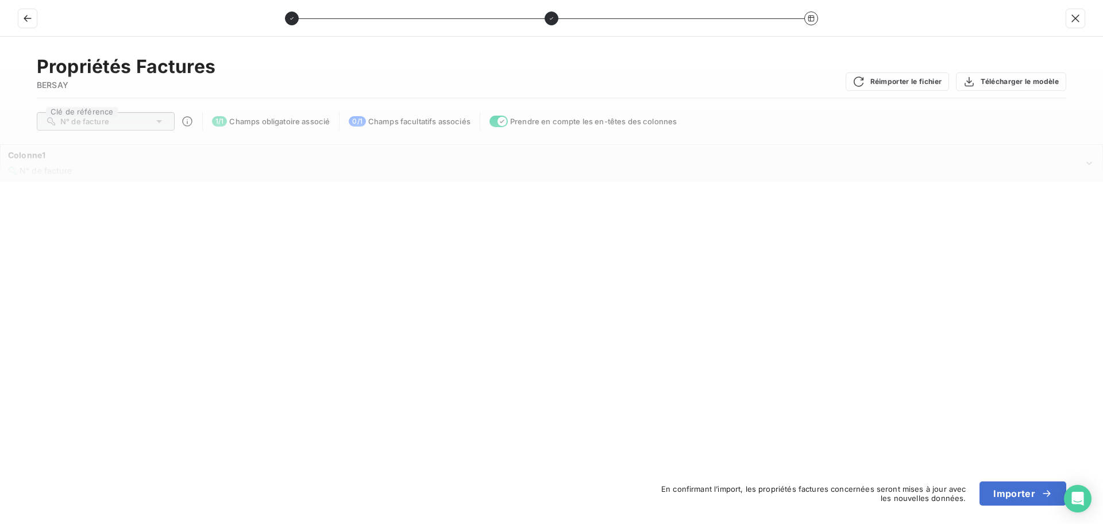
click at [161, 122] on icon at bounding box center [158, 121] width 11 height 11
click at [48, 171] on span "N° de facture" at bounding box center [46, 171] width 52 height 10
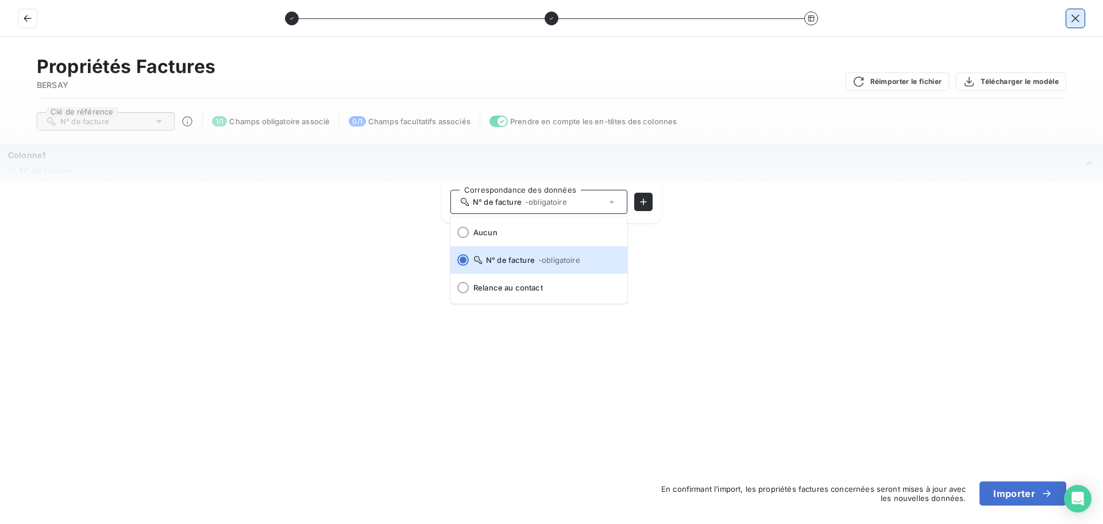
click at [1079, 14] on icon "button" at bounding box center [1075, 18] width 11 height 11
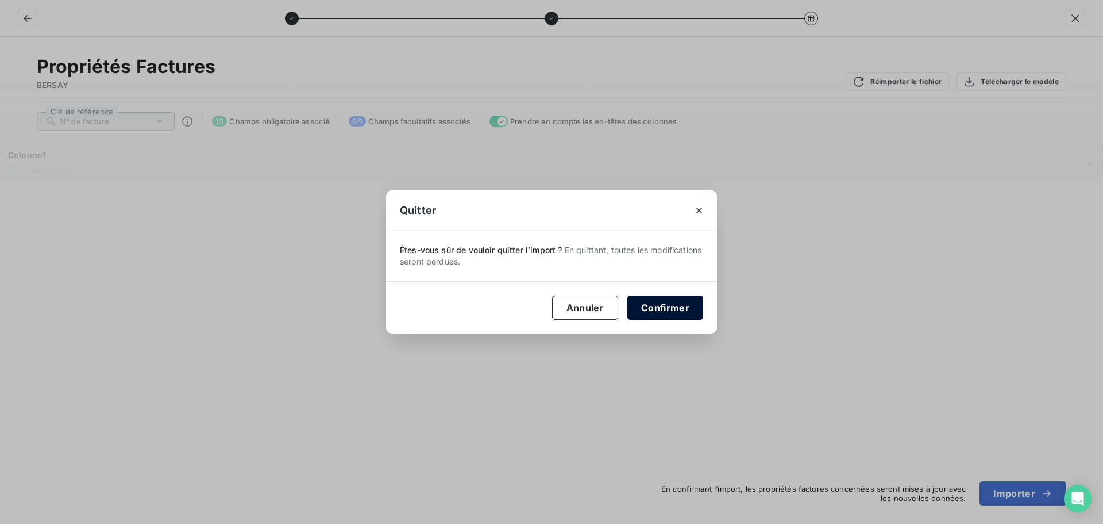
click at [656, 316] on button "Confirmer" at bounding box center [666, 307] width 76 height 24
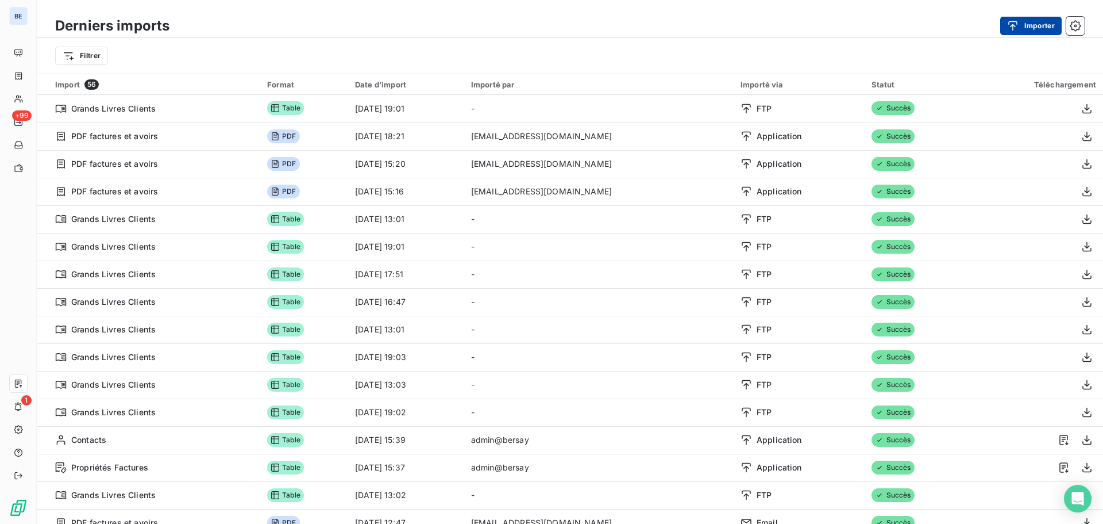
click at [1030, 28] on button "Importer" at bounding box center [1031, 26] width 61 height 18
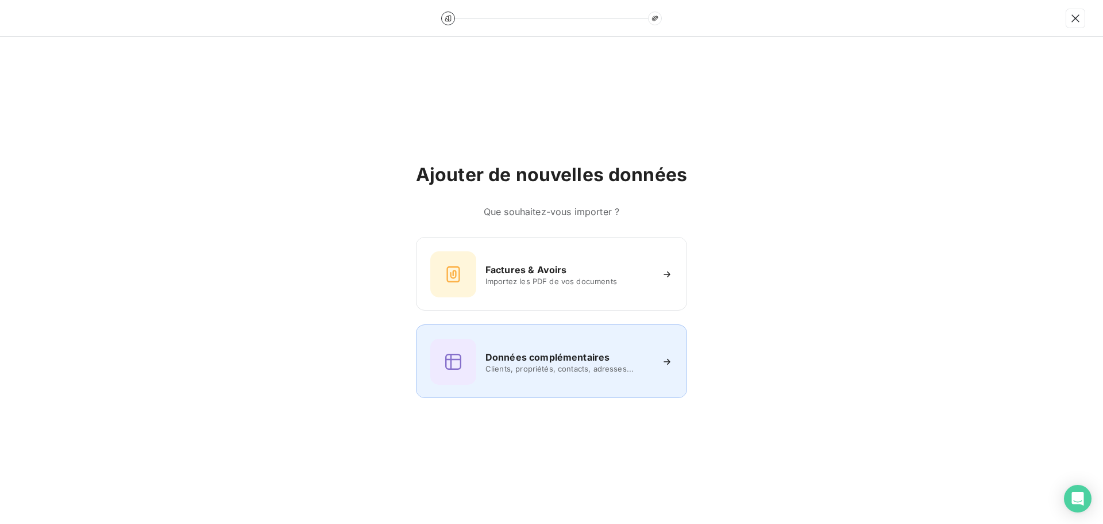
click at [576, 356] on h6 "Données complémentaires" at bounding box center [548, 357] width 124 height 14
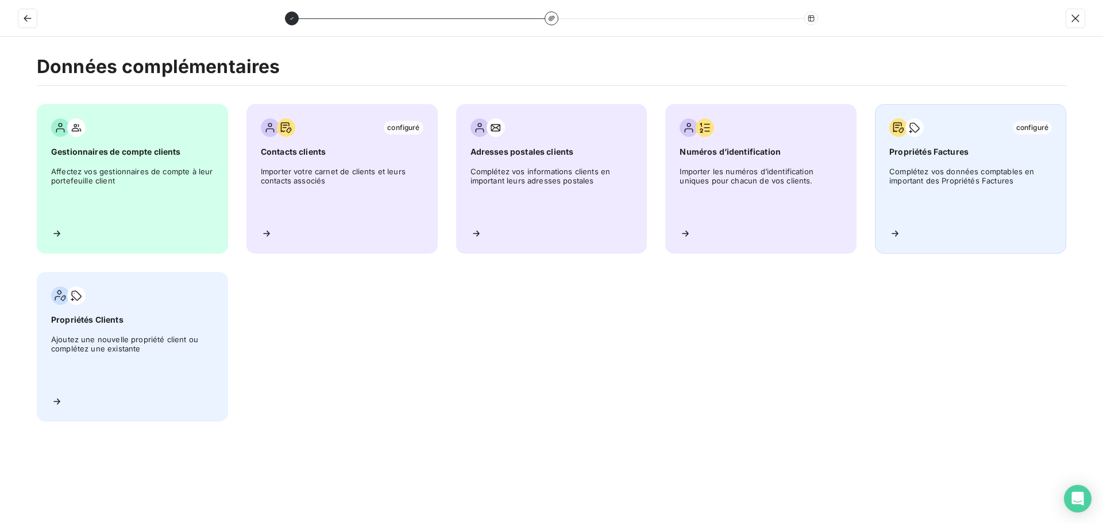
click at [1002, 175] on span "Complétez vos données comptables en important des Propriétés Factures" at bounding box center [971, 193] width 163 height 52
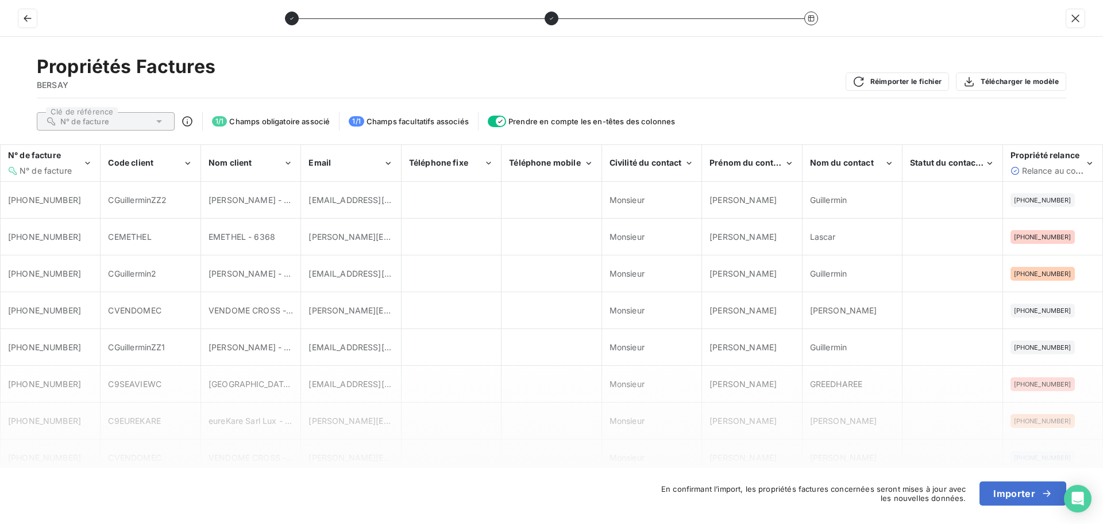
click at [165, 116] on div "N° de facture" at bounding box center [106, 121] width 138 height 18
click at [142, 123] on div "N° de facture" at bounding box center [106, 121] width 138 height 18
click at [722, 83] on div "Propriétés Factures BERSAY Réimporter le fichier Télécharger le modèle" at bounding box center [552, 76] width 1030 height 43
click at [82, 166] on div "N° de facture" at bounding box center [45, 170] width 75 height 11
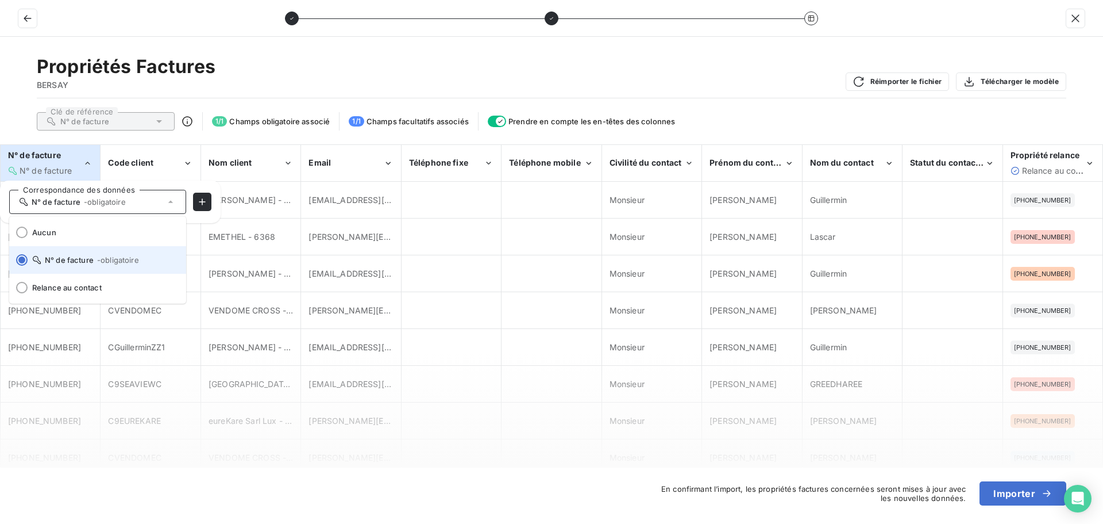
click at [68, 259] on span "N° de facture - obligatoire" at bounding box center [104, 259] width 145 height 9
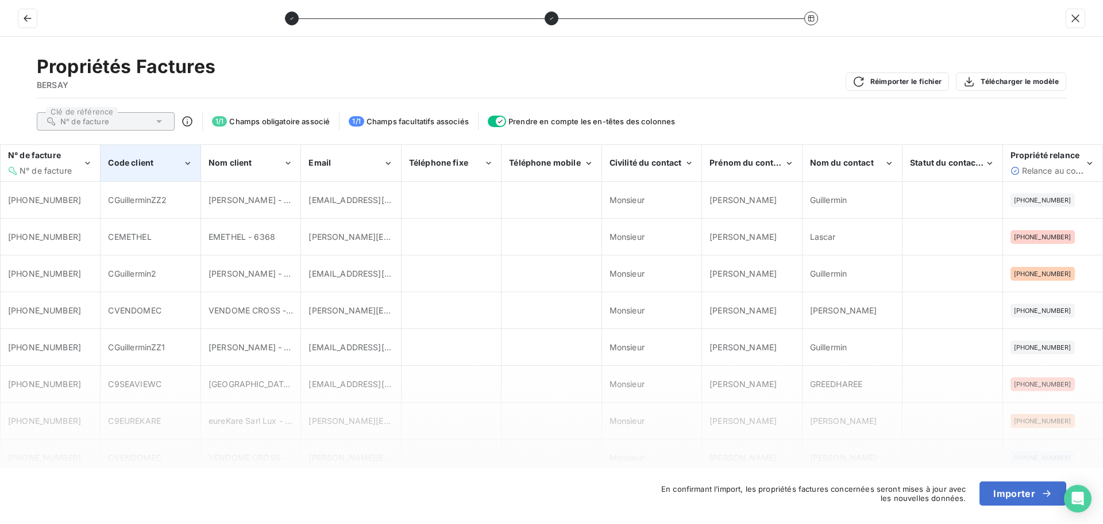
click at [176, 168] on div "Code client" at bounding box center [145, 162] width 75 height 11
click at [272, 87] on div "Propriétés Factures BERSAY Réimporter le fichier Télécharger le modèle" at bounding box center [552, 76] width 1030 height 43
click at [1087, 164] on icon "Propriété relance" at bounding box center [1090, 162] width 10 height 11
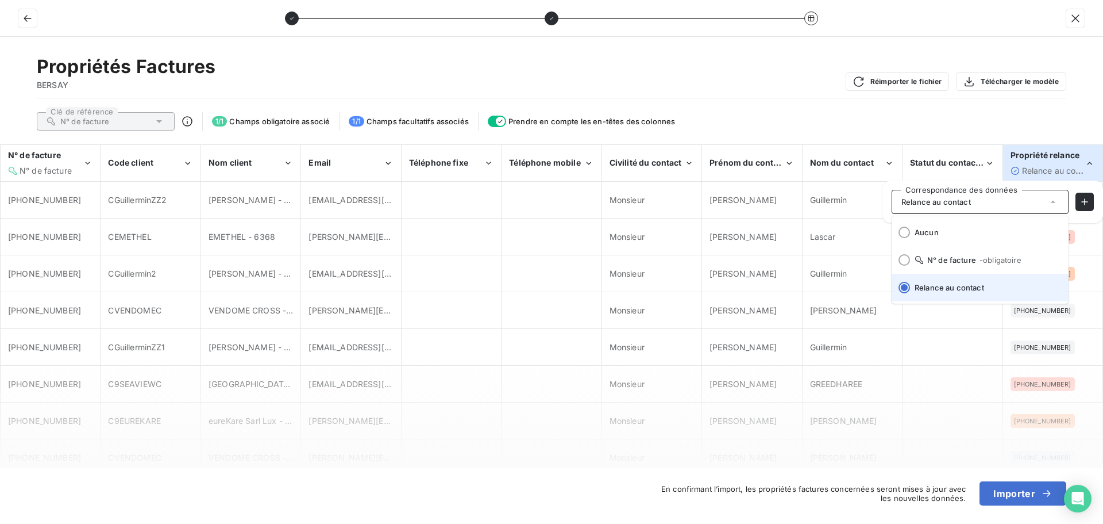
click at [906, 287] on div at bounding box center [904, 287] width 11 height 11
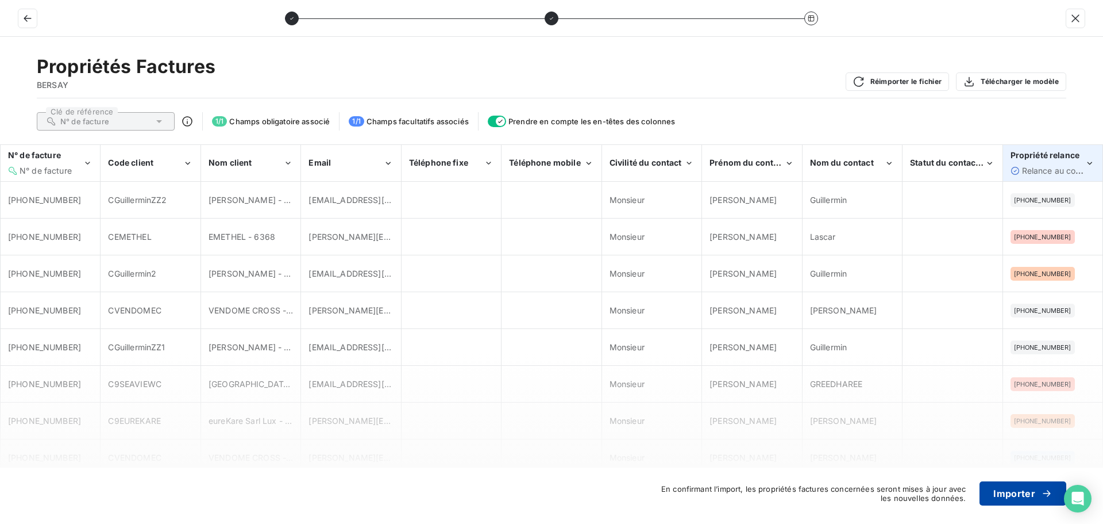
click at [1022, 491] on button "Importer" at bounding box center [1023, 493] width 87 height 24
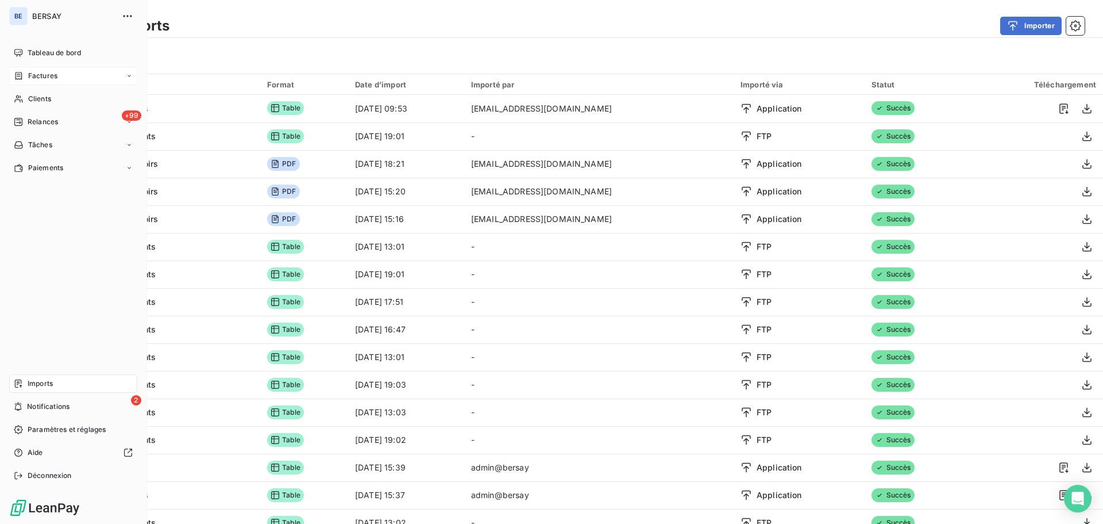
click at [45, 74] on span "Factures" at bounding box center [42, 76] width 29 height 10
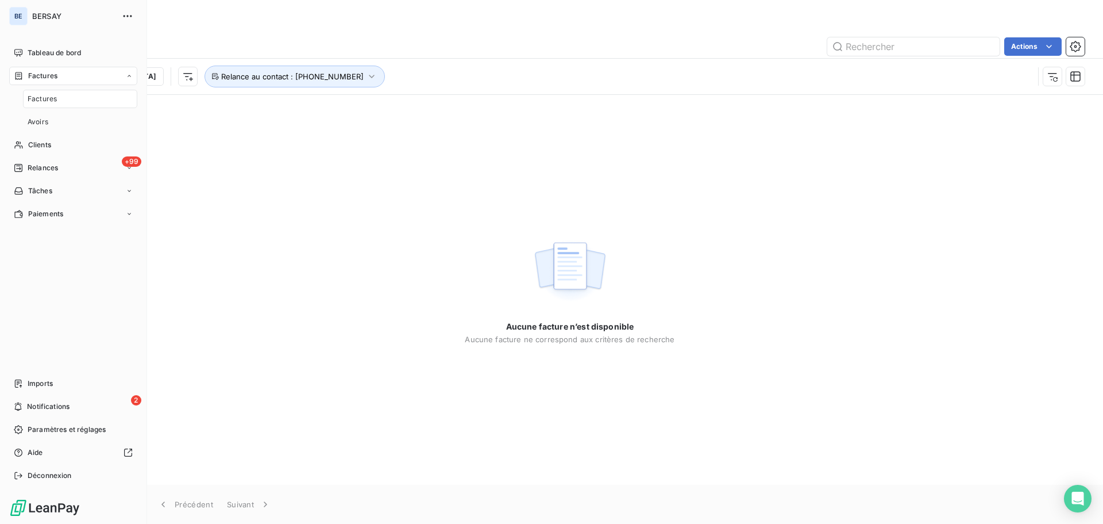
click at [79, 97] on div "Factures" at bounding box center [80, 99] width 114 height 18
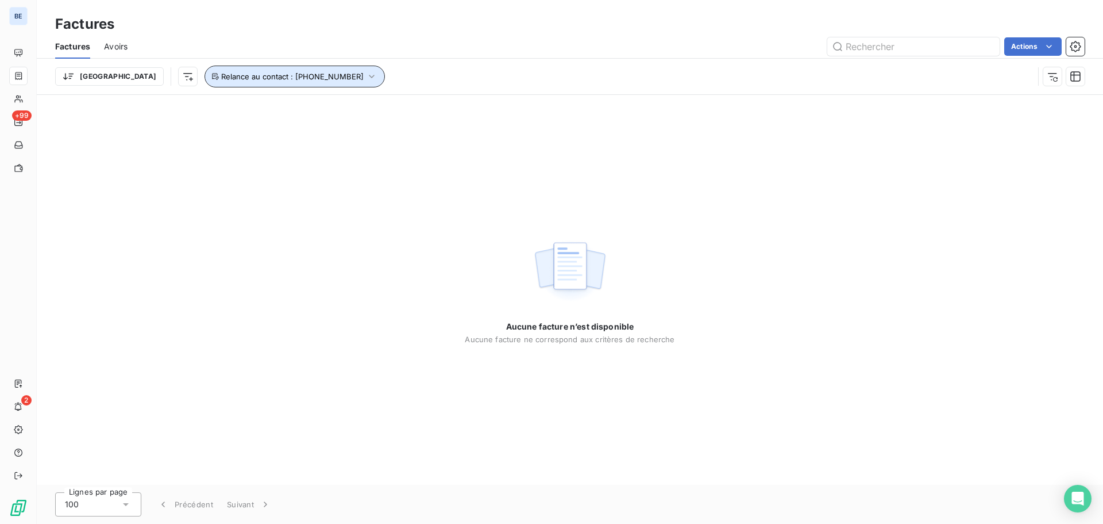
click at [366, 74] on icon "button" at bounding box center [371, 76] width 11 height 11
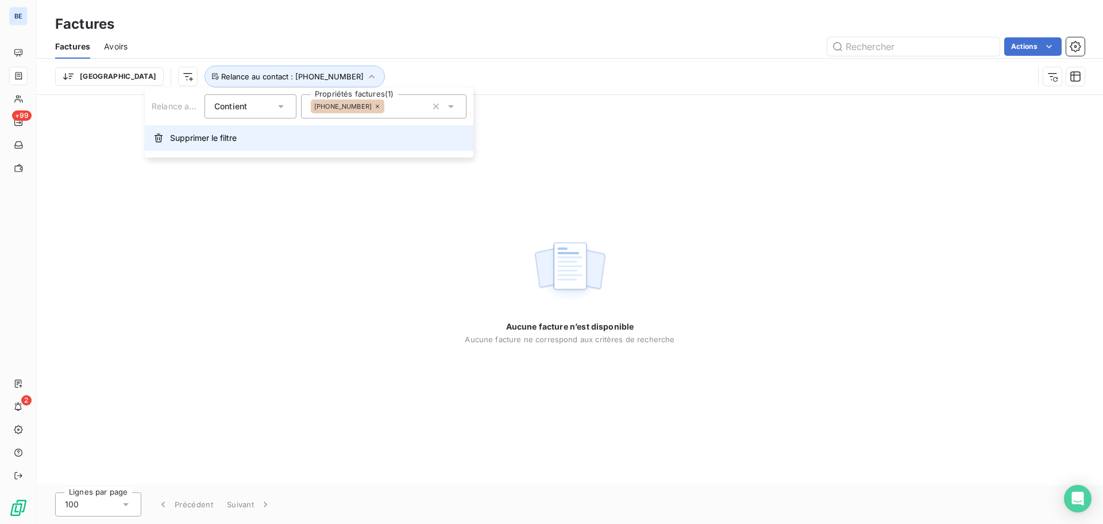
click at [228, 136] on span "Supprimer le filtre" at bounding box center [203, 137] width 67 height 11
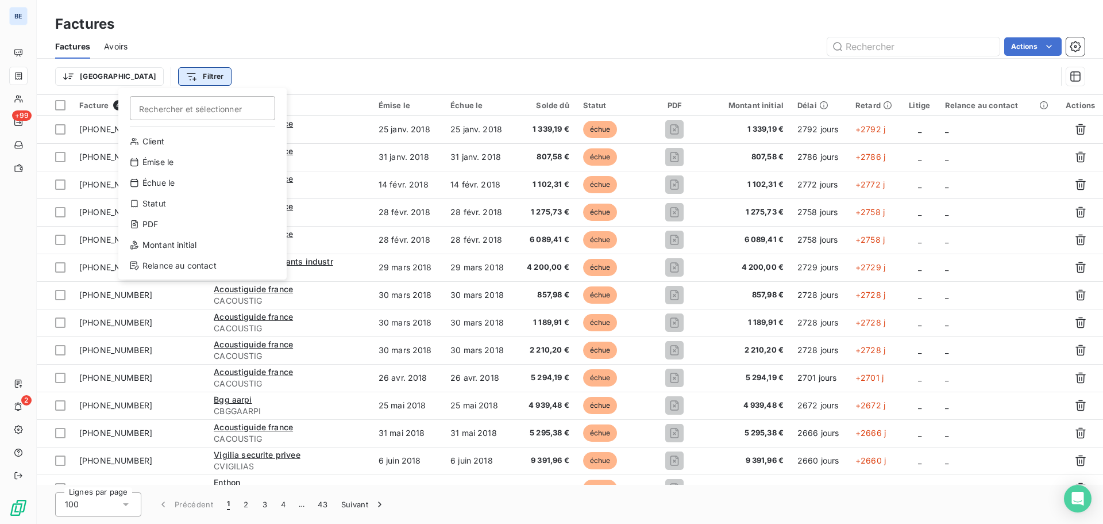
click at [150, 77] on html "BE +99 2 Factures Factures Avoirs Actions Trier Filtrer Rechercher et sélection…" at bounding box center [551, 262] width 1103 height 524
click at [173, 261] on div "Relance au contact" at bounding box center [202, 265] width 159 height 18
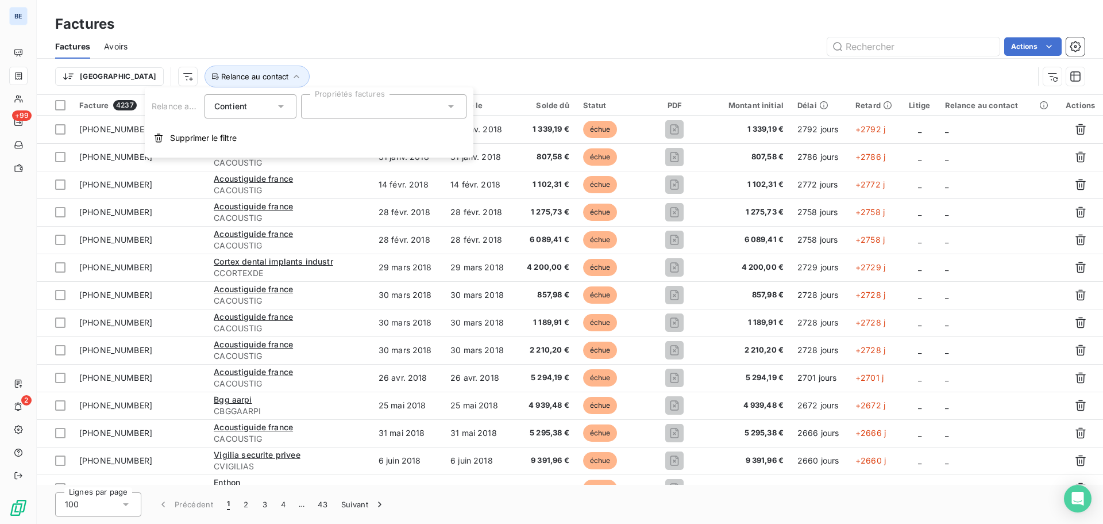
click at [348, 103] on div at bounding box center [384, 106] width 166 height 24
click at [448, 107] on icon at bounding box center [450, 106] width 11 height 11
click at [450, 102] on icon at bounding box center [450, 106] width 11 height 11
click at [287, 13] on div "Factures Factures Avoirs Actions Trier Relance au contact" at bounding box center [570, 47] width 1067 height 95
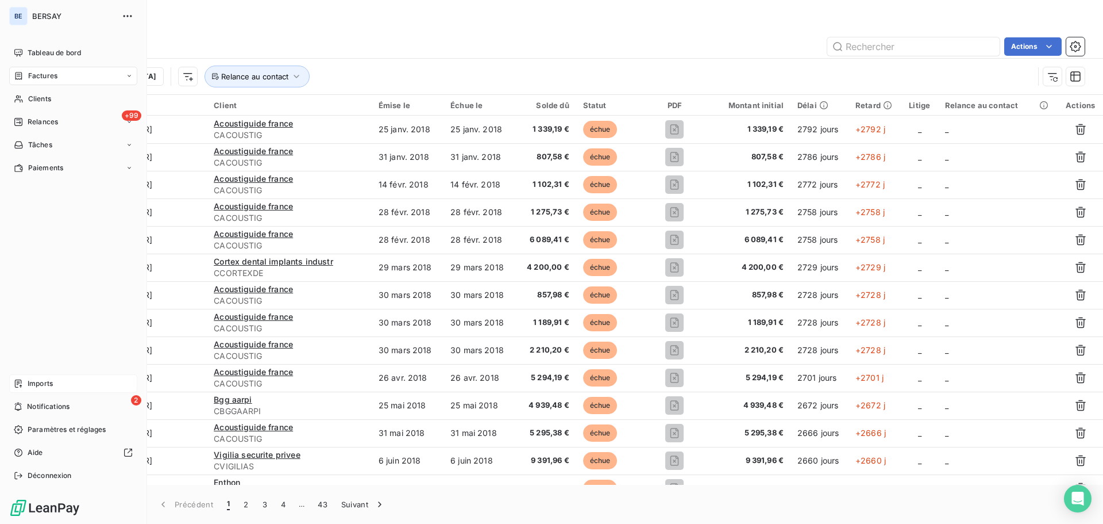
click at [36, 383] on span "Imports" at bounding box center [40, 383] width 25 height 10
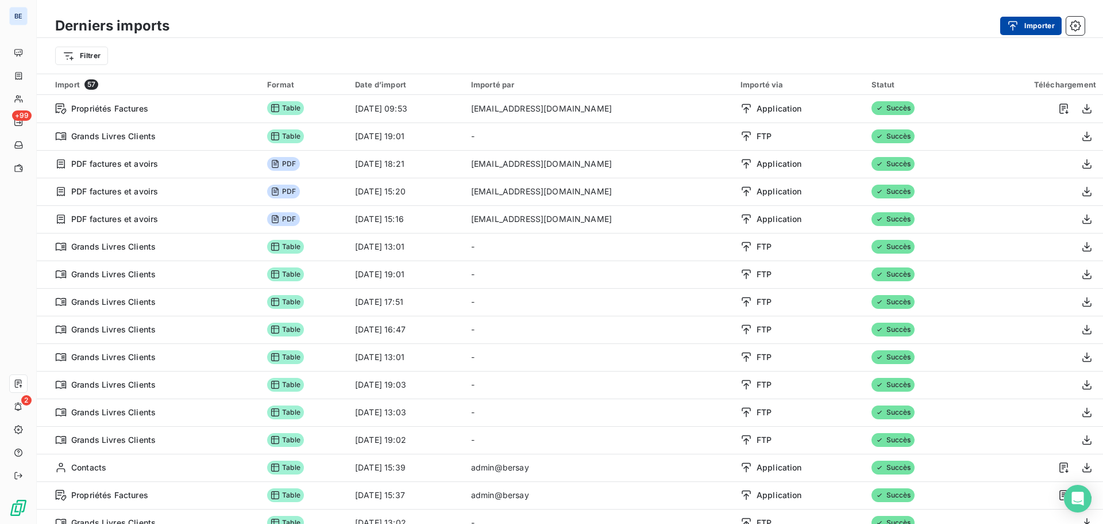
click at [1025, 33] on button "Importer" at bounding box center [1031, 26] width 61 height 18
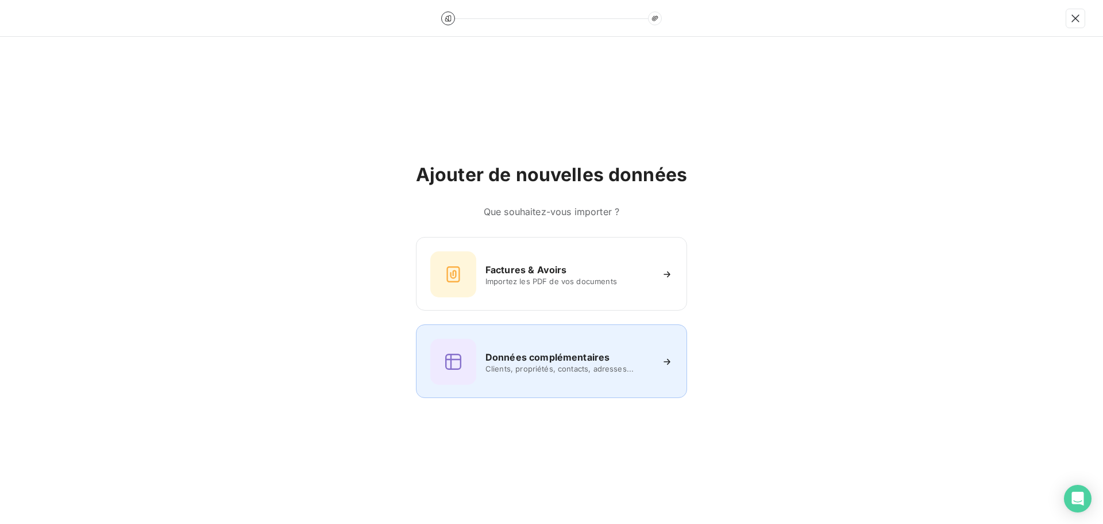
click at [550, 359] on h6 "Données complémentaires" at bounding box center [548, 357] width 124 height 14
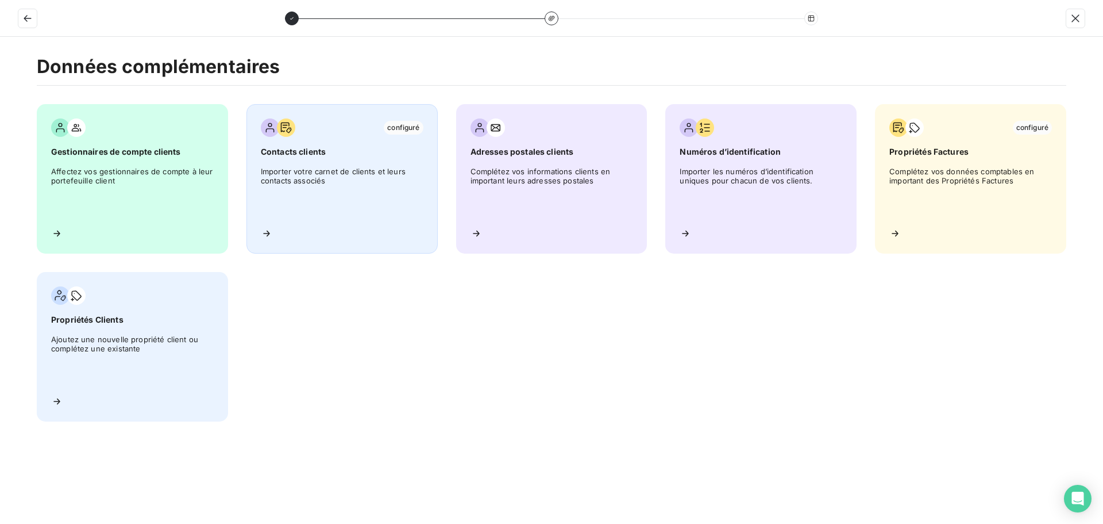
click at [364, 173] on span "Importer votre carnet de clients et leurs contacts associés" at bounding box center [342, 193] width 163 height 52
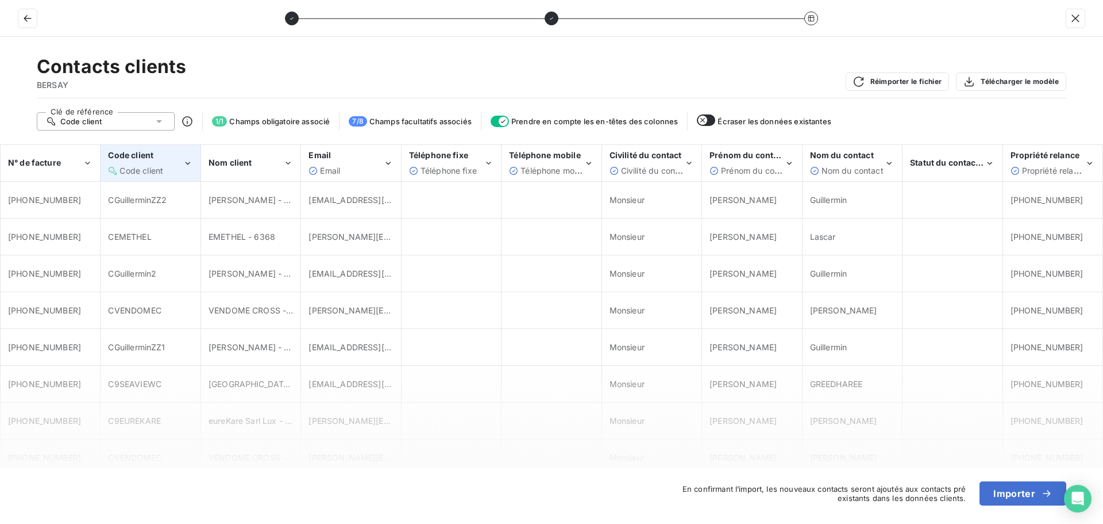
click at [188, 163] on icon "Code client" at bounding box center [188, 162] width 10 height 11
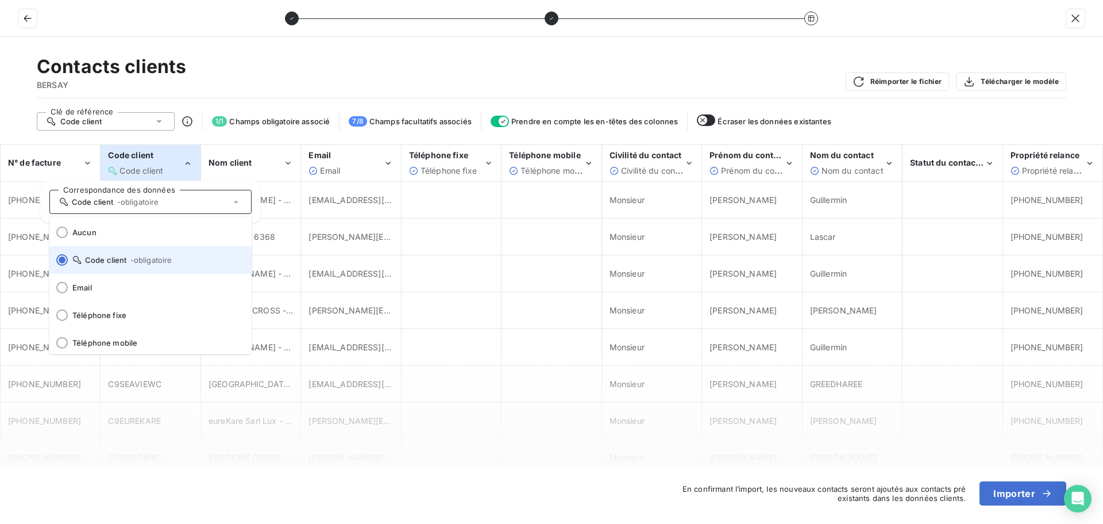
click at [151, 261] on span "- obligatoire" at bounding box center [151, 259] width 42 height 9
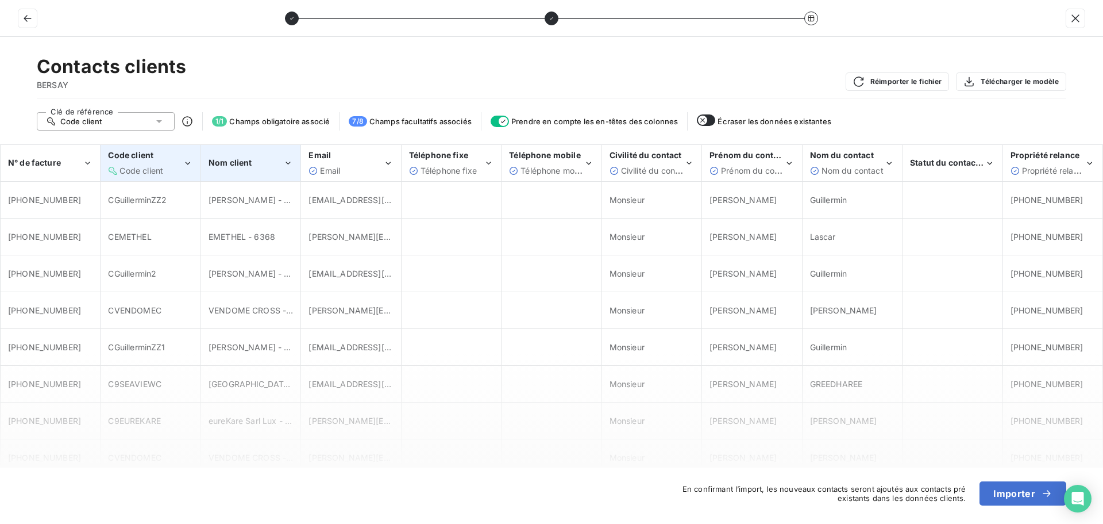
click at [287, 164] on icon "Nom client" at bounding box center [288, 162] width 10 height 11
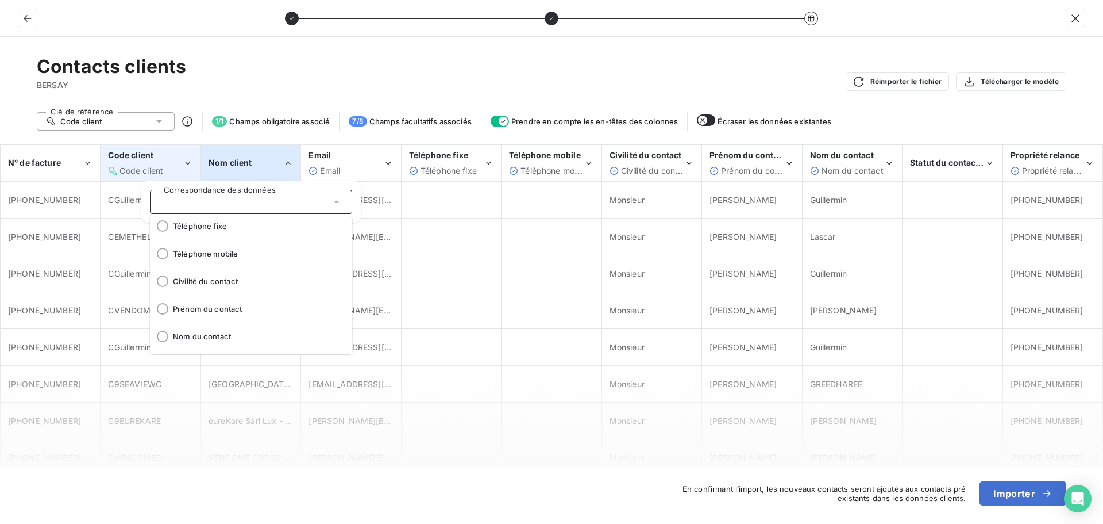
scroll to position [90, 0]
click at [211, 337] on span "Nom du contact" at bounding box center [258, 334] width 170 height 9
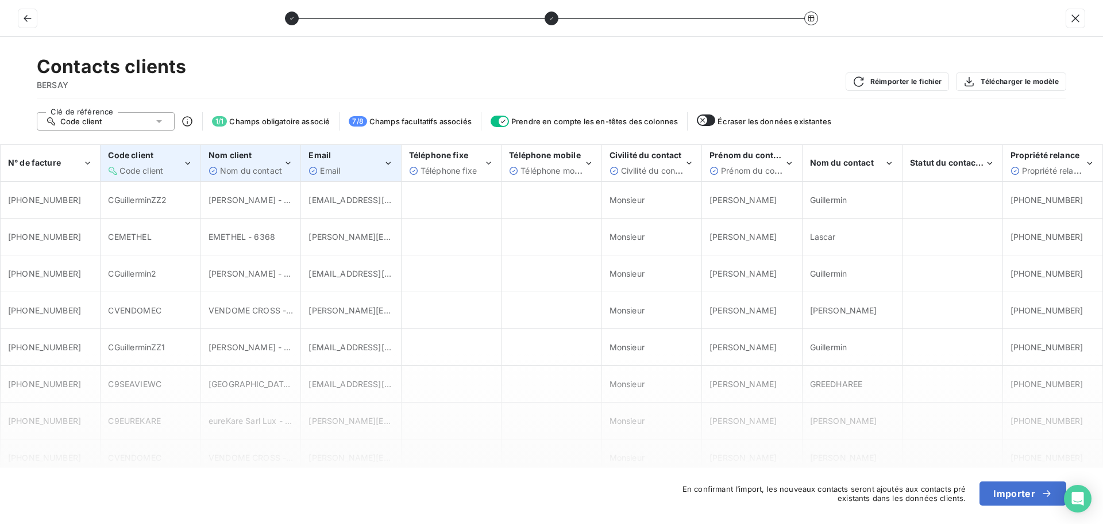
click at [386, 164] on icon "Email" at bounding box center [388, 162] width 10 height 11
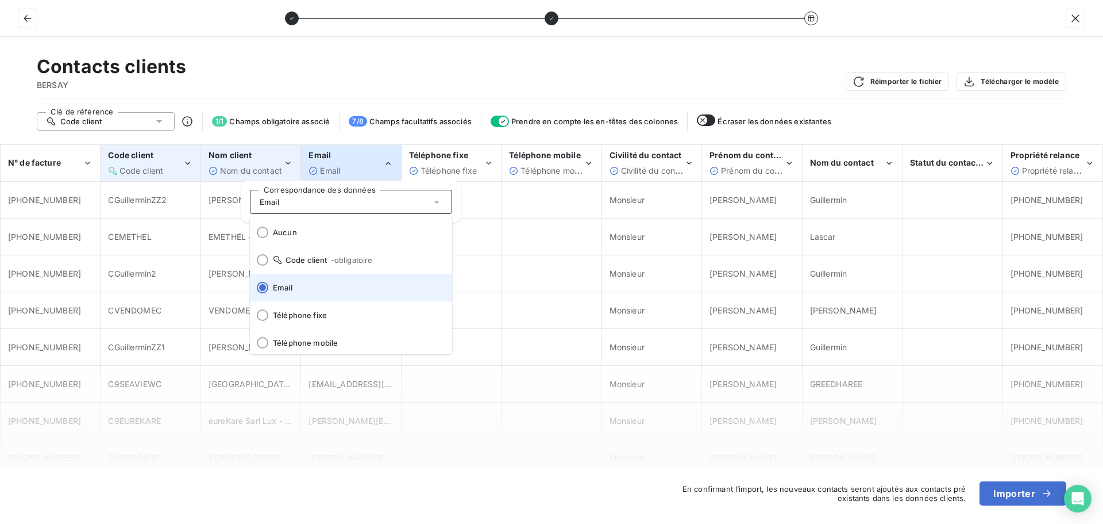
click at [294, 292] on li "Email" at bounding box center [351, 288] width 202 height 28
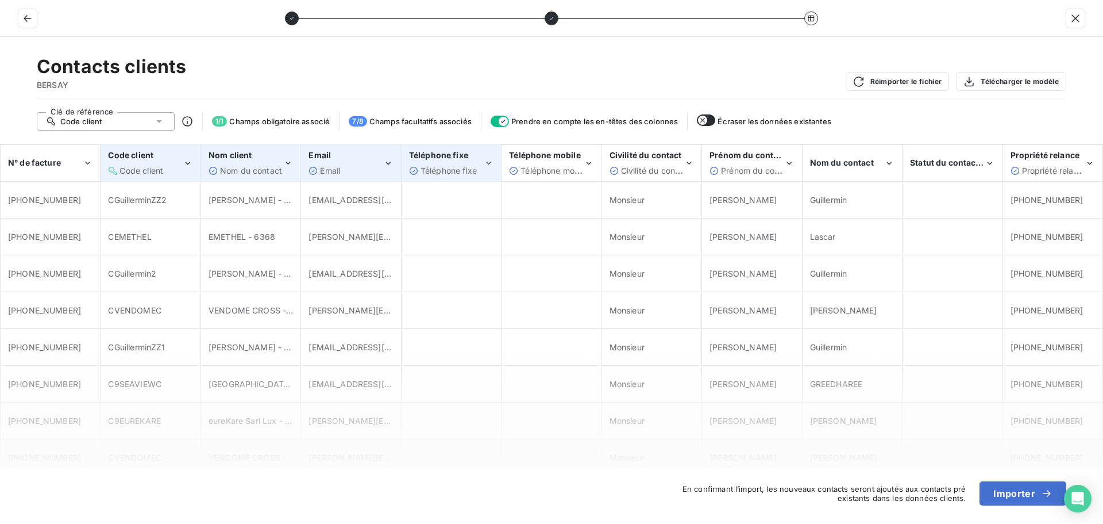
click at [484, 164] on icon "Téléphone fixe" at bounding box center [489, 162] width 10 height 11
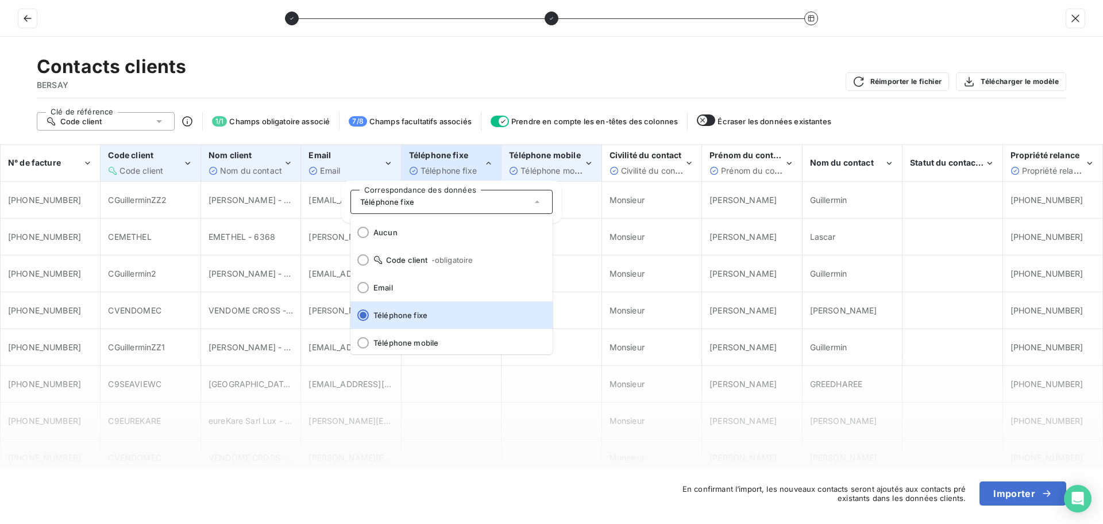
click at [578, 164] on div "Téléphone mobile Téléphone mobile" at bounding box center [546, 162] width 75 height 26
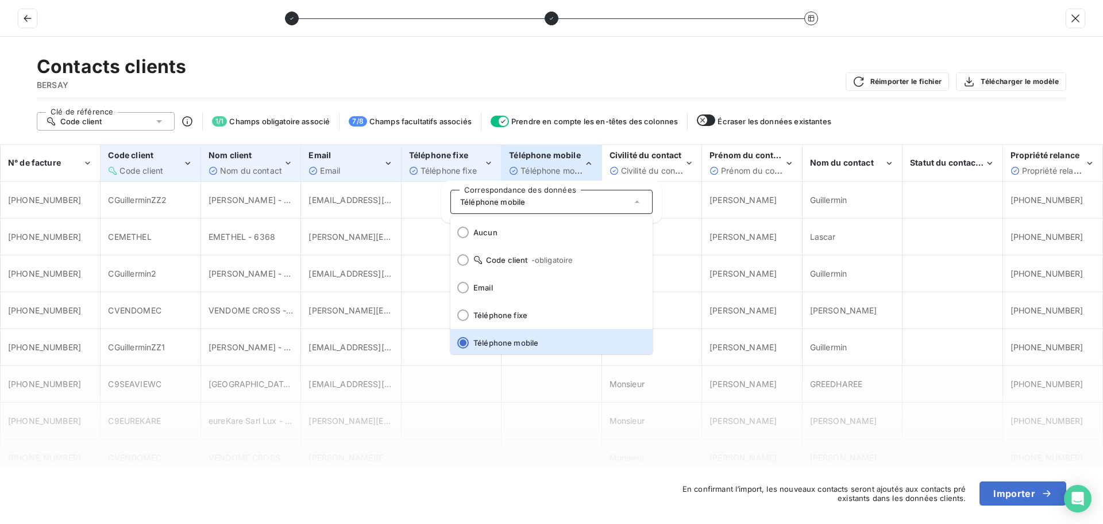
scroll to position [2, 0]
click at [784, 166] on span "Prénom du contact" at bounding box center [758, 171] width 74 height 10
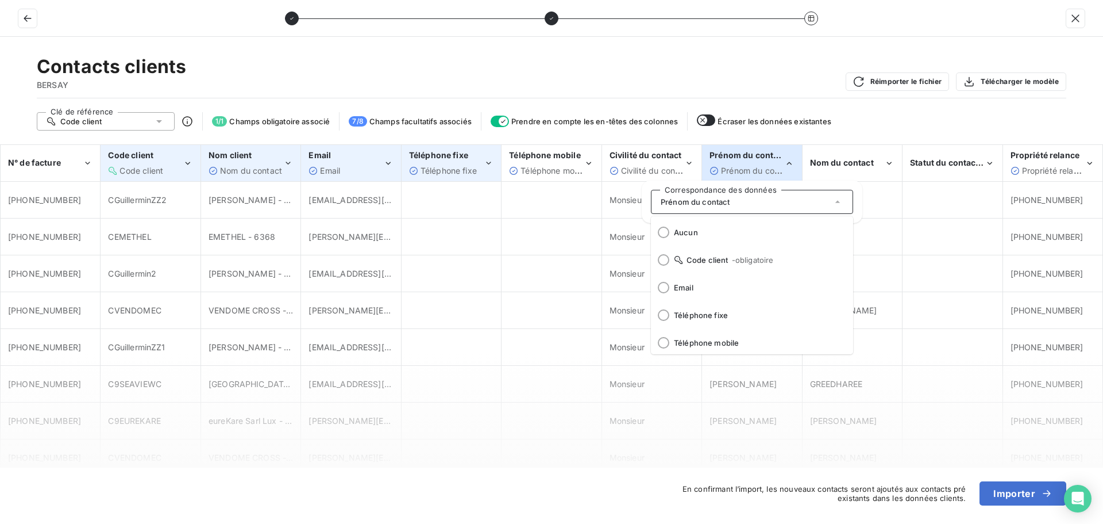
scroll to position [57, 0]
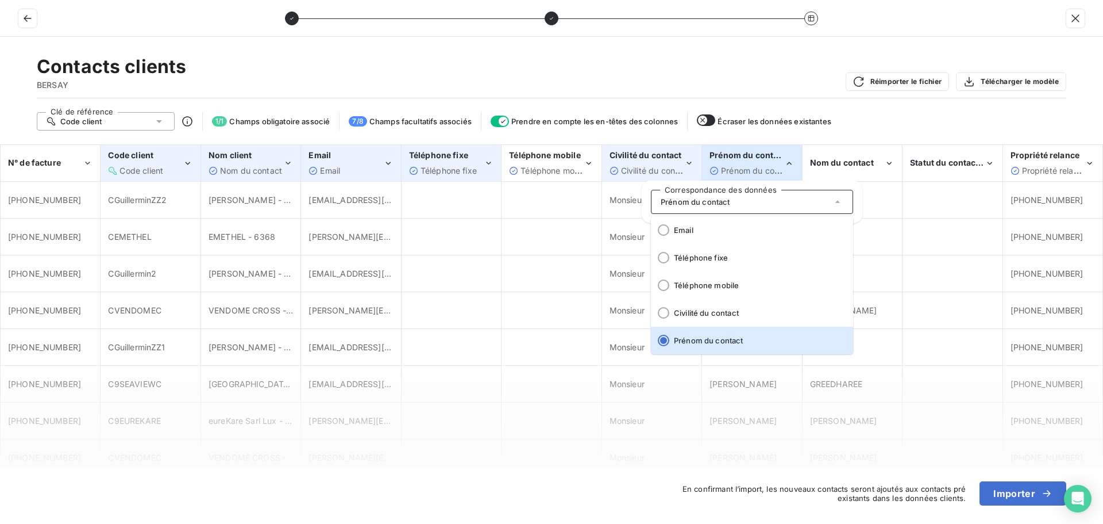
click at [690, 164] on icon "Civilité du contact" at bounding box center [689, 162] width 10 height 11
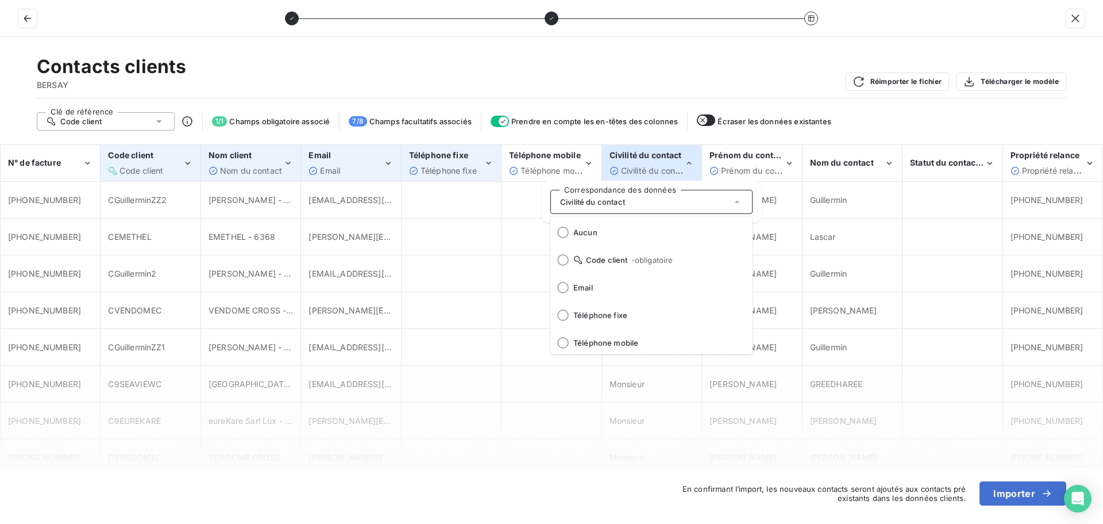
scroll to position [30, 0]
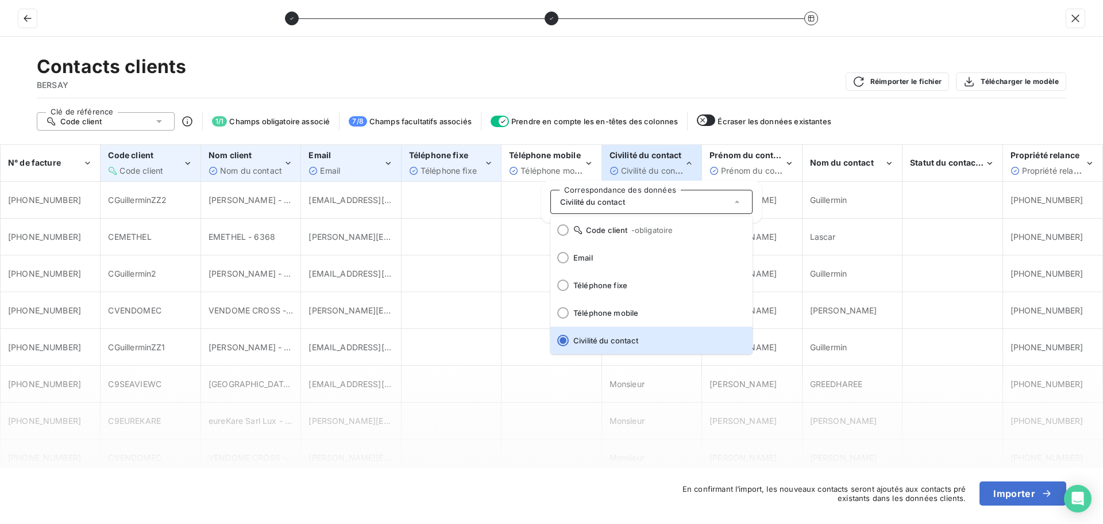
click at [288, 160] on icon "Nom client" at bounding box center [288, 162] width 10 height 11
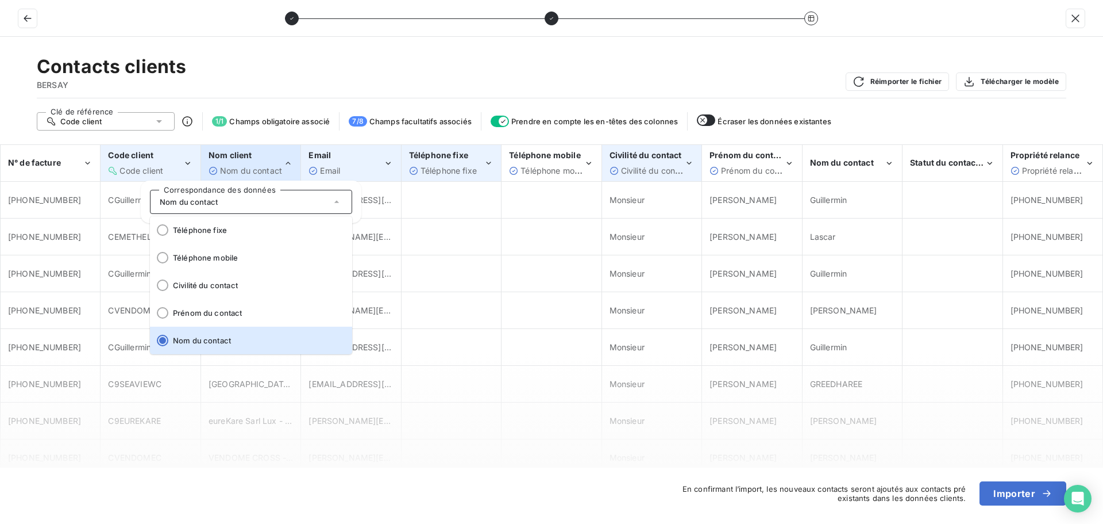
scroll to position [0, 0]
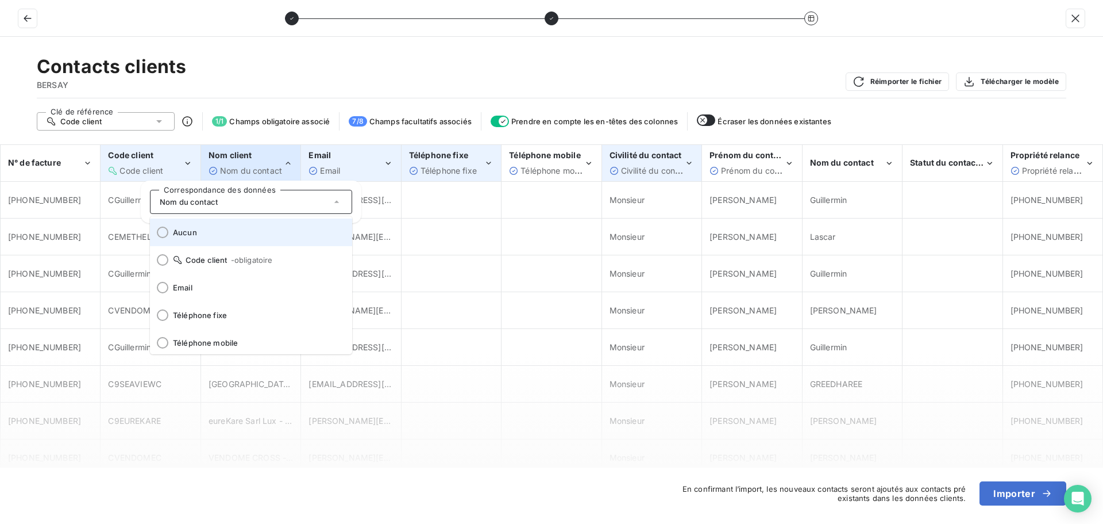
click at [200, 232] on span "Aucun" at bounding box center [258, 232] width 170 height 9
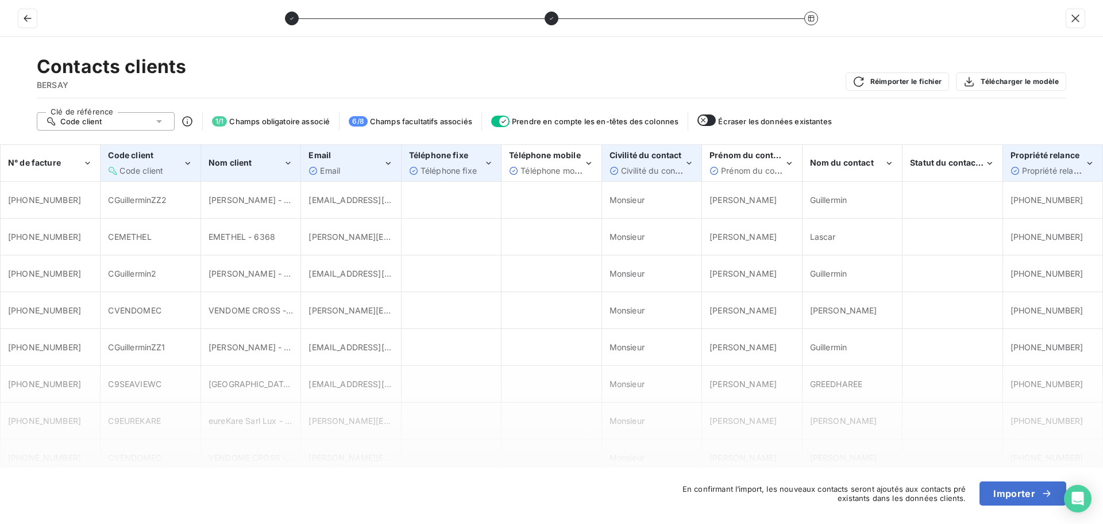
click at [1082, 164] on div "Propriété relance Propriété relance" at bounding box center [1048, 162] width 75 height 26
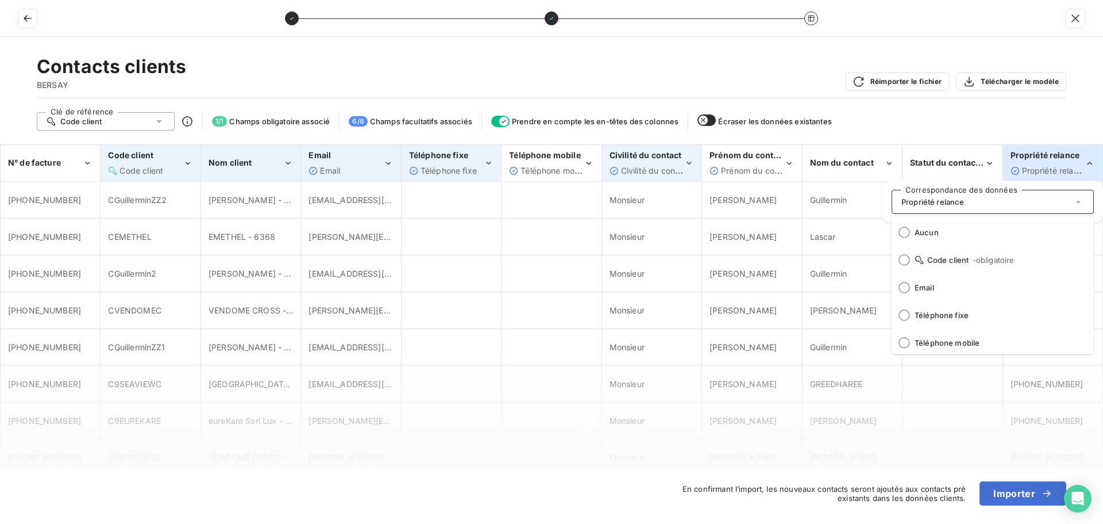
scroll to position [140, 0]
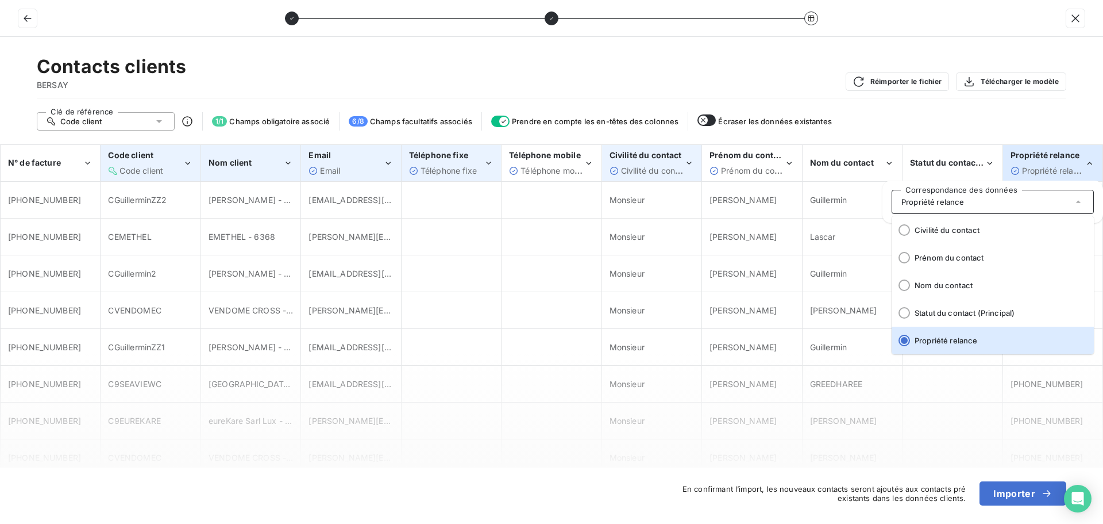
click at [946, 339] on span "Propriété relance" at bounding box center [1000, 340] width 170 height 9
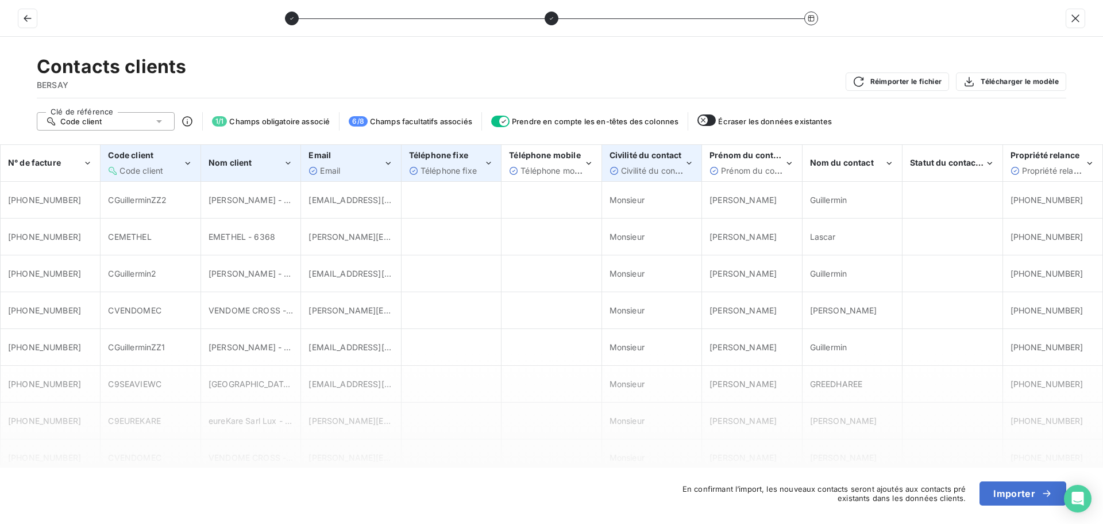
click at [287, 161] on icon "Nom client" at bounding box center [288, 162] width 10 height 11
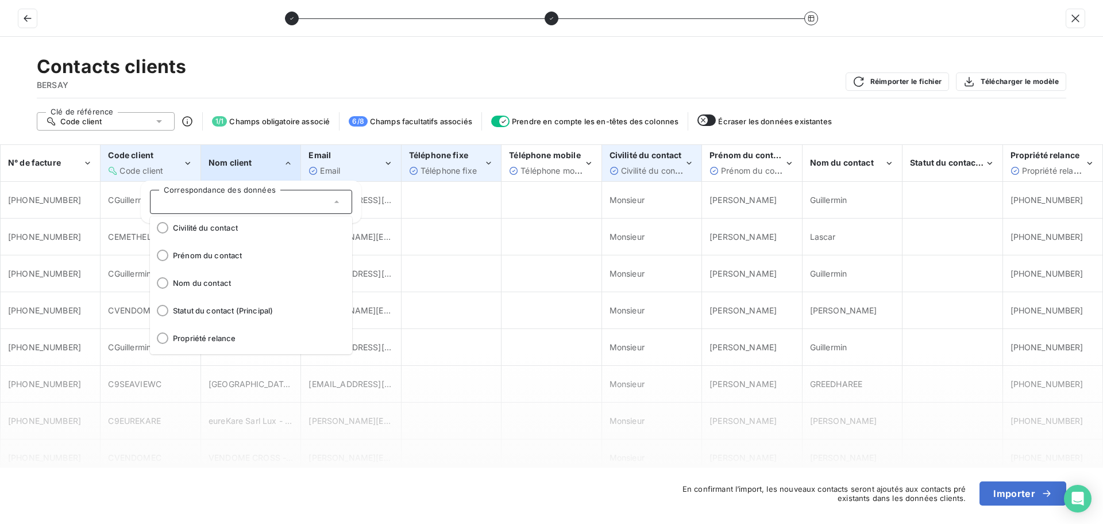
scroll to position [0, 0]
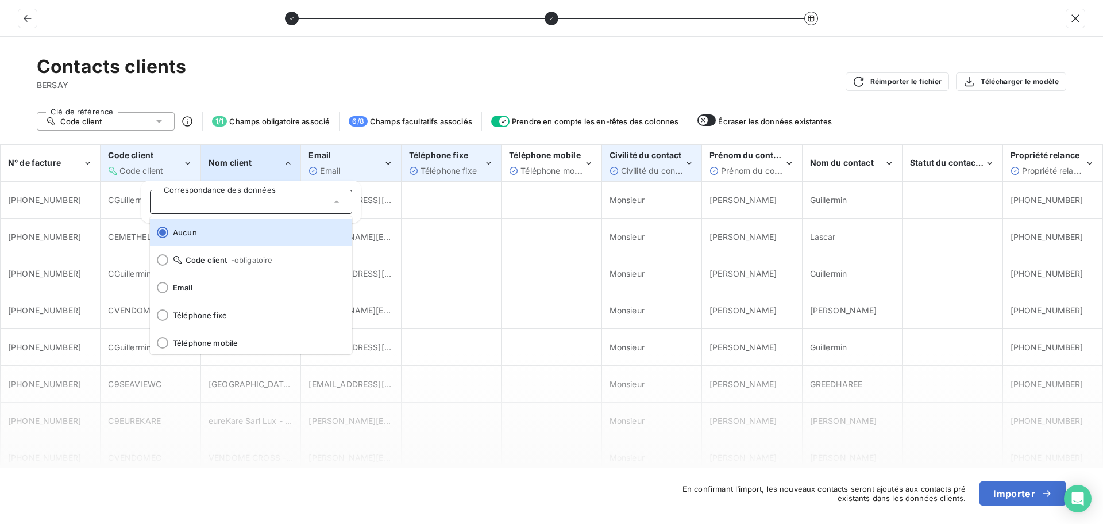
click at [278, 75] on div "Contacts clients BERSAY Réimporter le fichier Télécharger le modèle" at bounding box center [552, 76] width 1030 height 43
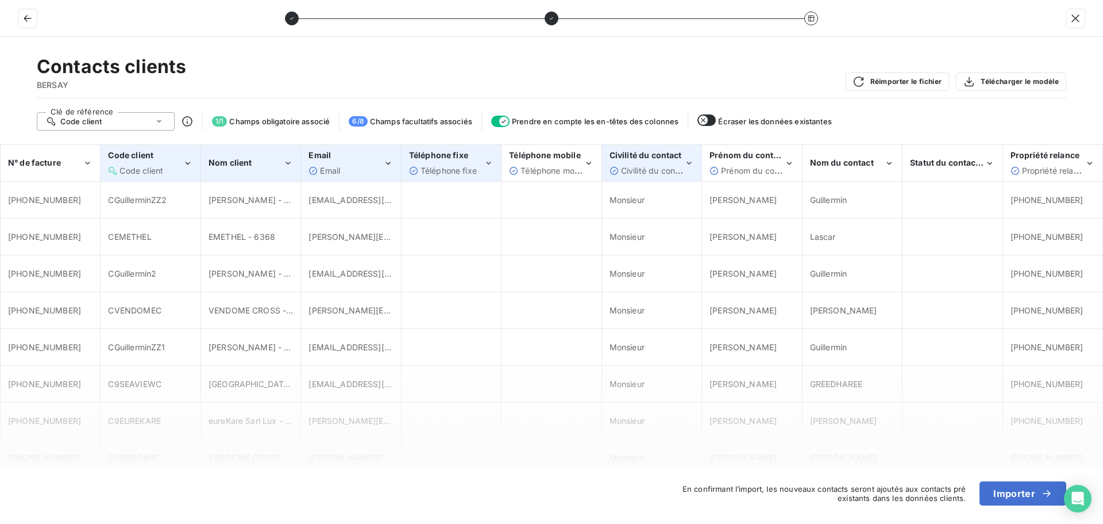
click at [274, 163] on div "Nom client" at bounding box center [246, 162] width 75 height 11
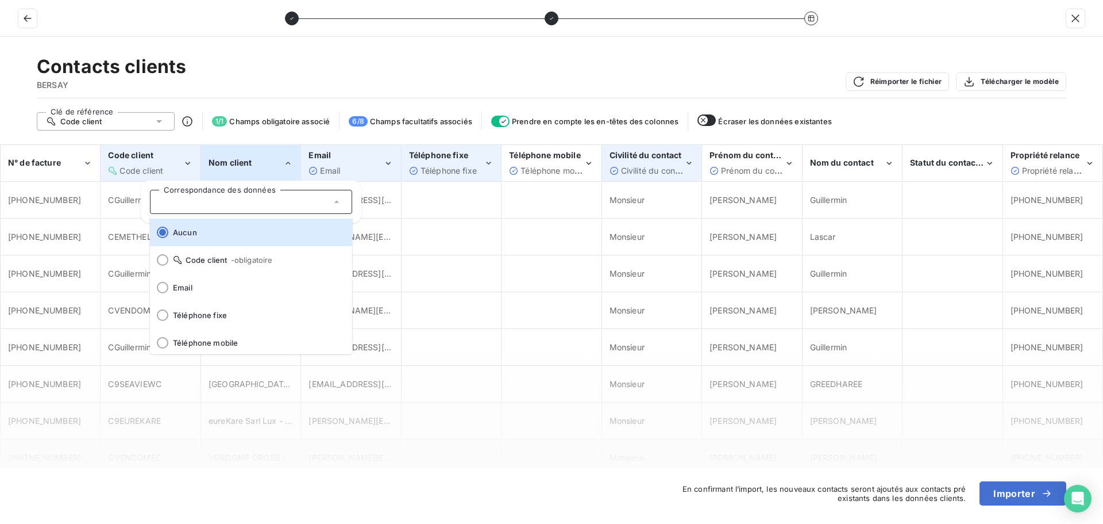
click at [241, 74] on div "Contacts clients BERSAY Réimporter le fichier Télécharger le modèle" at bounding box center [552, 76] width 1030 height 43
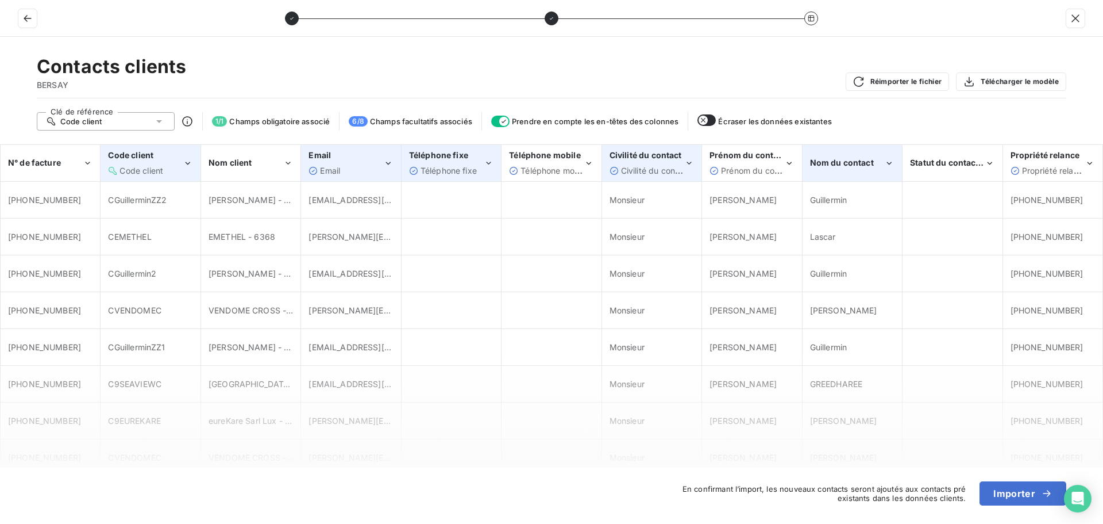
click at [887, 163] on icon "Nom du contact" at bounding box center [889, 162] width 10 height 11
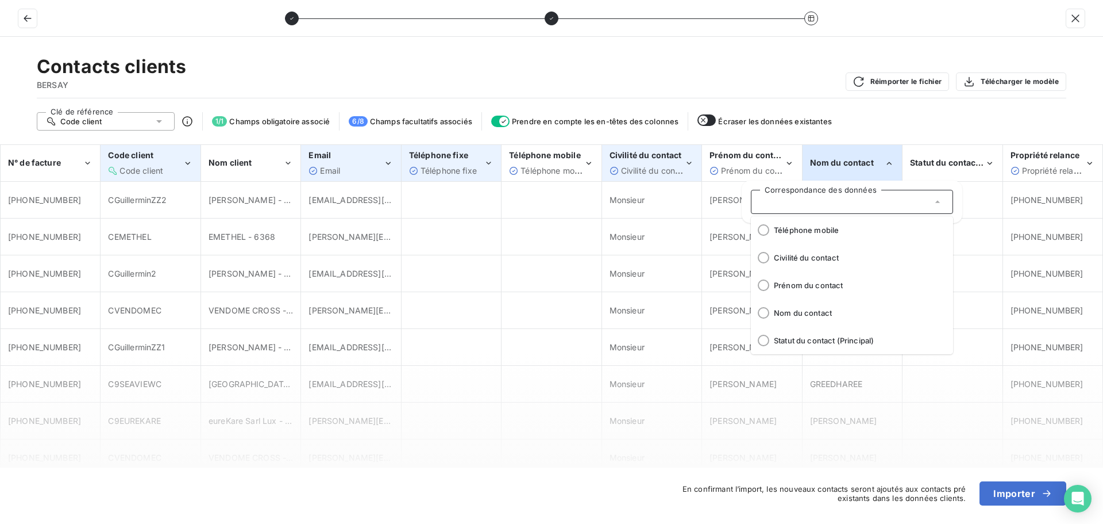
scroll to position [117, 0]
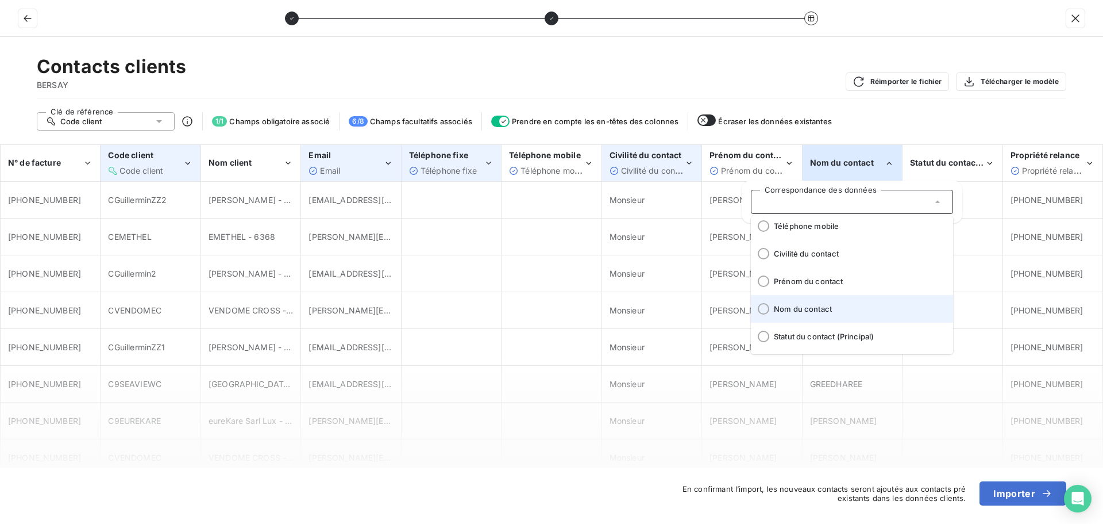
click at [828, 309] on span "Nom du contact" at bounding box center [859, 308] width 170 height 9
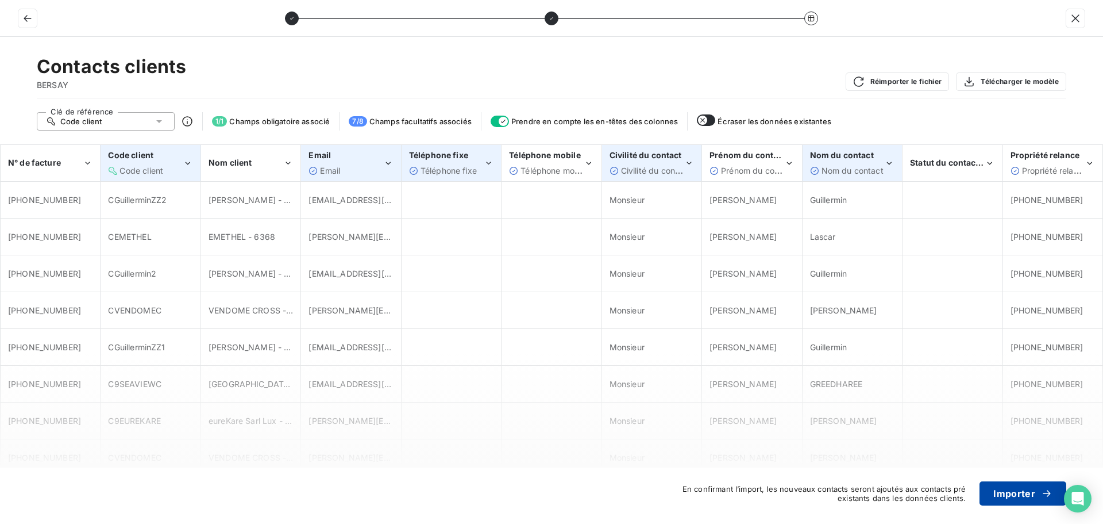
click at [1042, 491] on icon "button" at bounding box center [1046, 492] width 11 height 11
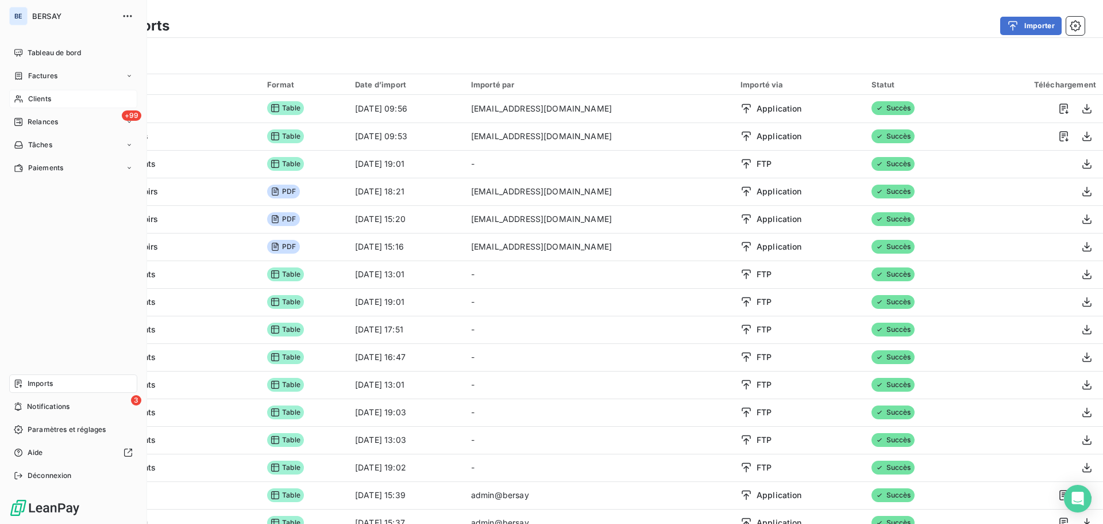
click at [36, 96] on span "Clients" at bounding box center [39, 99] width 23 height 10
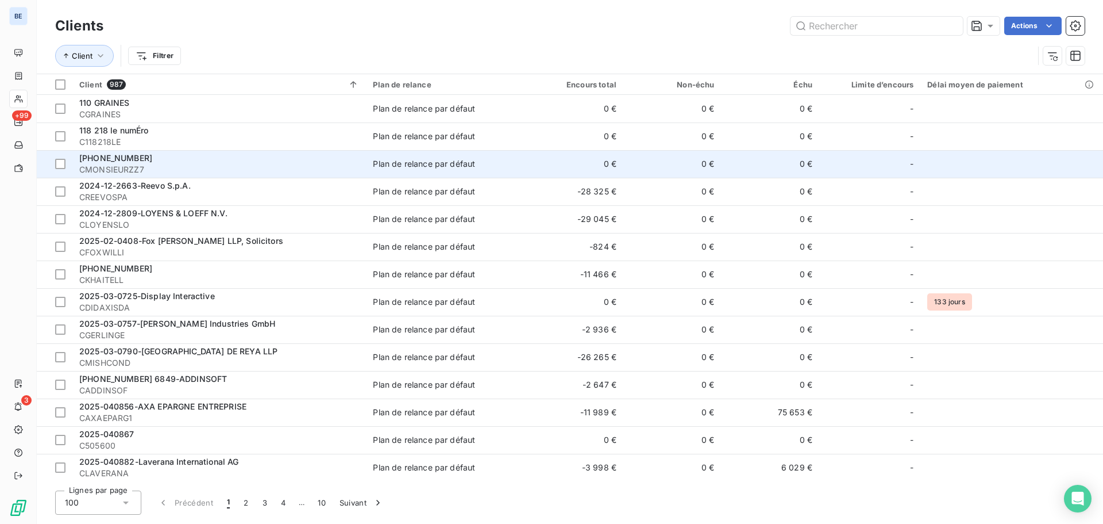
click at [125, 160] on span "2018-01-092" at bounding box center [115, 158] width 73 height 10
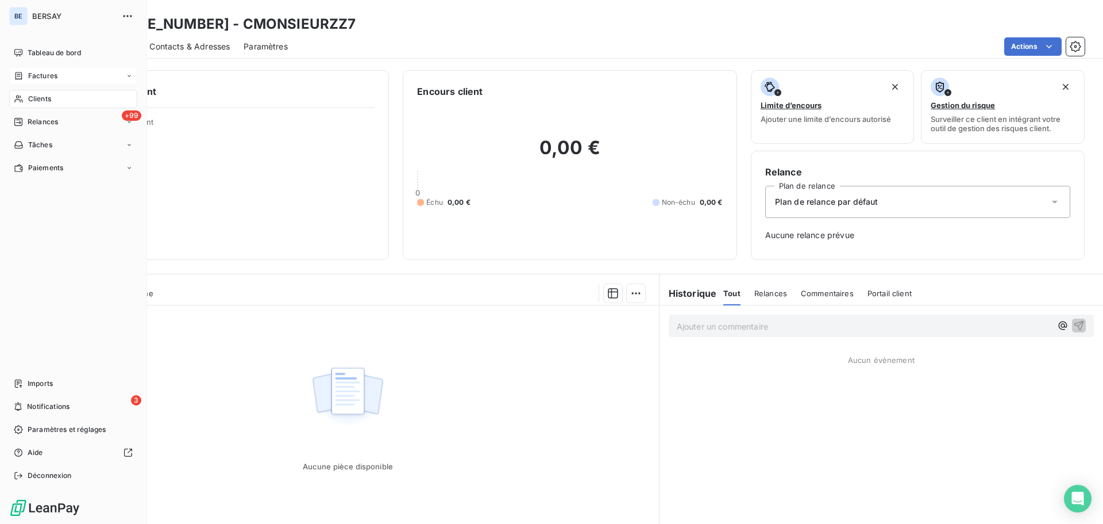
drag, startPoint x: 52, startPoint y: 67, endPoint x: 44, endPoint y: 72, distance: 9.6
click at [48, 69] on div "Factures" at bounding box center [73, 76] width 128 height 18
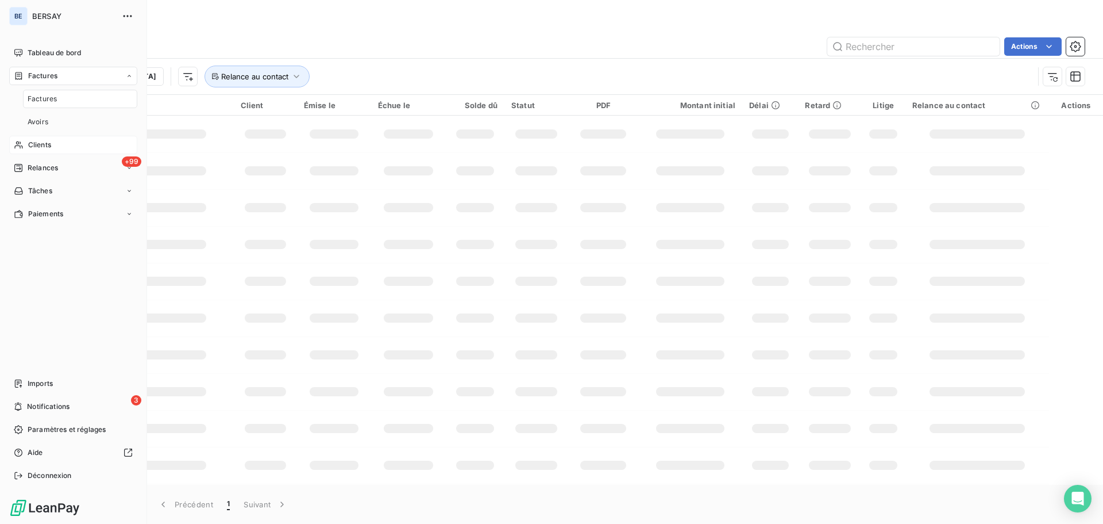
click at [49, 98] on span "Factures" at bounding box center [42, 99] width 29 height 10
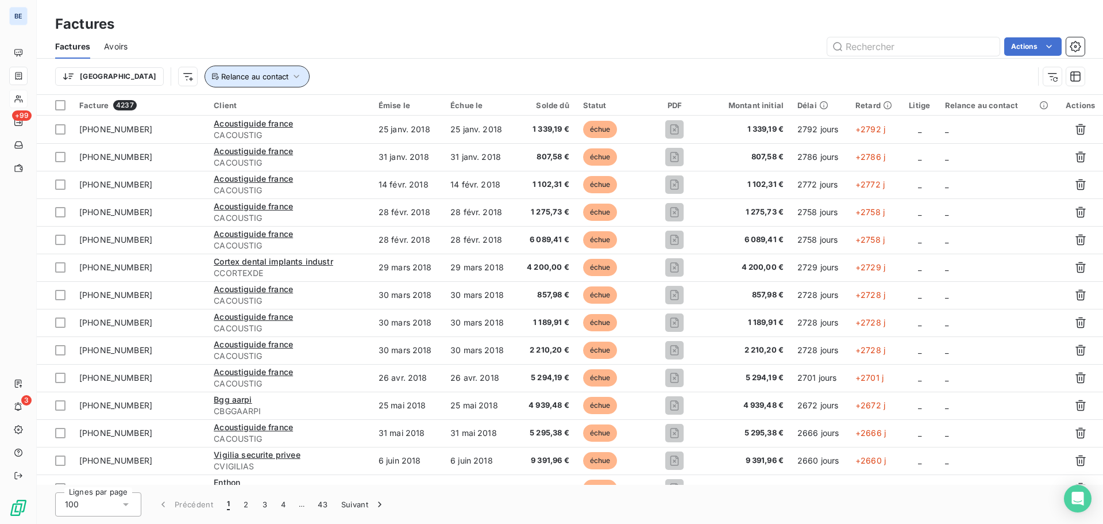
click at [294, 76] on icon "button" at bounding box center [296, 76] width 5 height 3
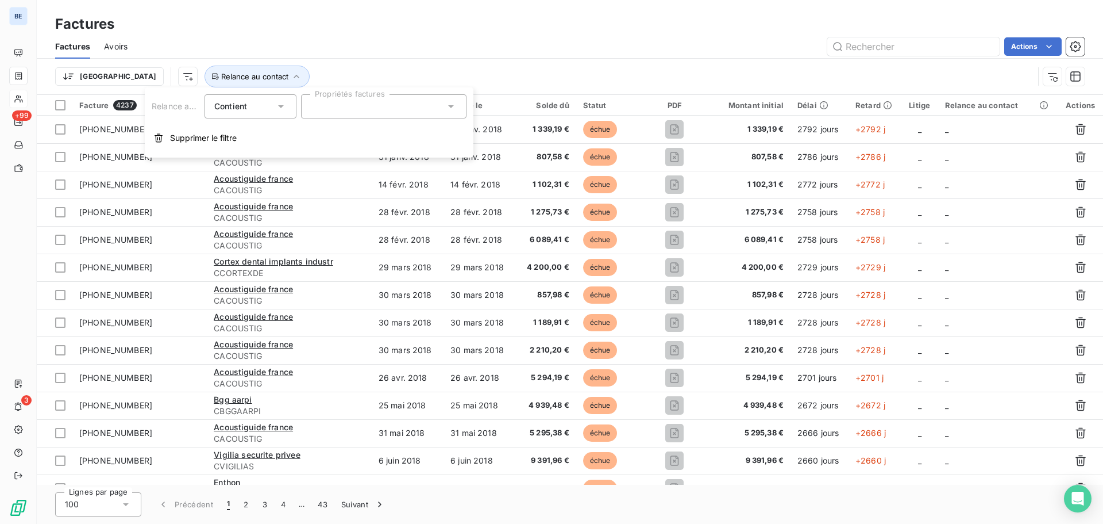
click at [359, 111] on div at bounding box center [384, 106] width 166 height 24
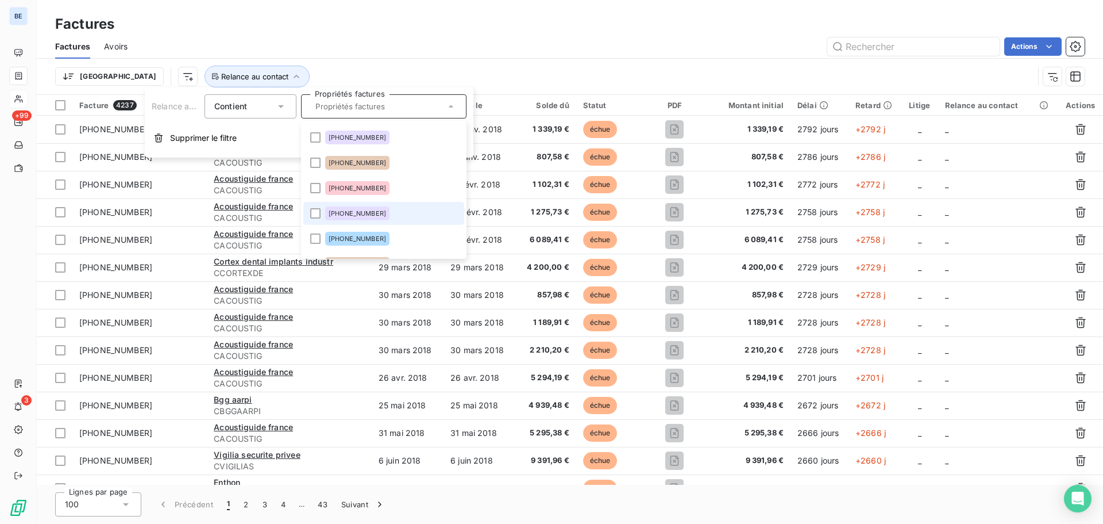
scroll to position [57, 0]
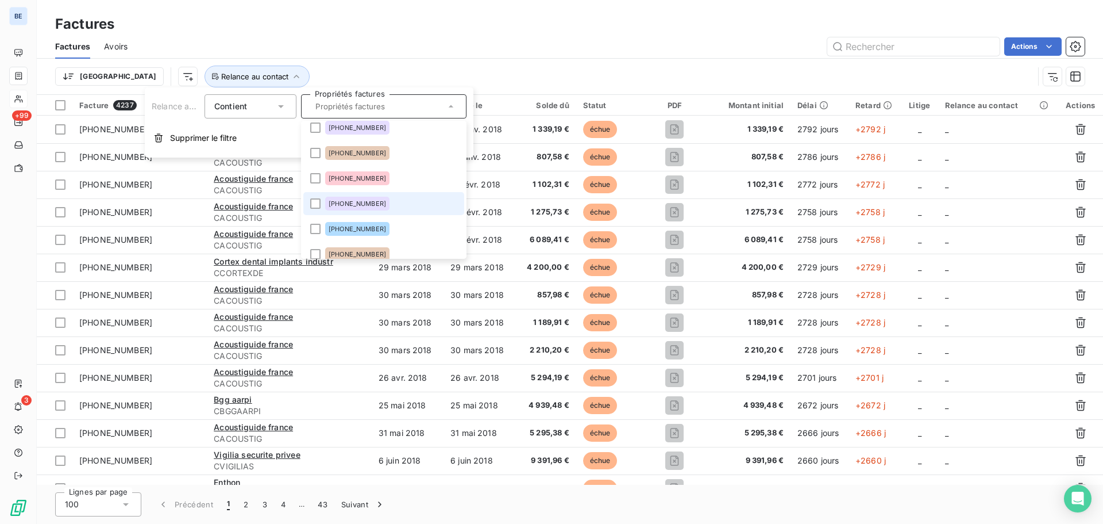
click at [368, 199] on div "2022-06-782" at bounding box center [357, 204] width 64 height 14
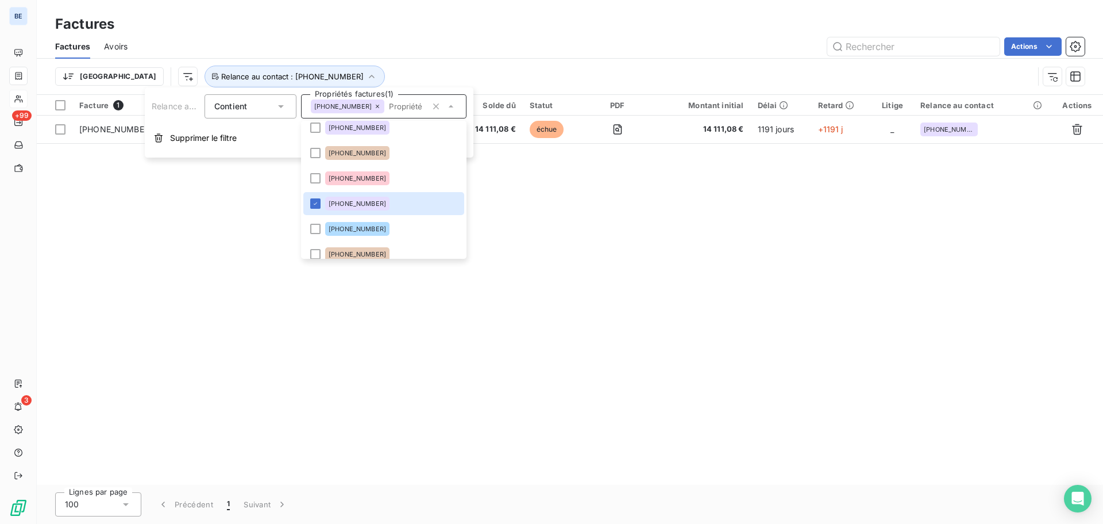
click at [589, 184] on div "Facture 1 Client Émise le Échue le Solde dû Statut PDF Montant initial Délai Re…" at bounding box center [570, 290] width 1067 height 390
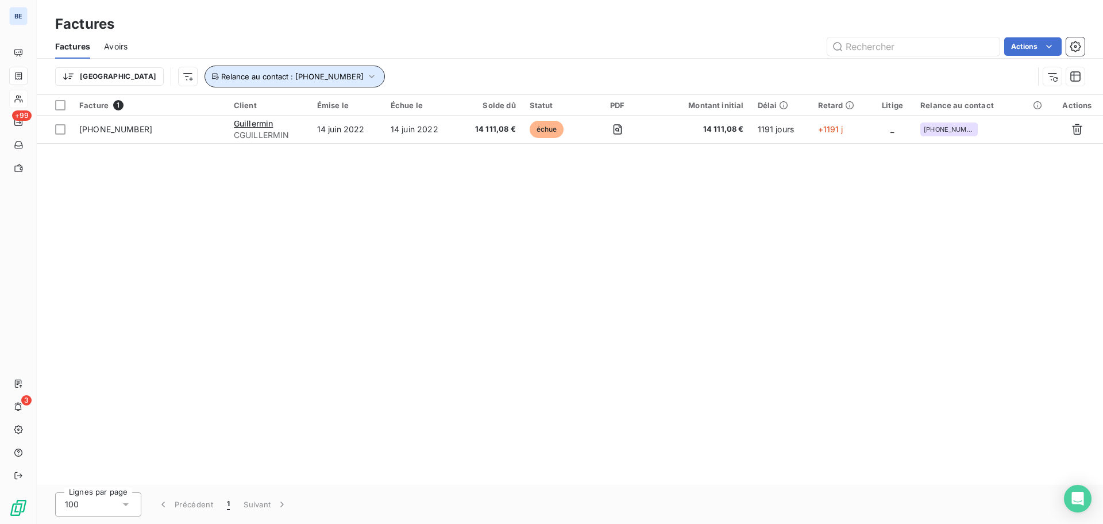
click at [366, 75] on icon "button" at bounding box center [371, 76] width 11 height 11
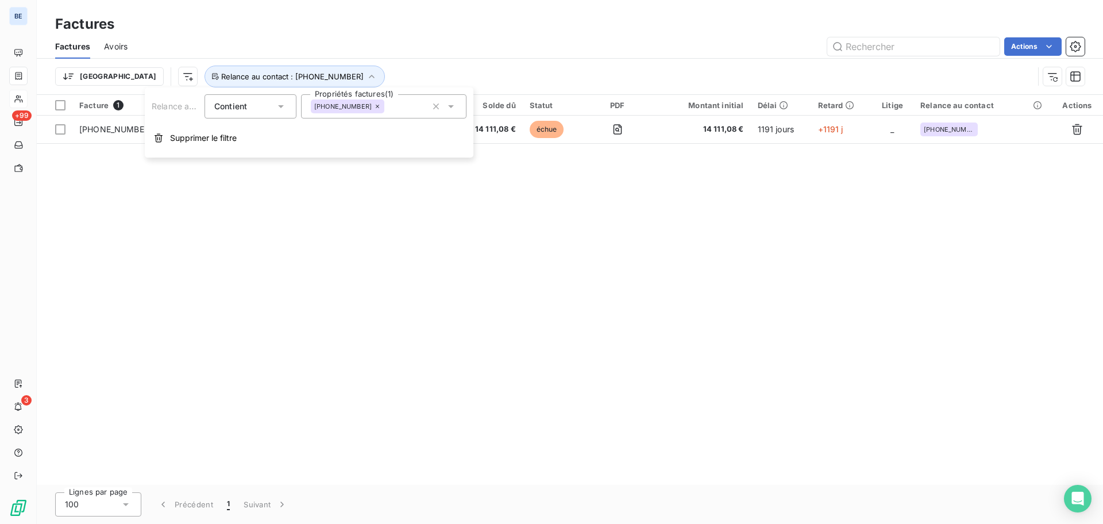
click at [397, 110] on div "2022-06-782" at bounding box center [384, 106] width 166 height 24
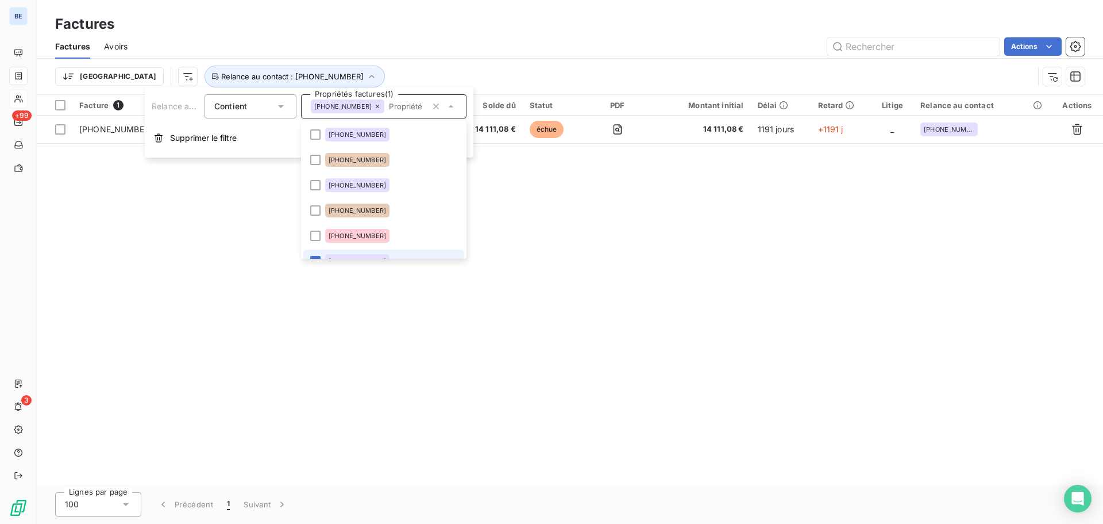
scroll to position [14, 0]
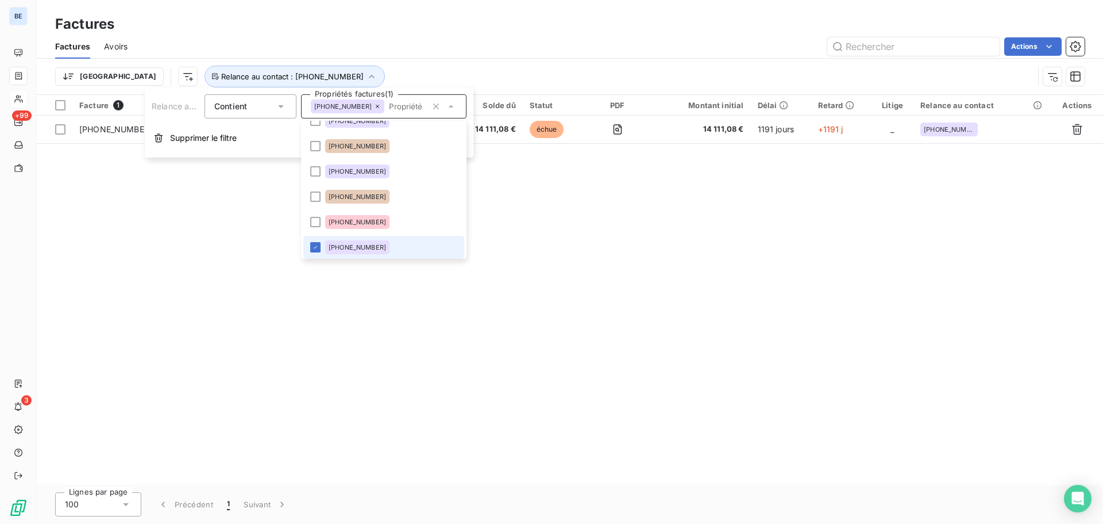
click at [374, 106] on icon at bounding box center [377, 106] width 7 height 7
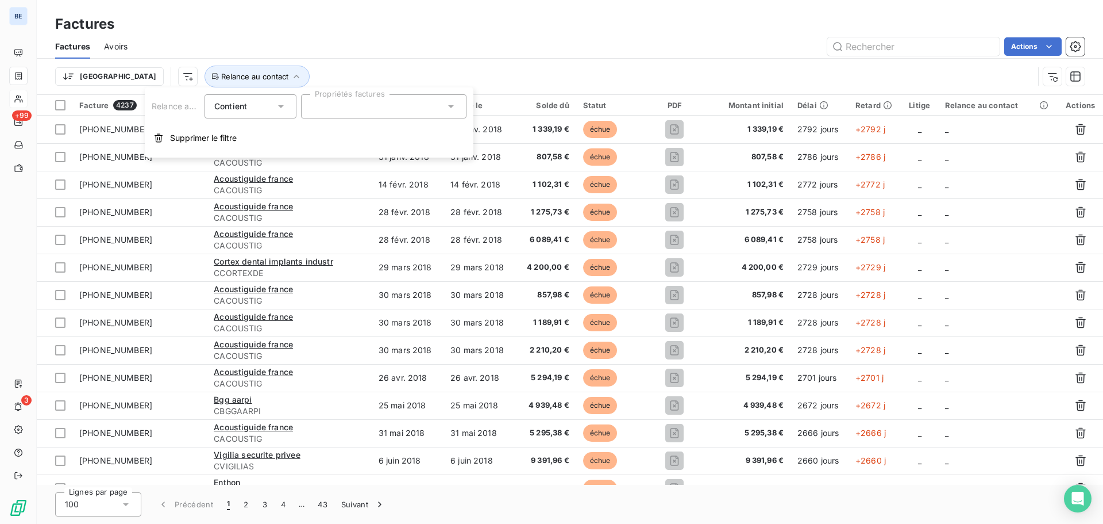
click at [423, 108] on div at bounding box center [384, 106] width 166 height 24
click at [436, 109] on div at bounding box center [384, 106] width 166 height 24
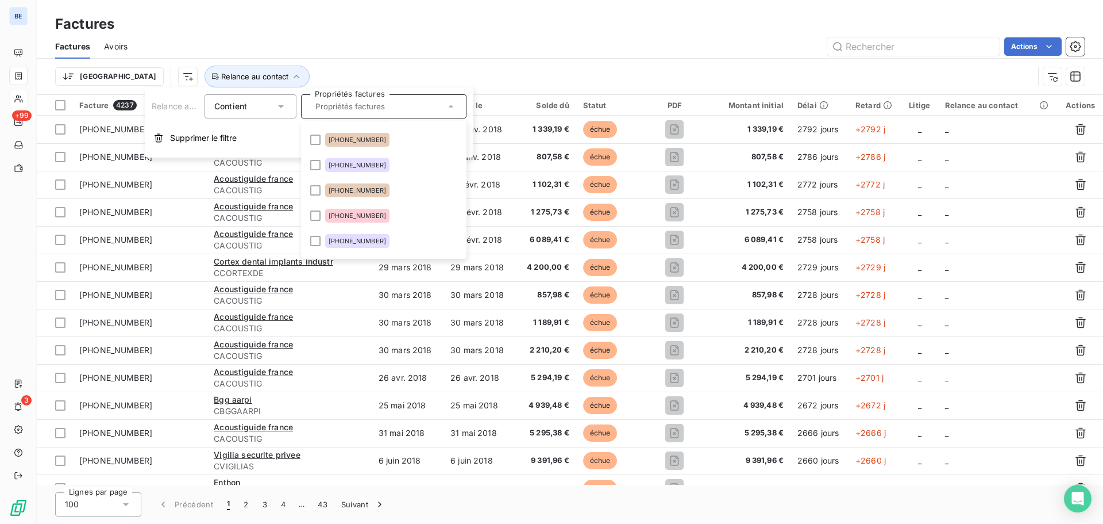
scroll to position [0, 0]
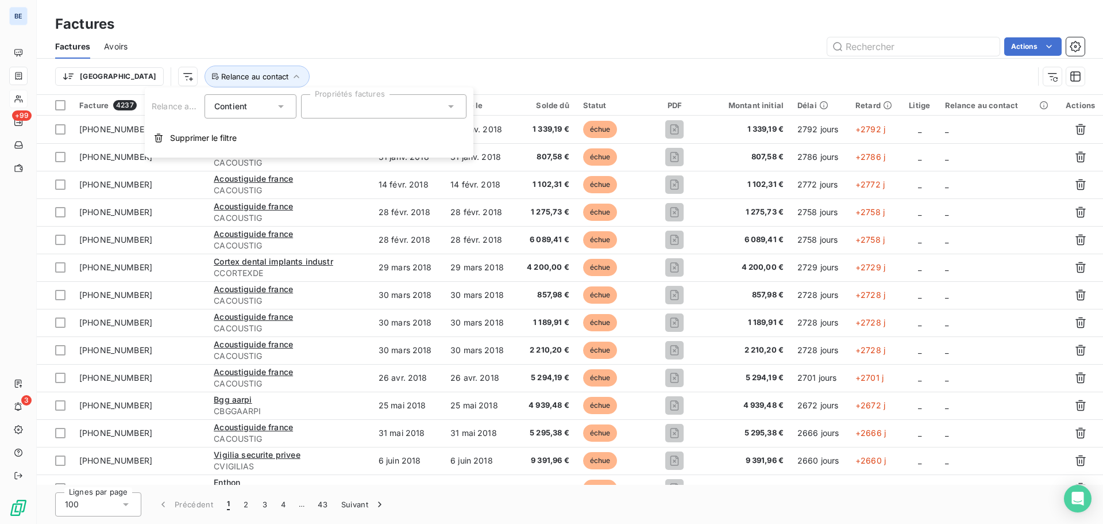
click at [432, 111] on div at bounding box center [384, 106] width 166 height 24
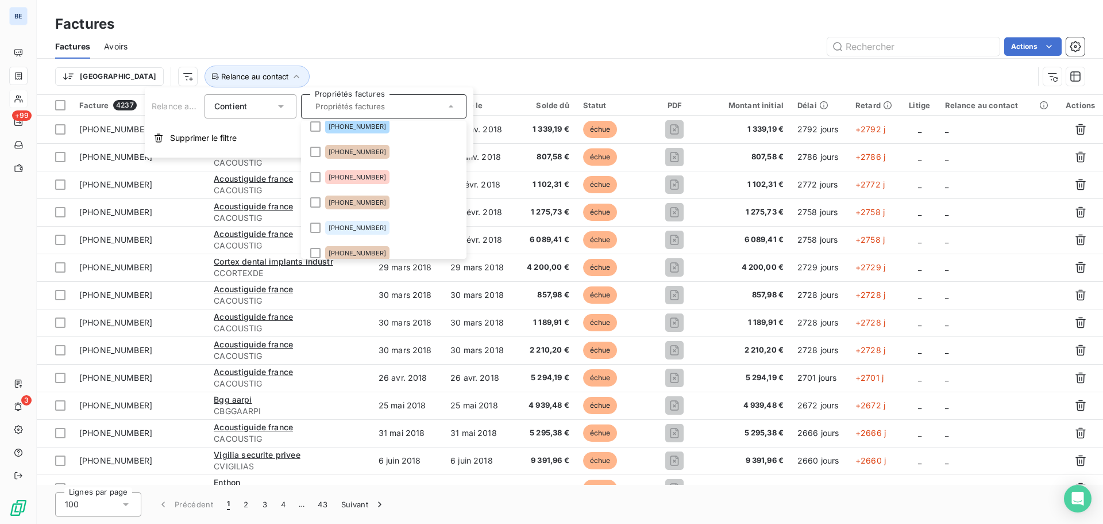
scroll to position [172, 0]
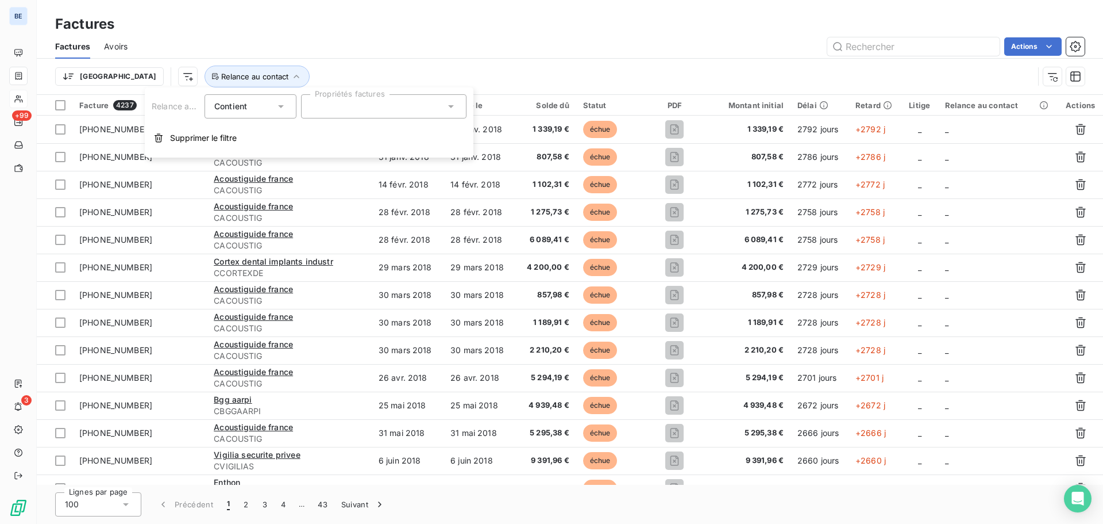
click at [455, 108] on icon at bounding box center [450, 106] width 11 height 11
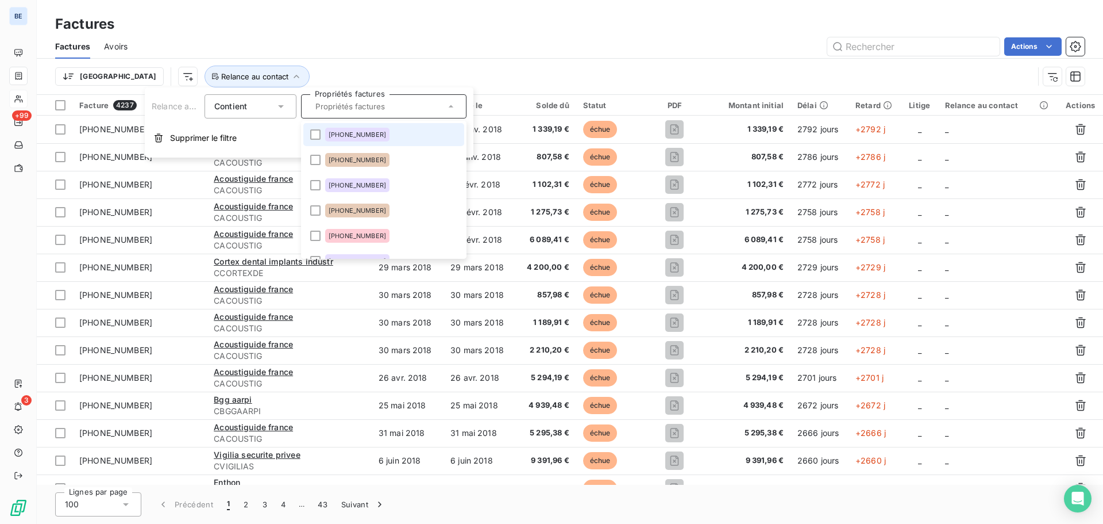
click at [364, 135] on span "2020-03-1650" at bounding box center [357, 134] width 57 height 7
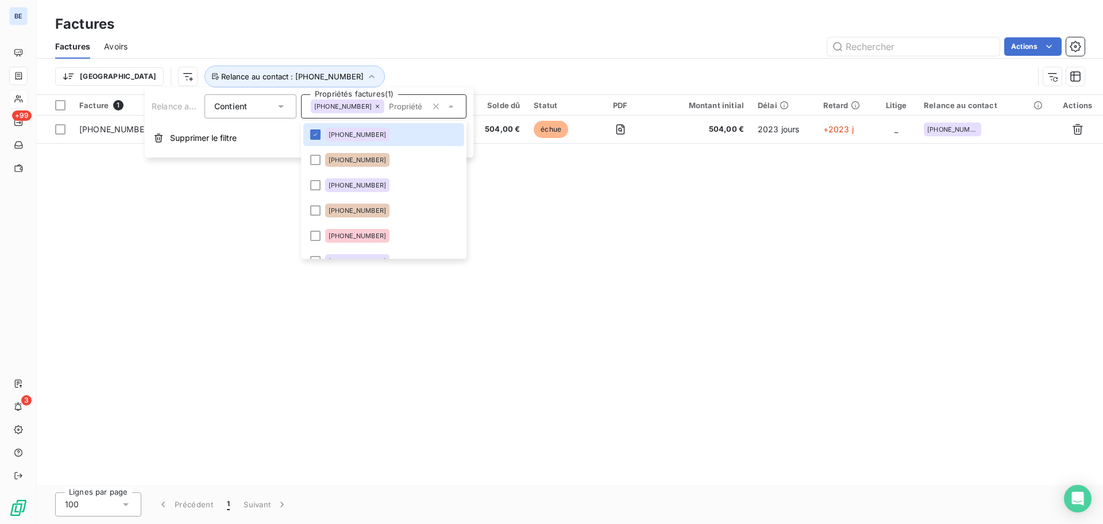
click at [812, 234] on div "Facture 1 Client Émise le Échue le Solde dû Statut PDF Montant initial Délai Re…" at bounding box center [570, 290] width 1067 height 390
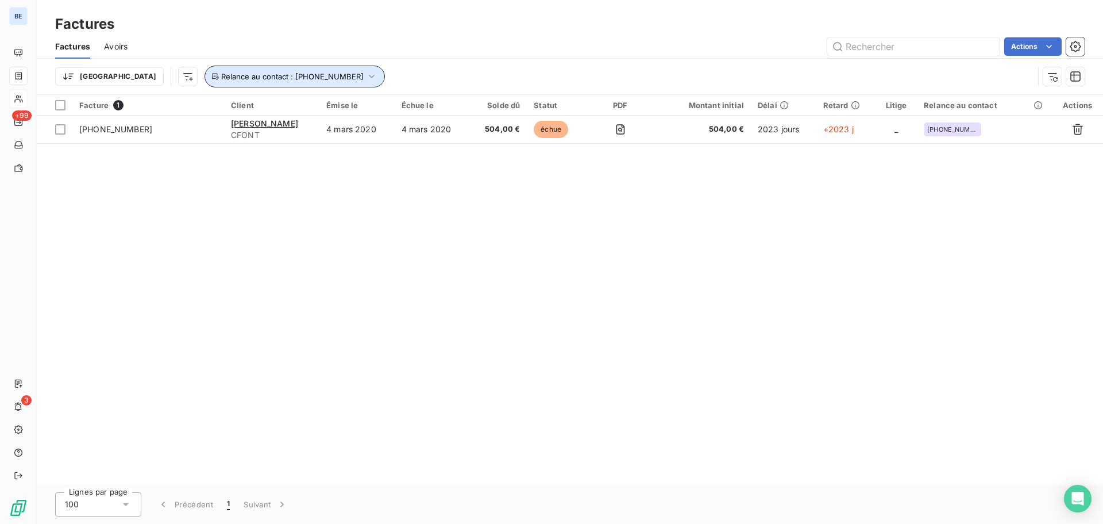
click at [366, 75] on icon "button" at bounding box center [371, 76] width 11 height 11
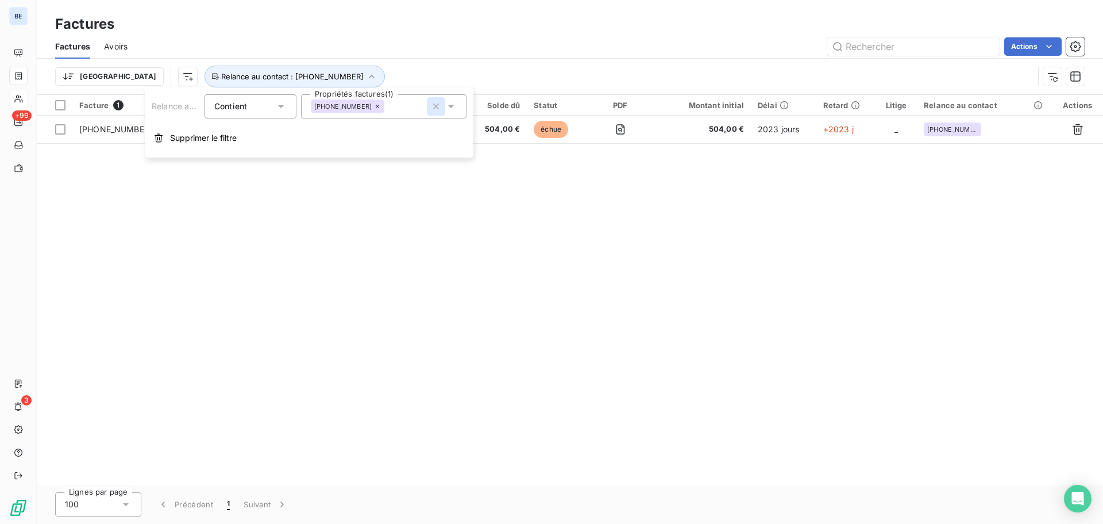
click at [435, 105] on icon "button" at bounding box center [436, 106] width 6 height 6
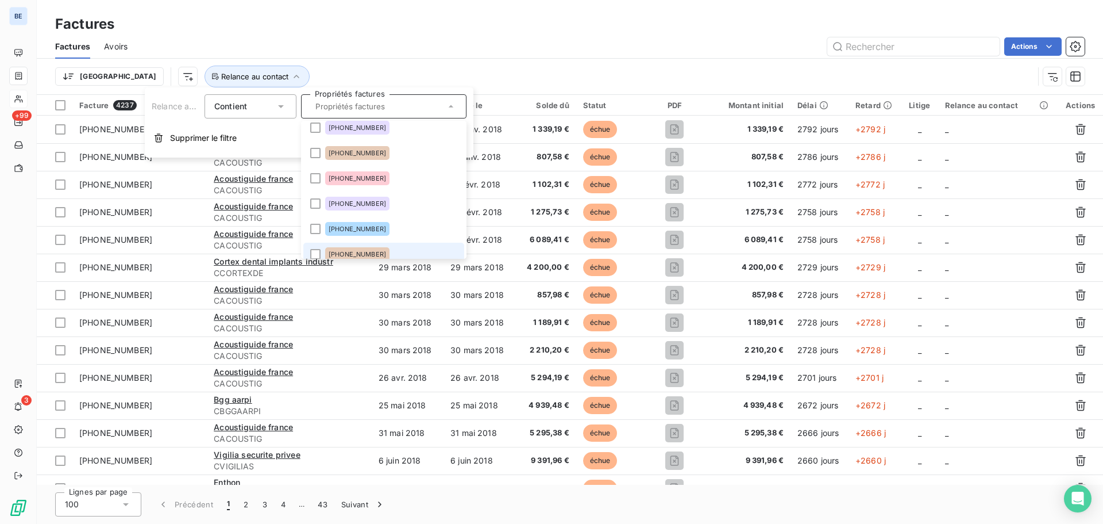
scroll to position [64, 0]
click at [305, 253] on li "2022-07-1022" at bounding box center [383, 247] width 161 height 23
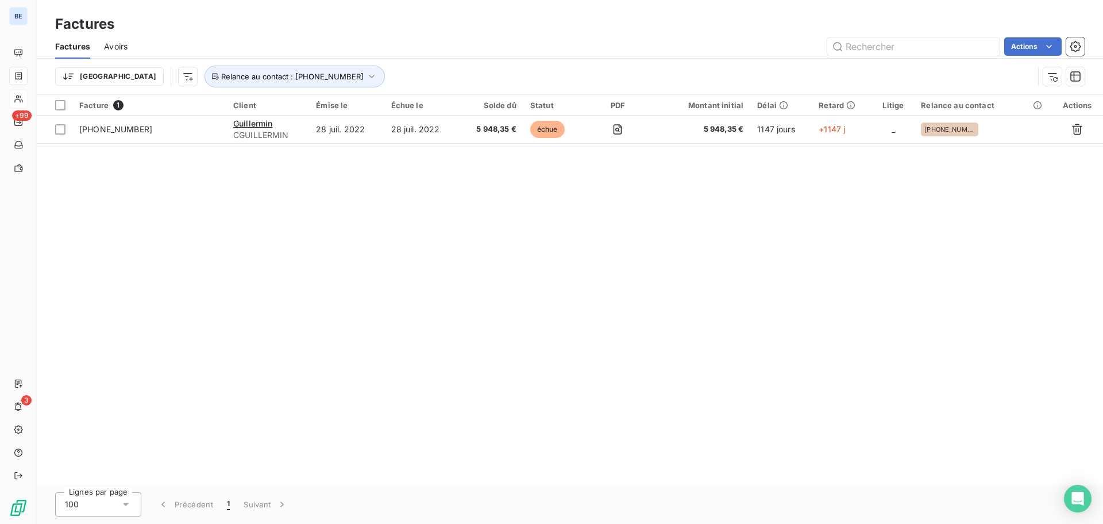
click at [721, 214] on div "Facture 1 Client Émise le Échue le Solde dû Statut PDF Montant initial Délai Re…" at bounding box center [570, 290] width 1067 height 390
click at [370, 76] on icon "button" at bounding box center [372, 76] width 5 height 3
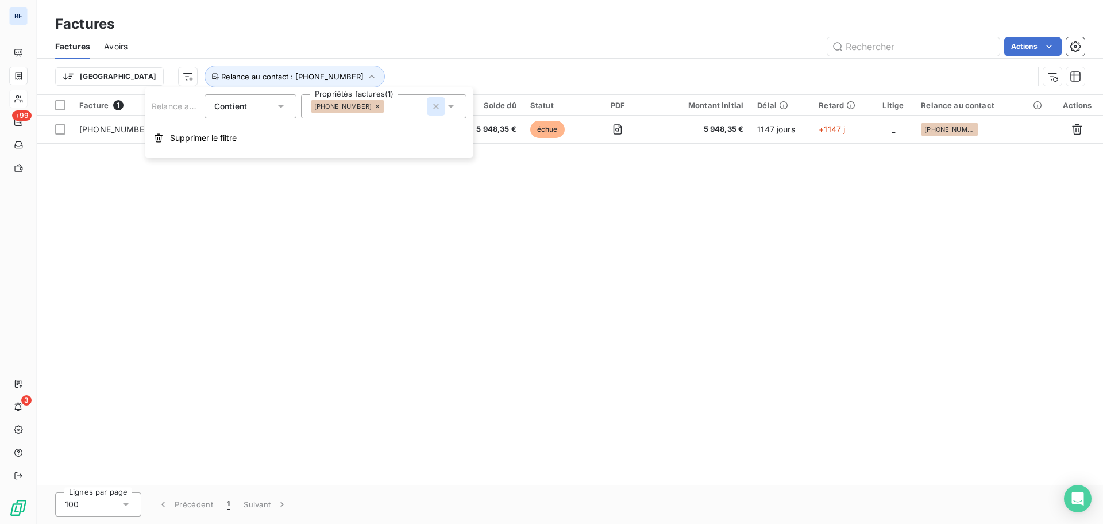
click at [437, 107] on icon "button" at bounding box center [436, 106] width 6 height 6
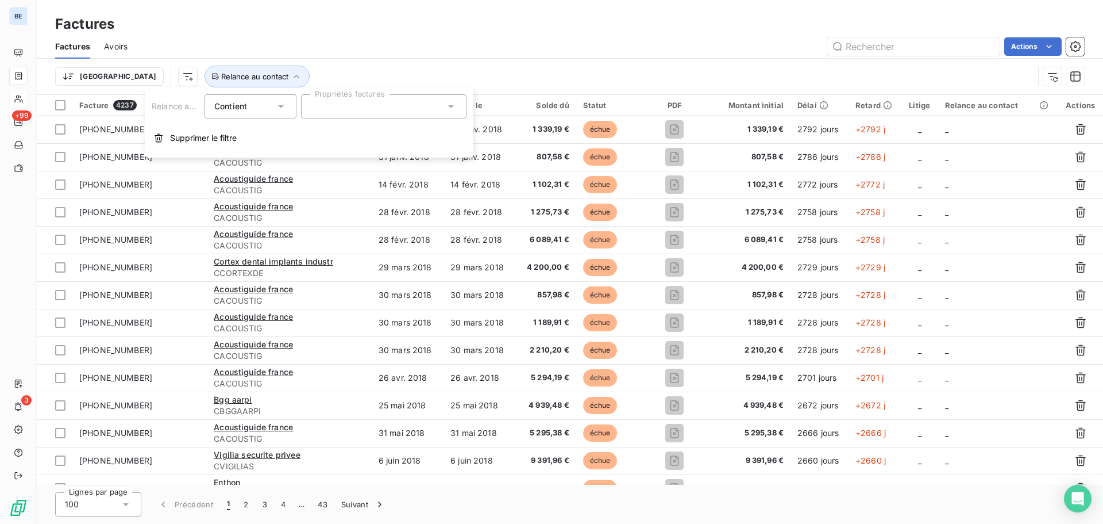
click at [448, 105] on icon at bounding box center [450, 106] width 11 height 11
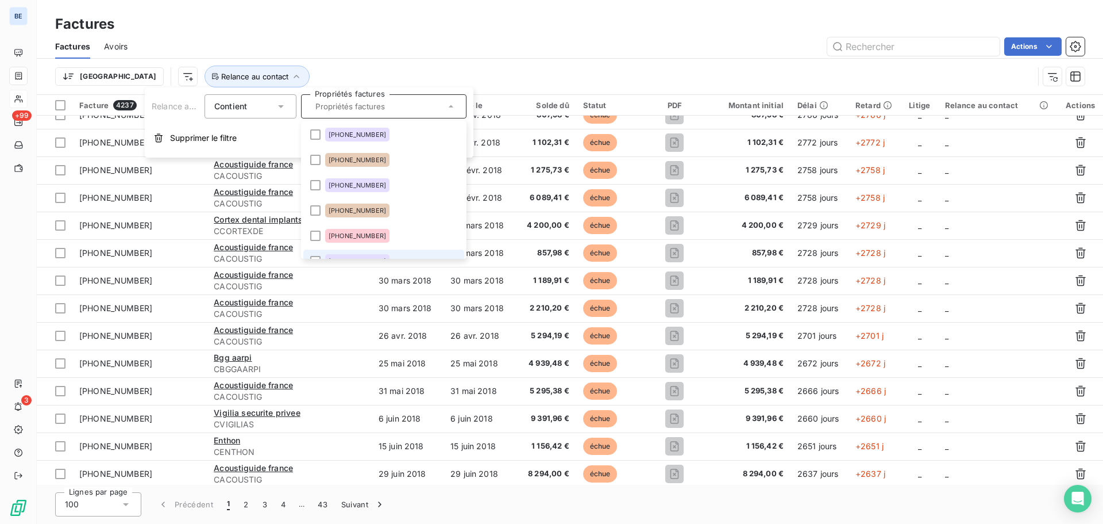
scroll to position [57, 0]
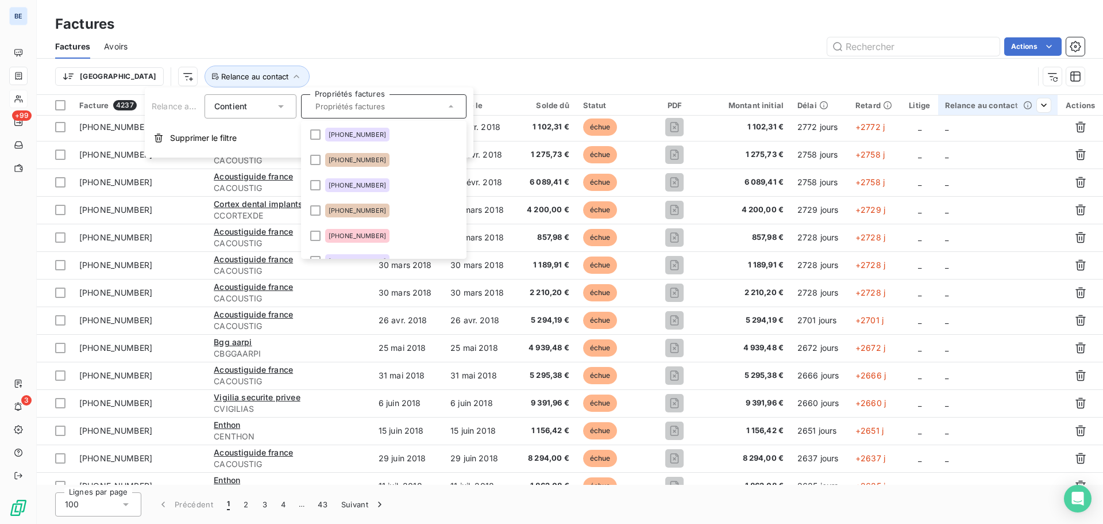
click at [966, 109] on div "Relance au contact" at bounding box center [998, 105] width 106 height 9
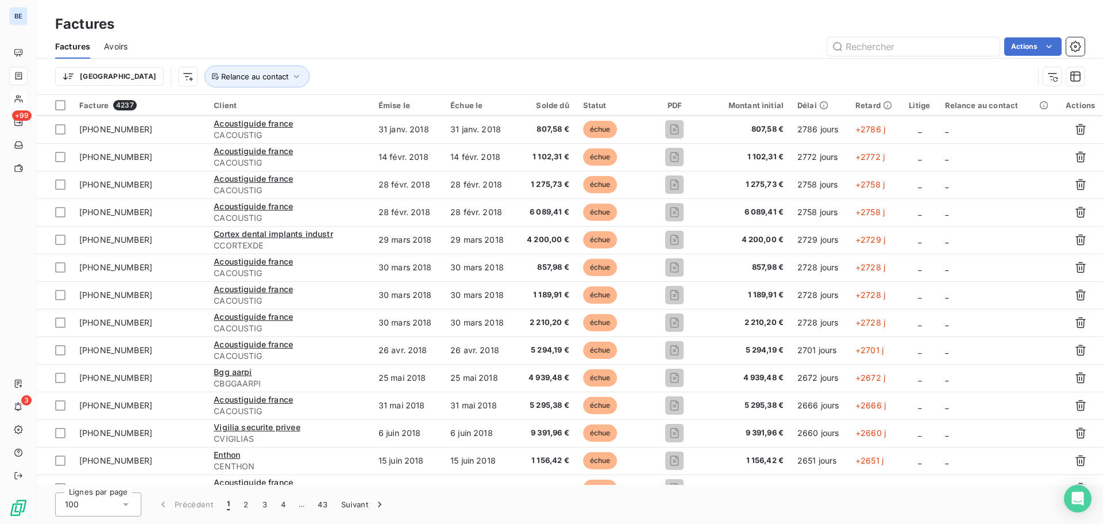
scroll to position [0, 0]
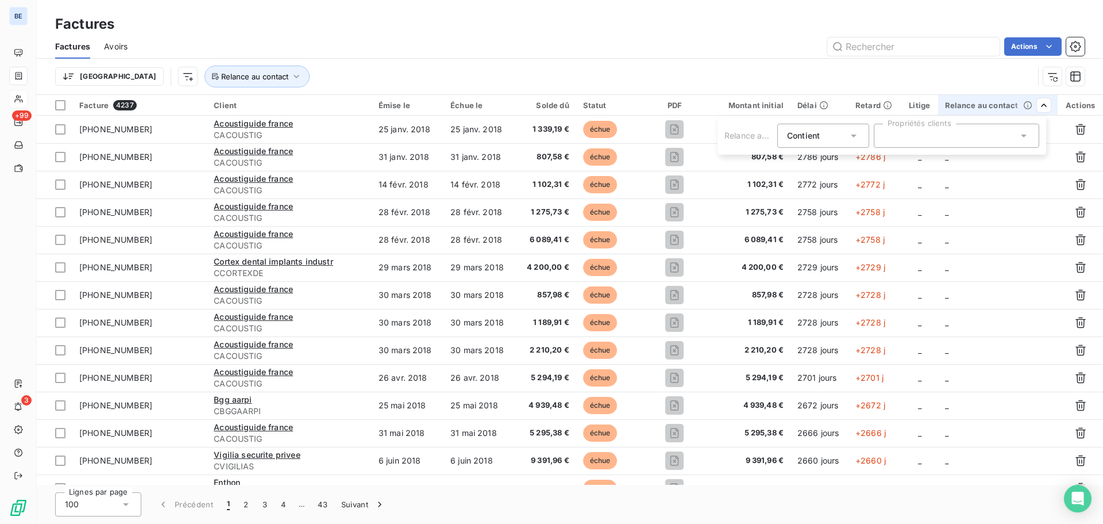
click at [1040, 104] on html "BE +99 3 Factures Factures Avoirs Actions Trier Relance au contact Facture 4237…" at bounding box center [551, 262] width 1103 height 524
click at [975, 103] on div "Relance au contact" at bounding box center [998, 105] width 106 height 9
click at [959, 104] on div "Relance au contact" at bounding box center [998, 105] width 106 height 9
click at [971, 107] on div "Relance au contact" at bounding box center [998, 105] width 106 height 9
click at [905, 140] on div at bounding box center [957, 136] width 166 height 24
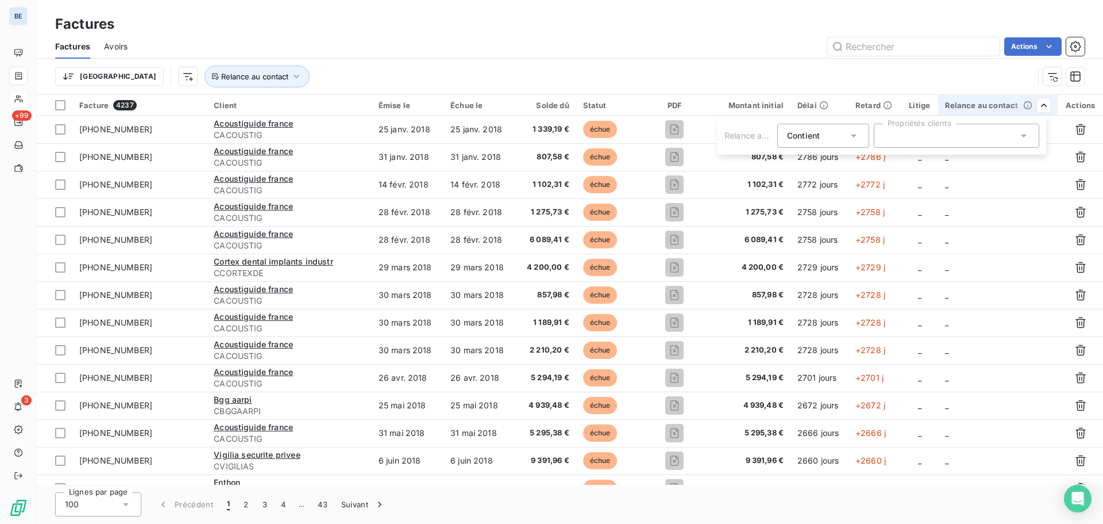
click at [1033, 119] on div "Relance au contact Contient is Propriétés clients" at bounding box center [882, 136] width 329 height 38
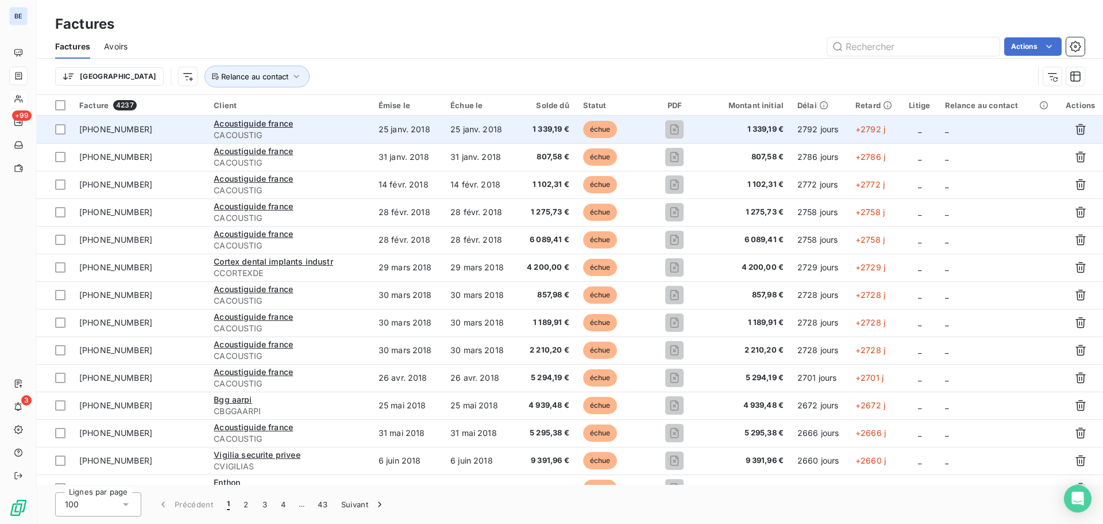
drag, startPoint x: 1040, startPoint y: 110, endPoint x: 1033, endPoint y: 140, distance: 30.7
click at [1039, 120] on html "BE +99 3 Factures Factures Avoirs Actions Trier Relance au contact Facture 4237…" at bounding box center [551, 262] width 1103 height 524
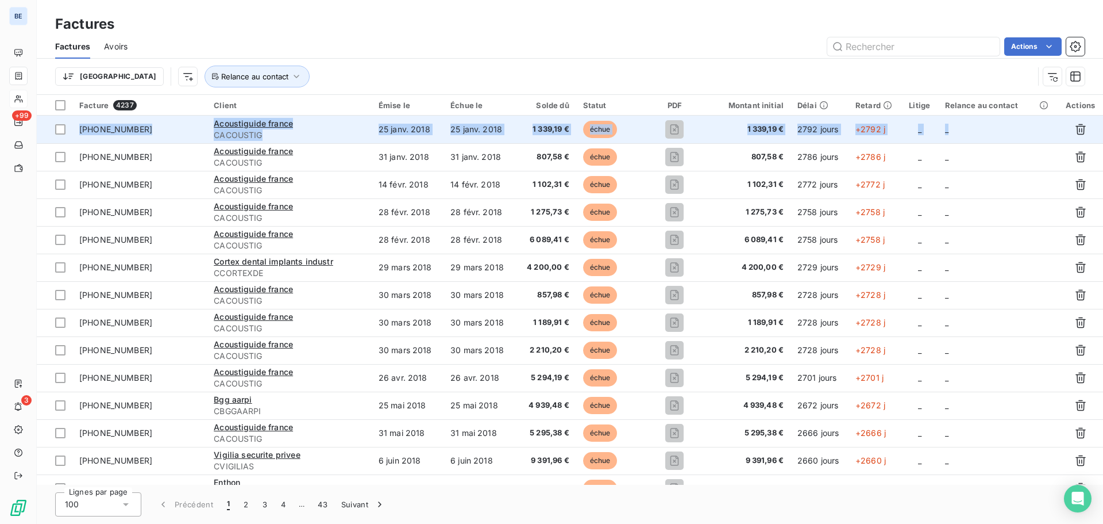
click at [1033, 141] on td "_" at bounding box center [998, 130] width 120 height 28
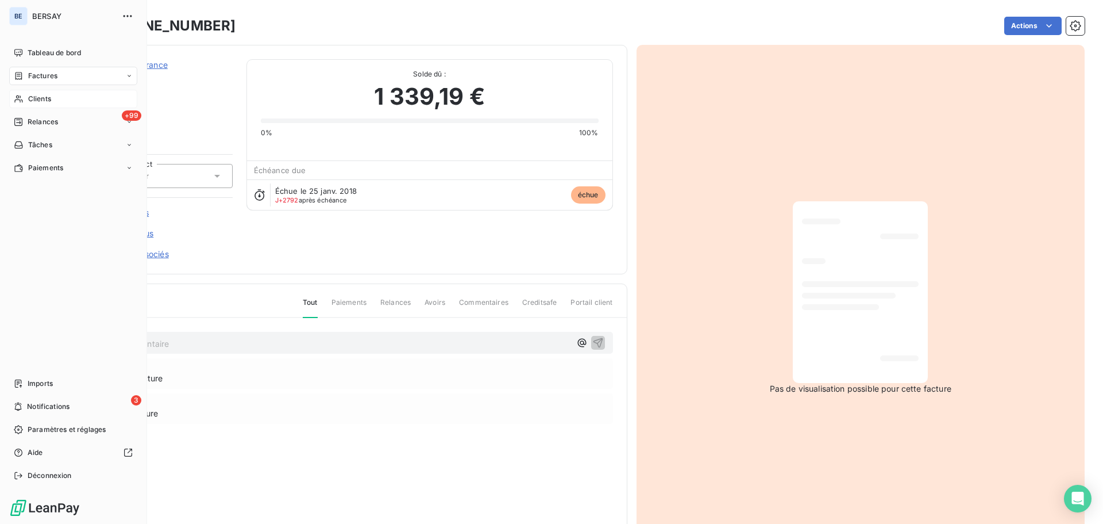
click at [50, 78] on span "Factures" at bounding box center [42, 76] width 29 height 10
click at [64, 98] on div "Factures" at bounding box center [80, 99] width 114 height 18
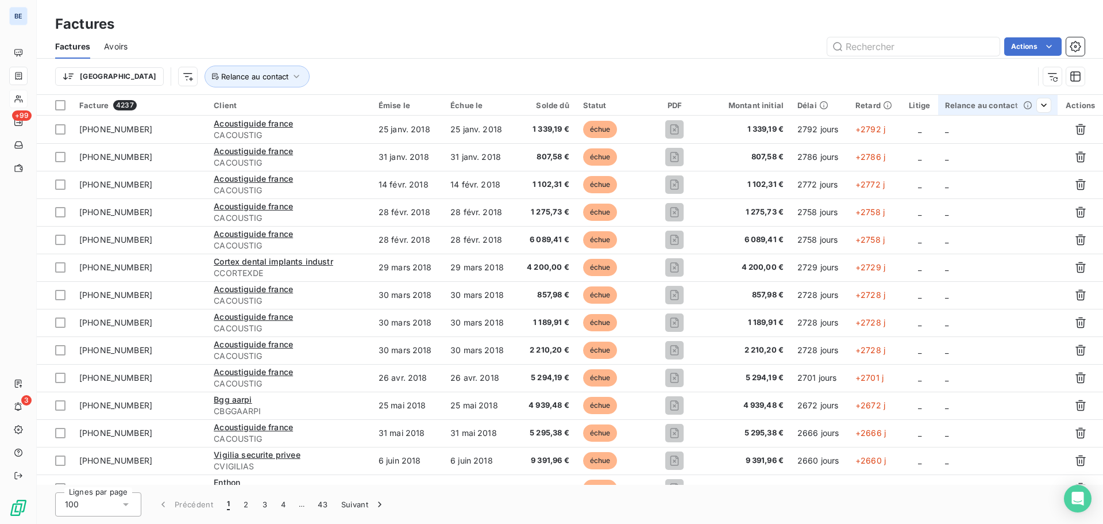
click at [970, 111] on th "Relance au contact" at bounding box center [998, 105] width 120 height 21
click at [1022, 136] on icon at bounding box center [1023, 135] width 11 height 11
click at [1027, 133] on icon at bounding box center [1023, 135] width 11 height 11
click at [1018, 133] on div at bounding box center [957, 136] width 166 height 24
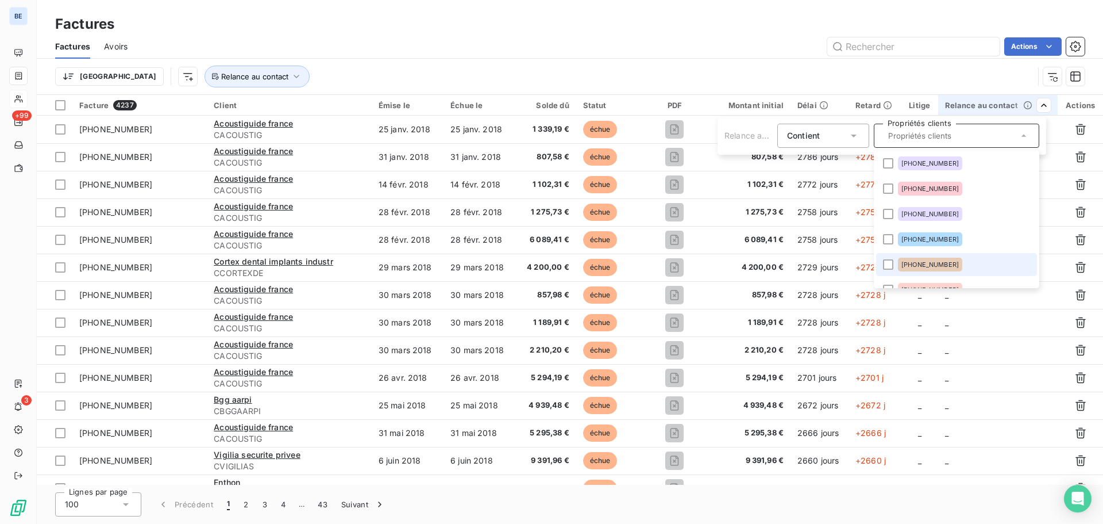
scroll to position [57, 0]
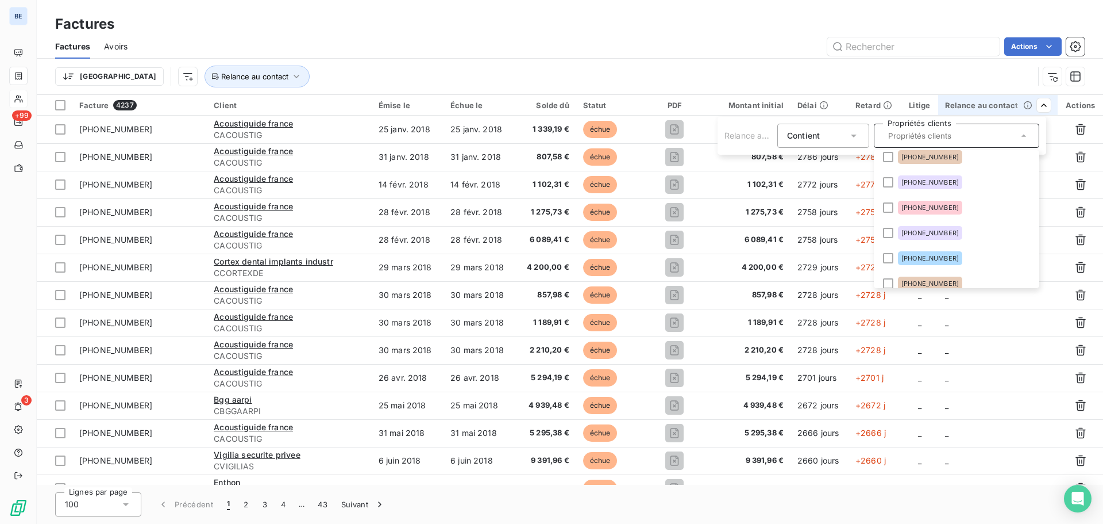
click at [911, 287] on ul "2018-03-168 2020-03-1650 2022-02-180 2022-03-478 2022-05-738 2022-06-782 2022-0…" at bounding box center [957, 219] width 166 height 138
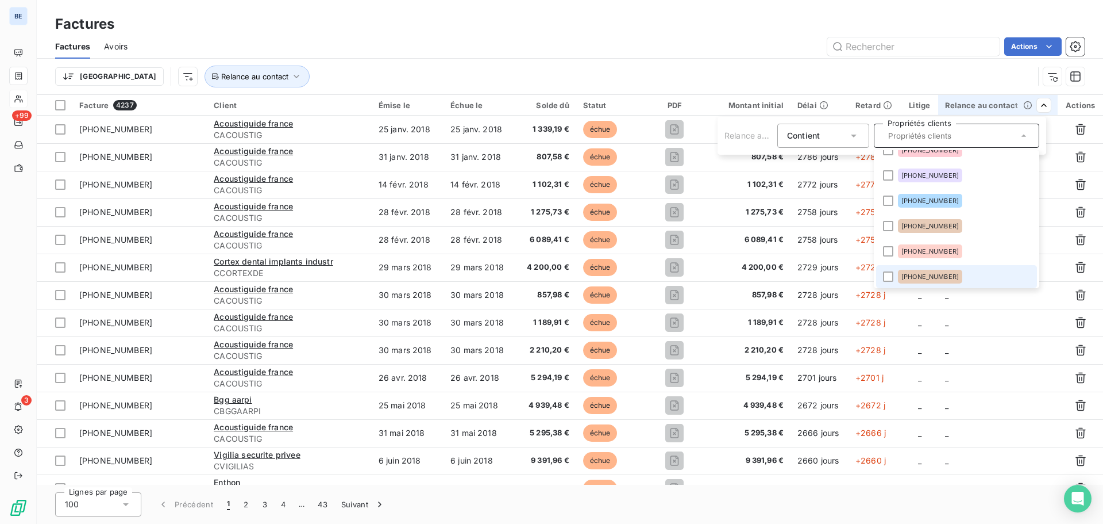
drag, startPoint x: 982, startPoint y: 276, endPoint x: 1001, endPoint y: 276, distance: 19.0
click at [968, 303] on html "BE +99 3 Factures Factures Avoirs Actions Trier Relance au contact Facture 4237…" at bounding box center [551, 262] width 1103 height 524
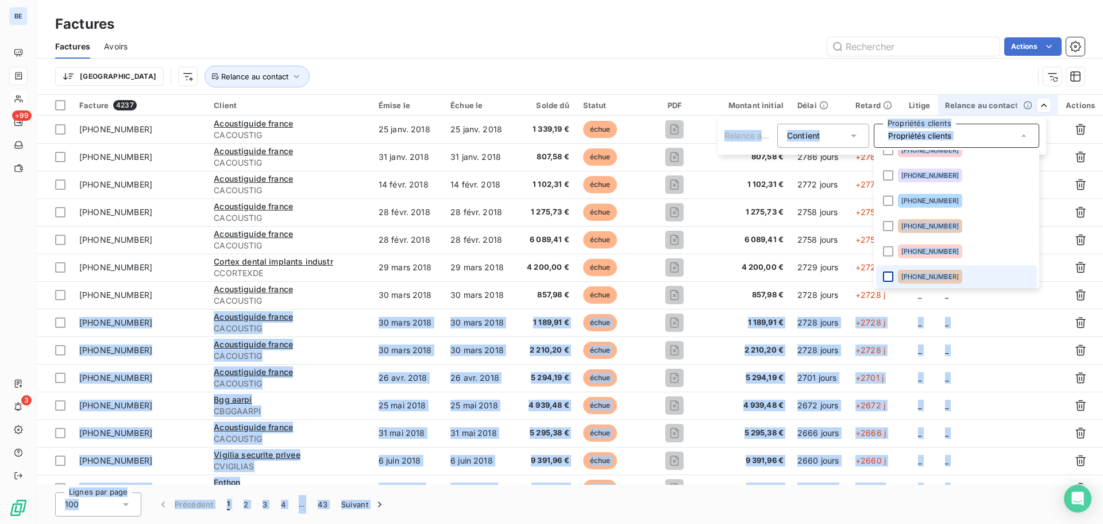
click at [889, 276] on div at bounding box center [888, 276] width 10 height 10
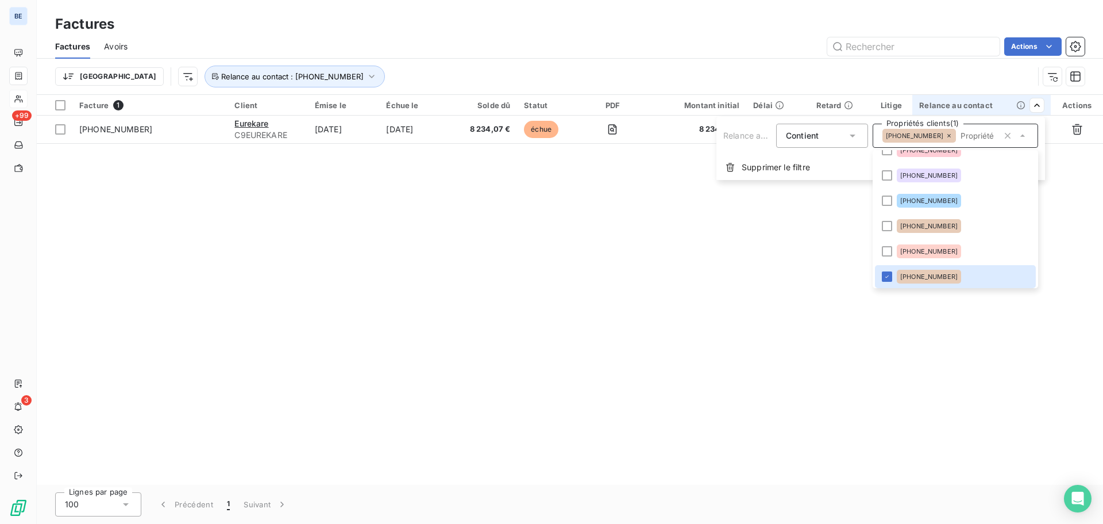
click at [344, 200] on html "BE +99 3 Factures Factures Avoirs Actions Trier Relance au contact : 2022-09-12…" at bounding box center [551, 262] width 1103 height 524
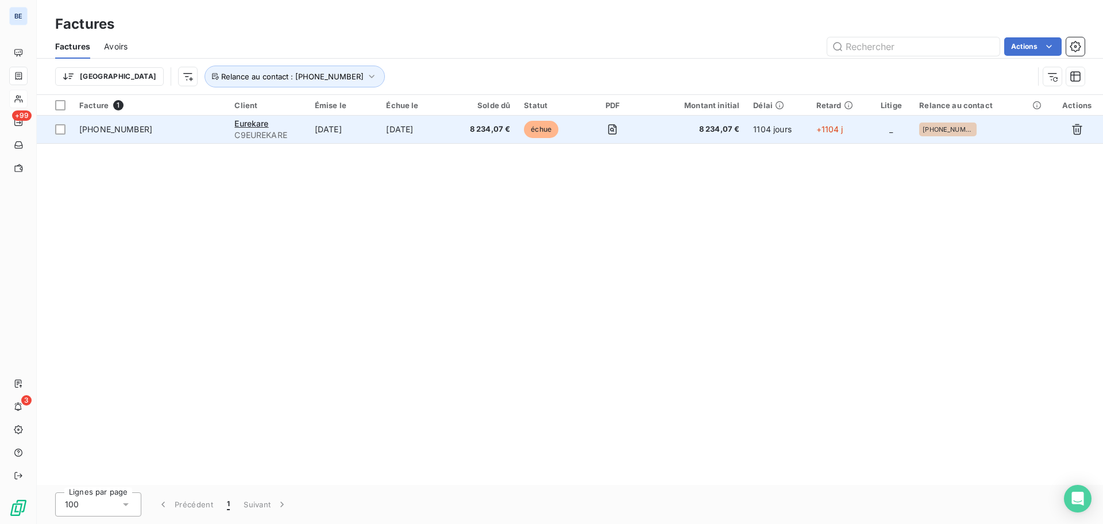
click at [343, 132] on td "9 sept. 2022" at bounding box center [344, 130] width 72 height 28
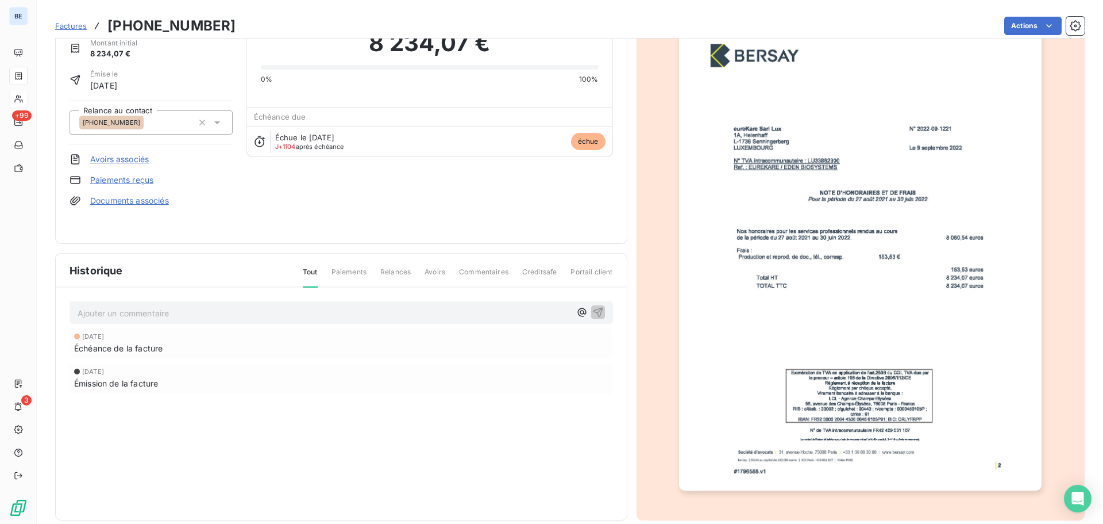
scroll to position [55, 0]
drag, startPoint x: 1094, startPoint y: 269, endPoint x: 1098, endPoint y: 151, distance: 117.9
click at [1098, 151] on section "Factures 2022-09-1221 Actions Eurekare C9EUREKARE Montant initial 8 234,07 € Ém…" at bounding box center [570, 262] width 1067 height 524
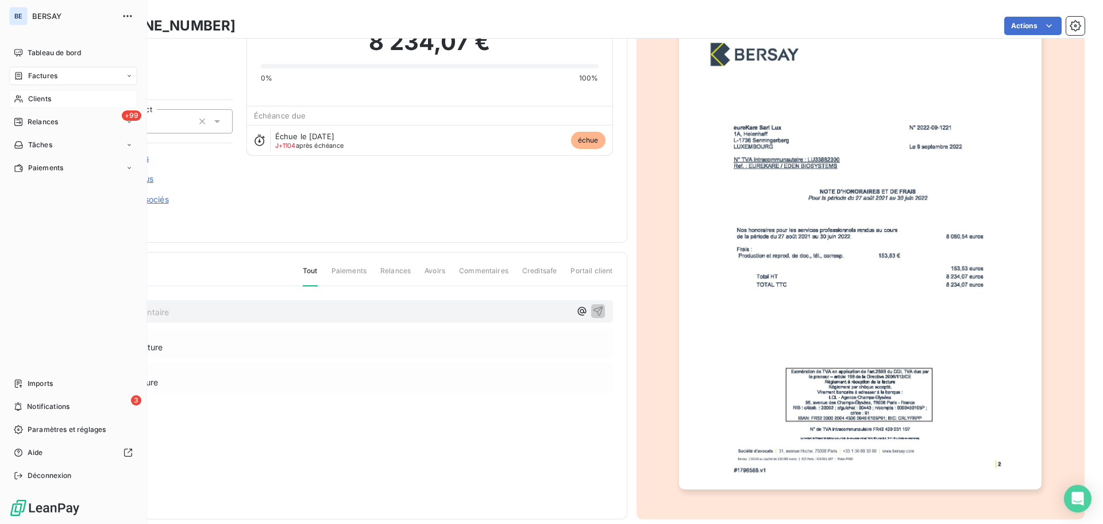
click at [44, 75] on span "Factures" at bounding box center [42, 76] width 29 height 10
click at [55, 99] on span "Factures" at bounding box center [42, 99] width 29 height 10
